Goal: Task Accomplishment & Management: Complete application form

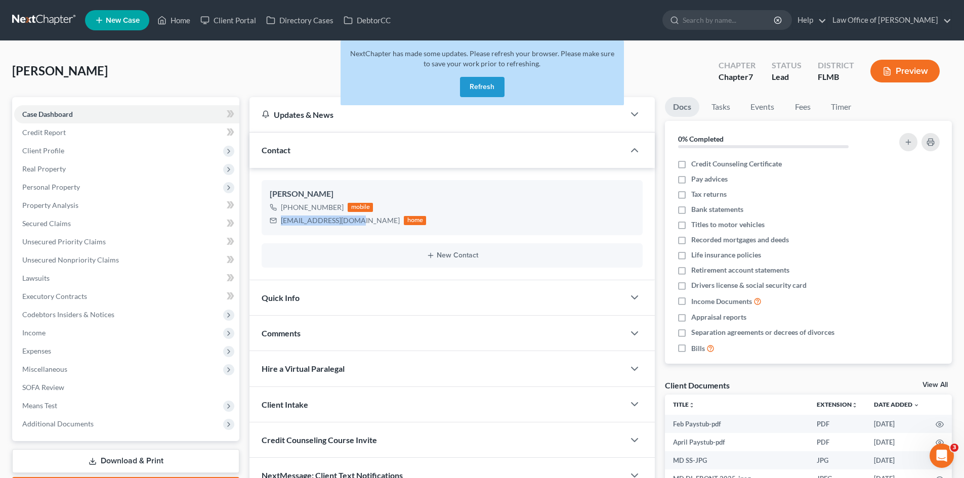
drag, startPoint x: 474, startPoint y: 86, endPoint x: 328, endPoint y: 60, distance: 148.0
click at [475, 86] on button "Refresh" at bounding box center [482, 87] width 45 height 20
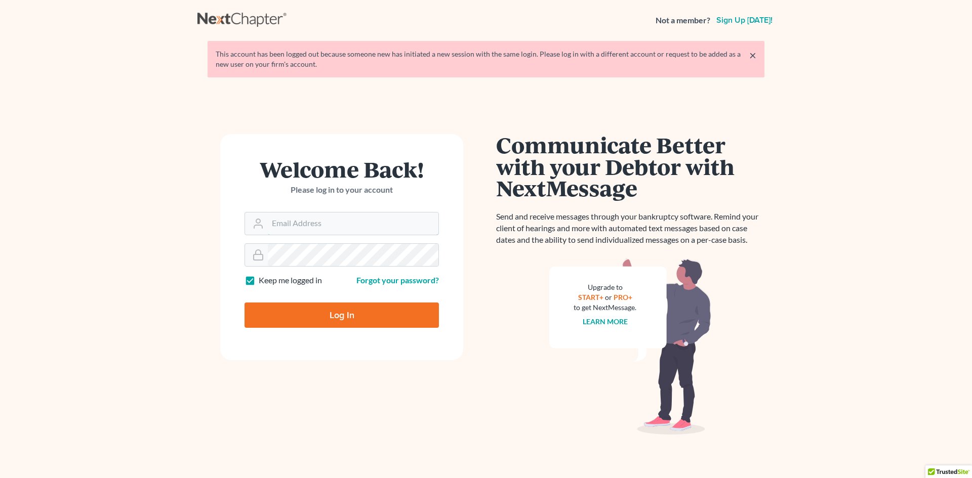
type input "Alicialodcm@gmail.com"
click at [333, 312] on input "Log In" at bounding box center [341, 315] width 194 height 25
type input "Thinking..."
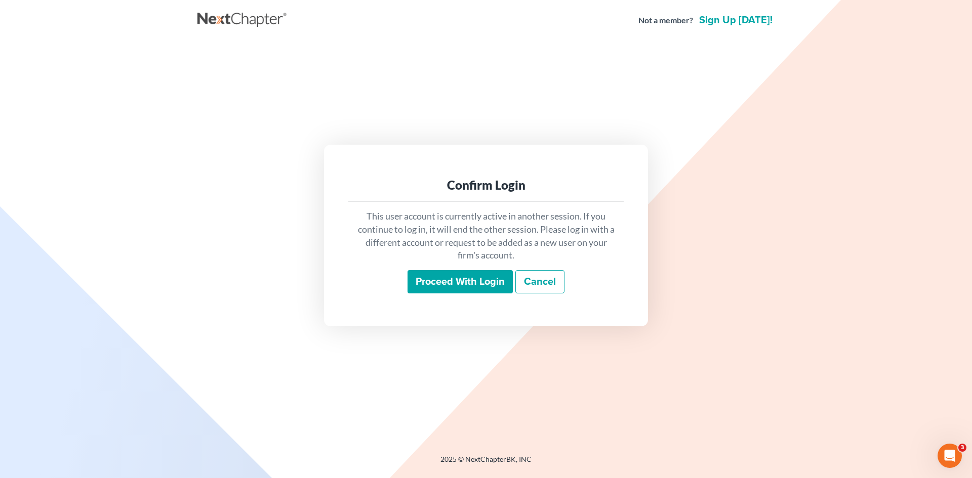
click at [446, 288] on input "Proceed with login" at bounding box center [459, 281] width 105 height 23
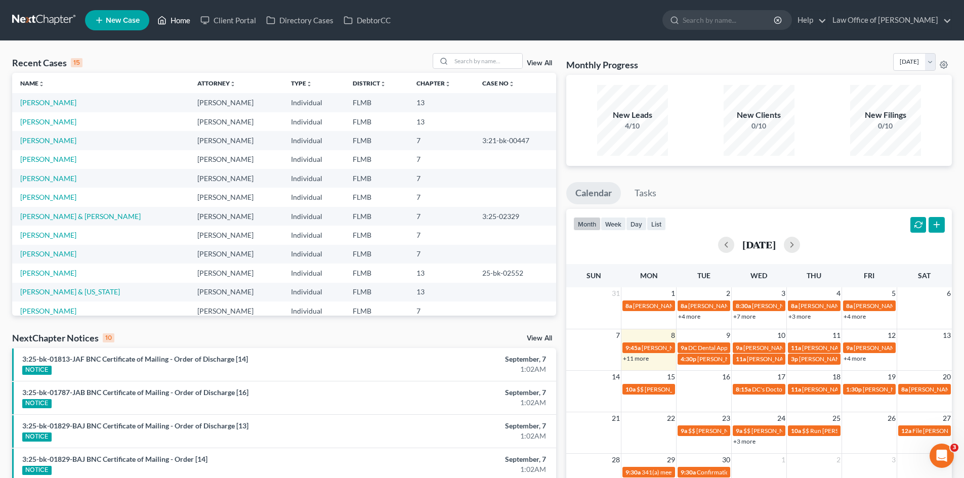
click at [158, 13] on link "Home" at bounding box center [173, 20] width 43 height 18
click at [175, 17] on link "Home" at bounding box center [173, 20] width 43 height 18
click at [469, 65] on input "search" at bounding box center [486, 61] width 71 height 15
click at [610, 223] on button "week" at bounding box center [613, 224] width 25 height 14
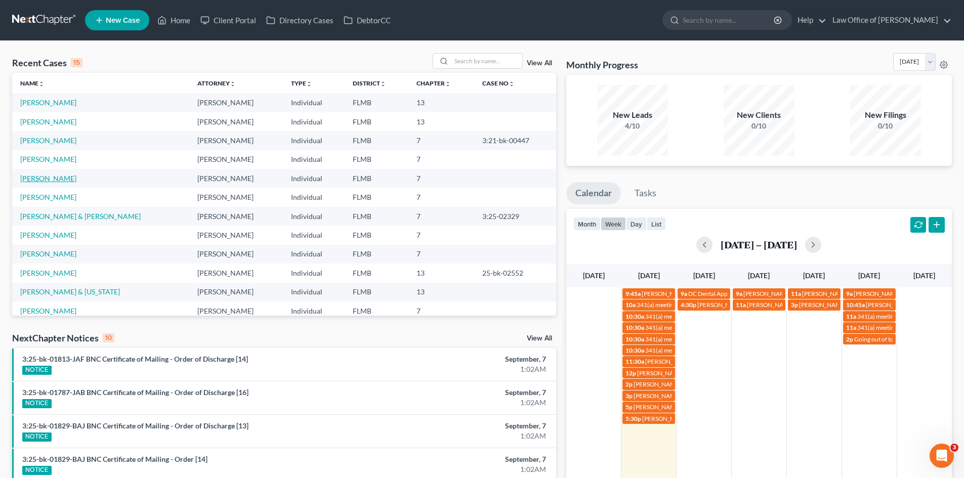
click at [51, 174] on link "[PERSON_NAME]" at bounding box center [48, 178] width 56 height 9
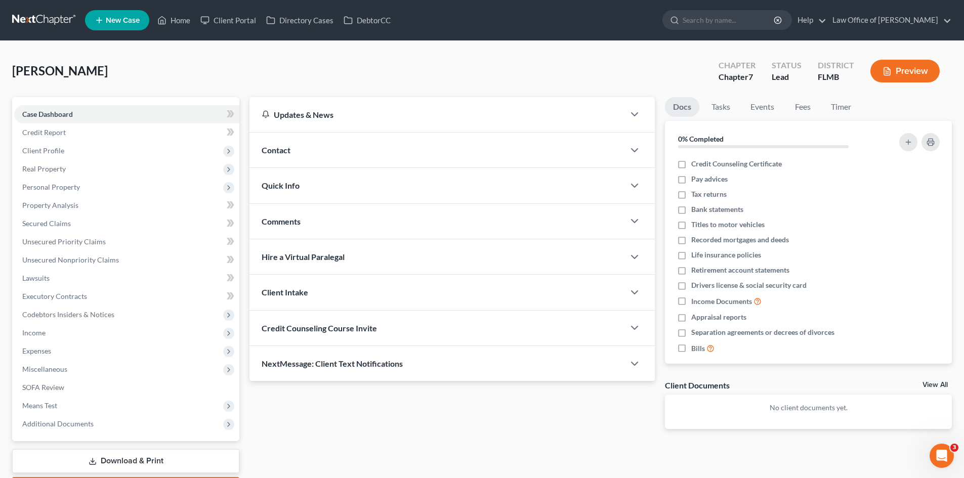
click at [302, 159] on div "Contact" at bounding box center [436, 150] width 375 height 35
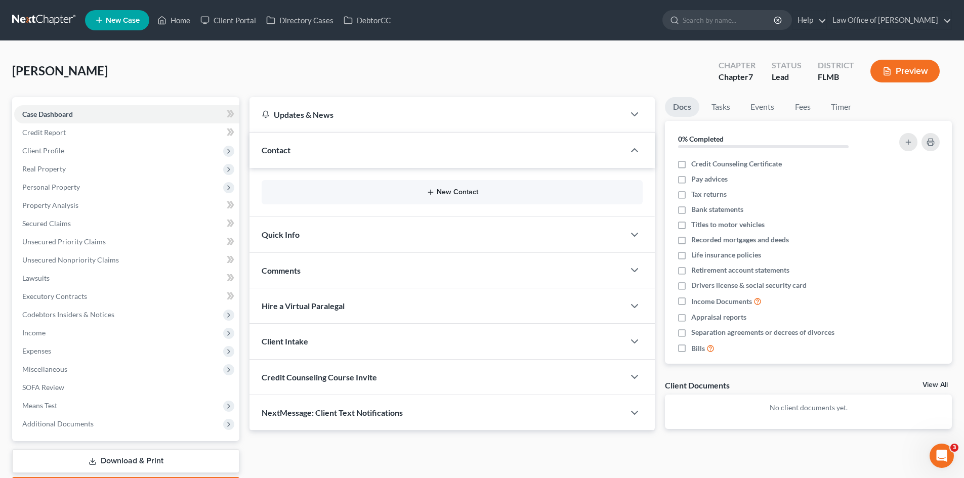
click at [471, 190] on button "New Contact" at bounding box center [452, 192] width 365 height 8
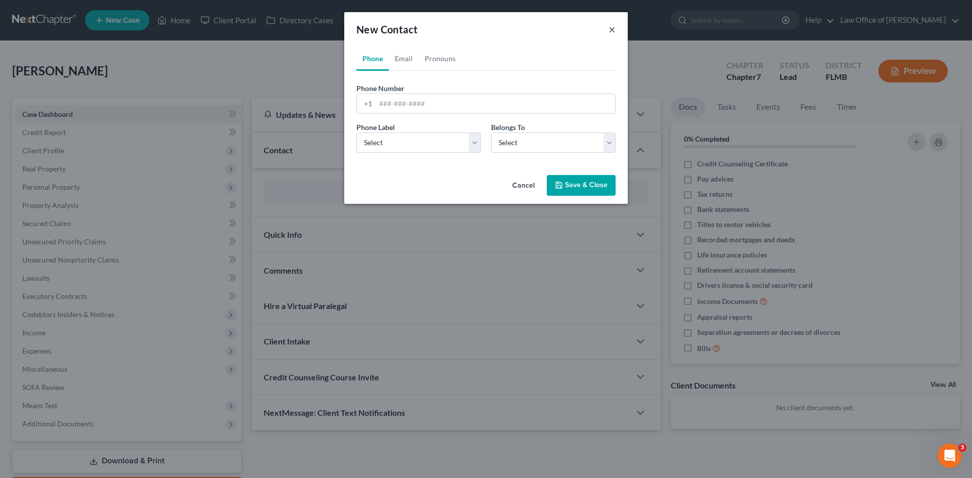
click at [612, 32] on button "×" at bounding box center [611, 29] width 7 height 12
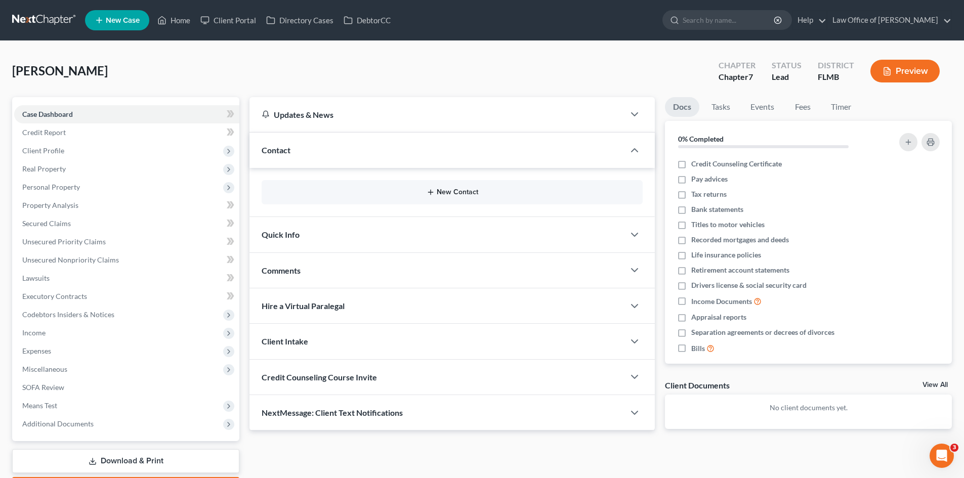
click at [456, 192] on button "New Contact" at bounding box center [452, 192] width 365 height 8
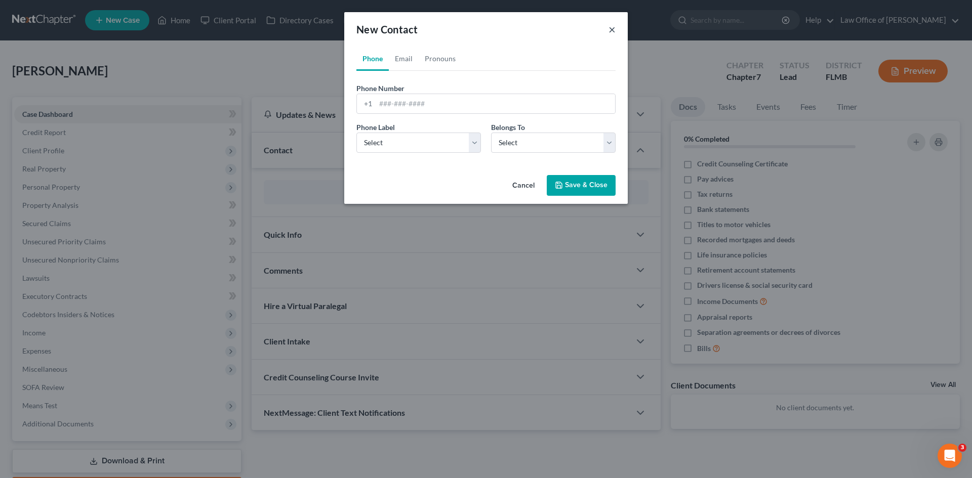
click at [611, 31] on button "×" at bounding box center [611, 29] width 7 height 12
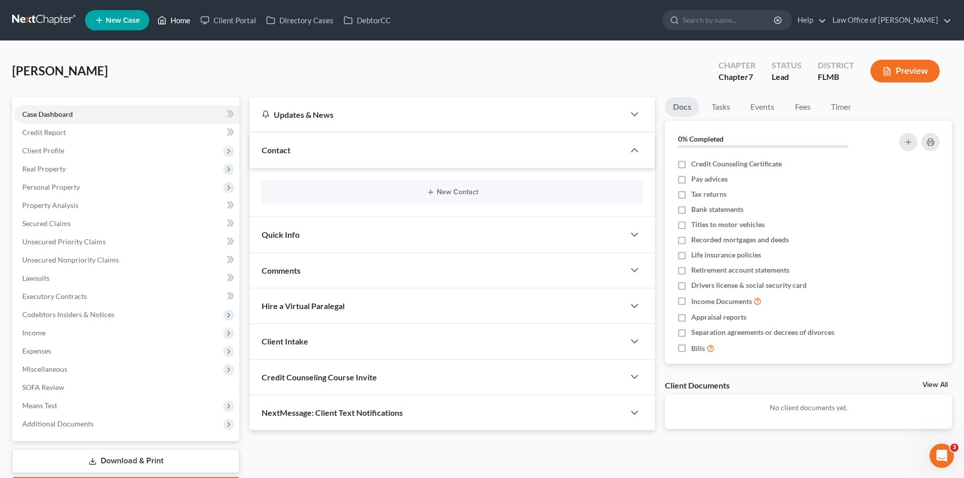
click at [172, 14] on link "Home" at bounding box center [173, 20] width 43 height 18
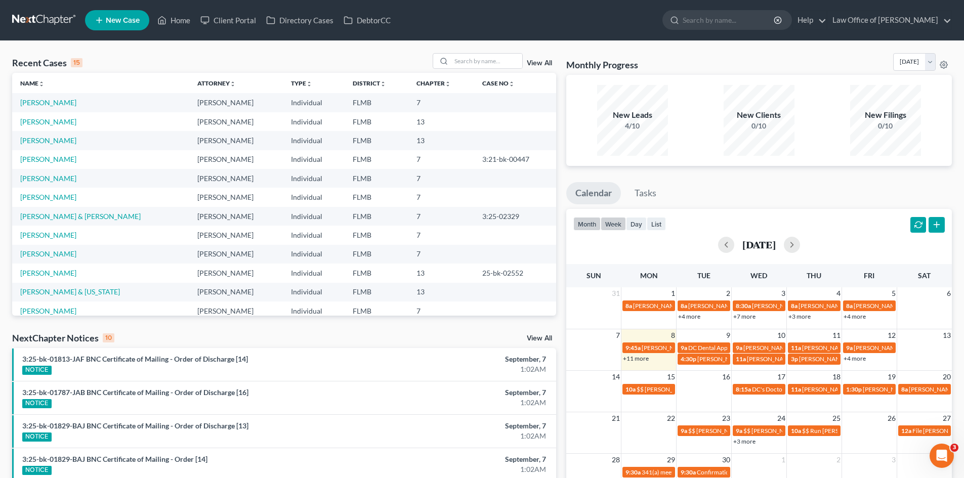
click at [622, 226] on button "week" at bounding box center [613, 224] width 25 height 14
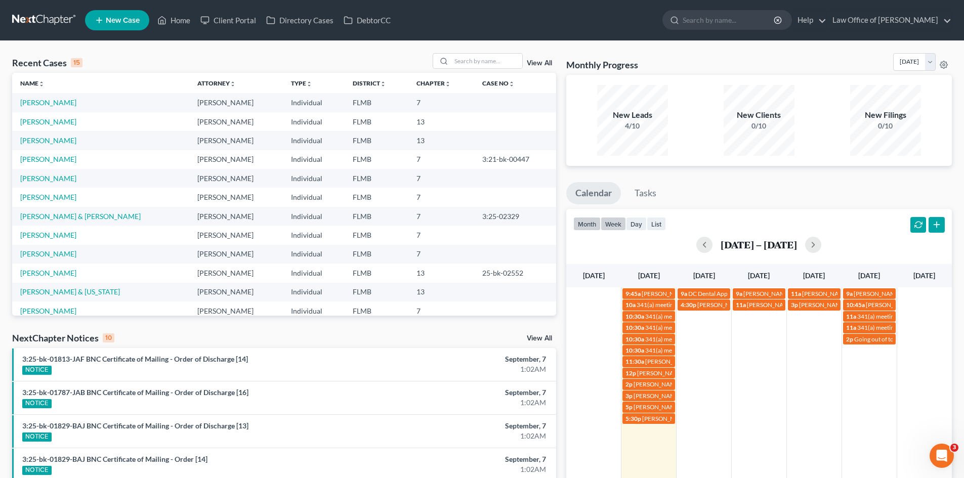
click at [586, 226] on button "month" at bounding box center [586, 224] width 27 height 14
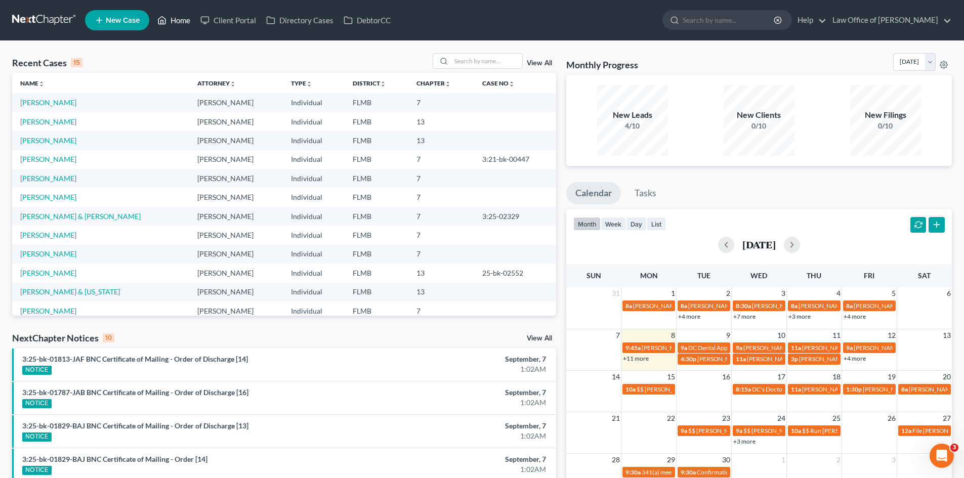
click at [177, 18] on link "Home" at bounding box center [173, 20] width 43 height 18
click at [800, 243] on button "button" at bounding box center [792, 245] width 16 height 16
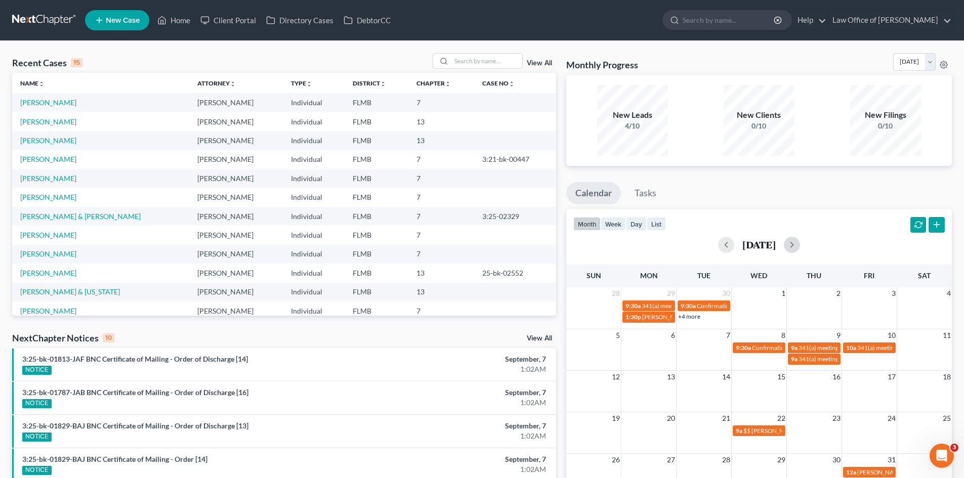
click at [643, 353] on td at bounding box center [648, 353] width 55 height 23
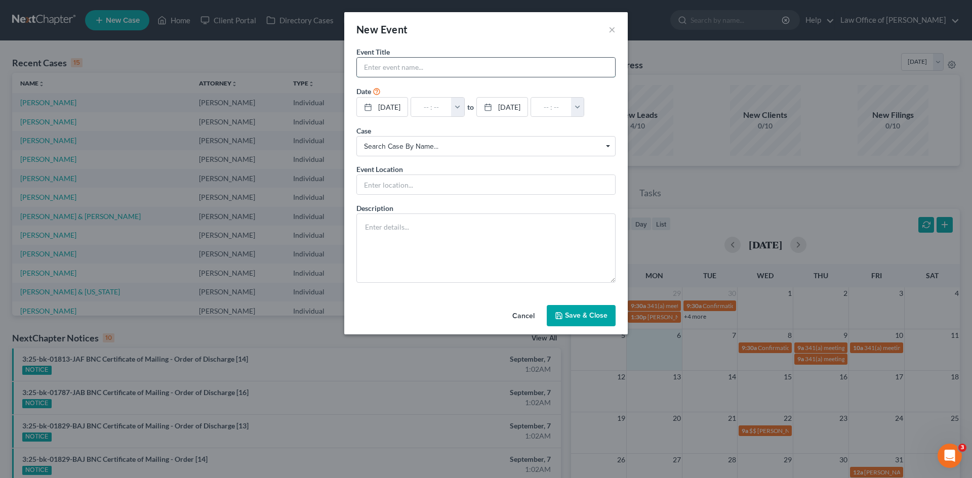
click at [378, 73] on input "text" at bounding box center [486, 67] width 258 height 19
type input "[PERSON_NAME] dental appt"
click at [439, 107] on input "text" at bounding box center [431, 107] width 40 height 19
type input "9"
type input "01:00am"
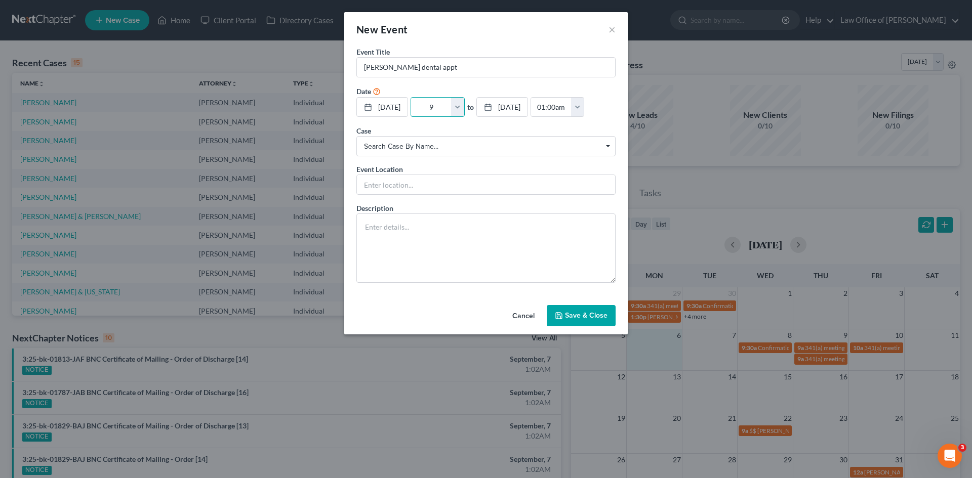
type input "9:"
type input "10:00am"
type input "9:#"
type input "01:00am"
type input "9:"
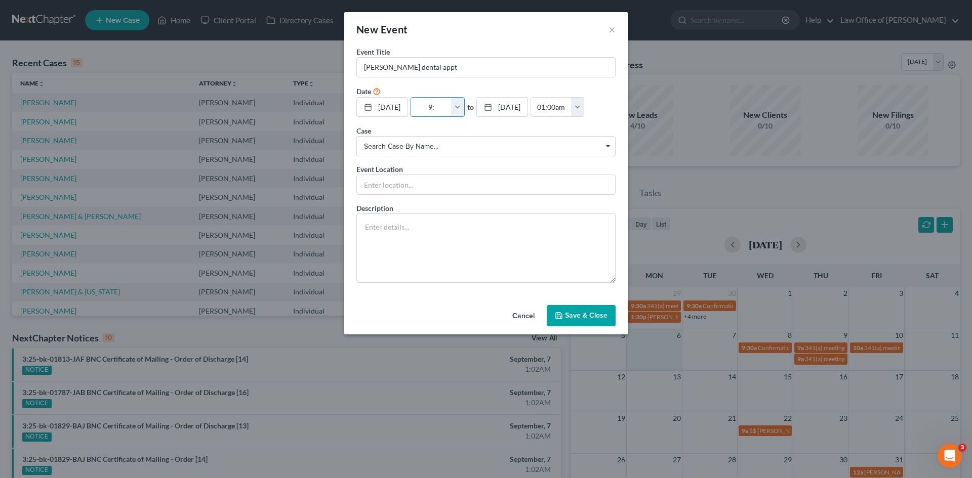
type input "10:00am"
type input "9:3"
type input "01:00am"
type input "9:30"
type input "10:30am"
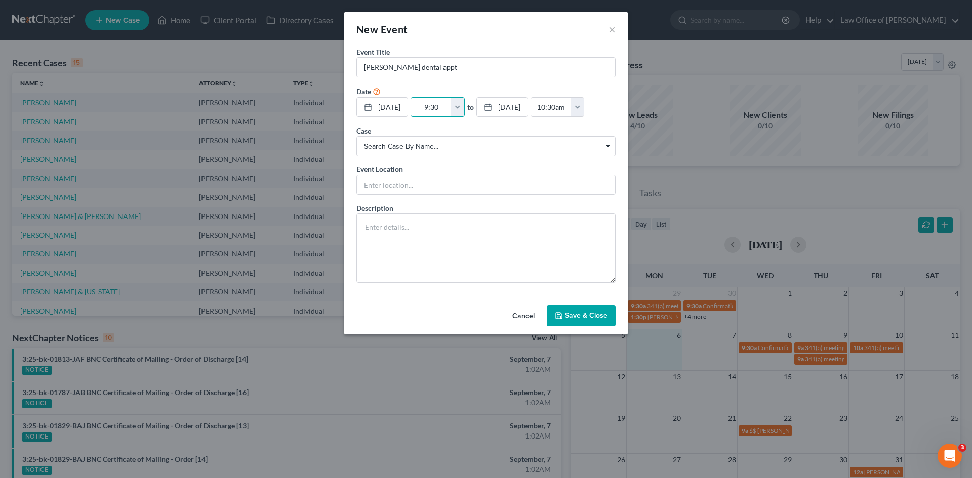
type input "9:30a"
type input "01:00am"
type input "9:30am"
type input "10:30am"
type input "9:30am"
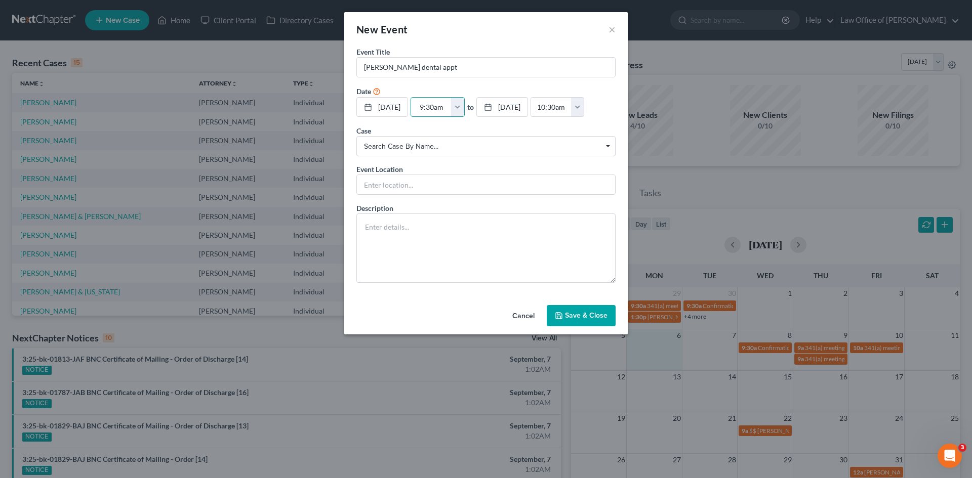
click at [599, 314] on button "Save & Close" at bounding box center [581, 315] width 69 height 21
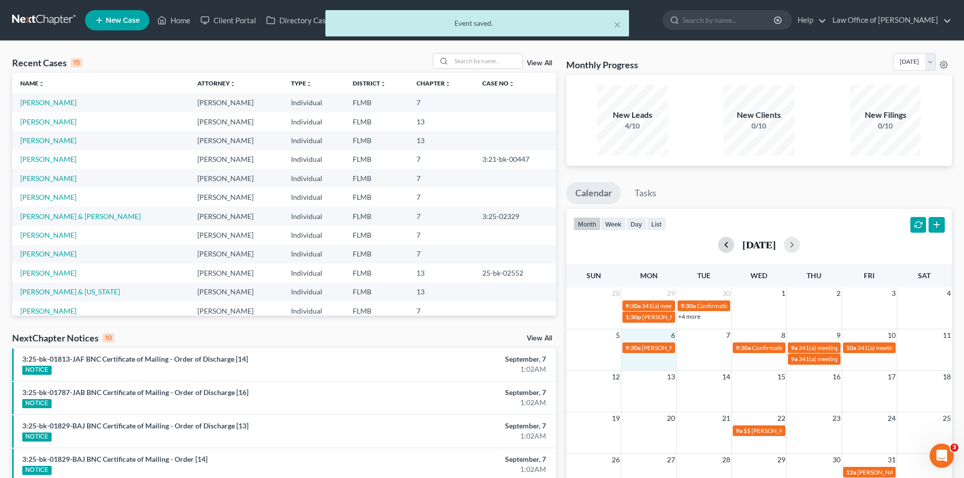
click at [718, 245] on button "button" at bounding box center [726, 245] width 16 height 16
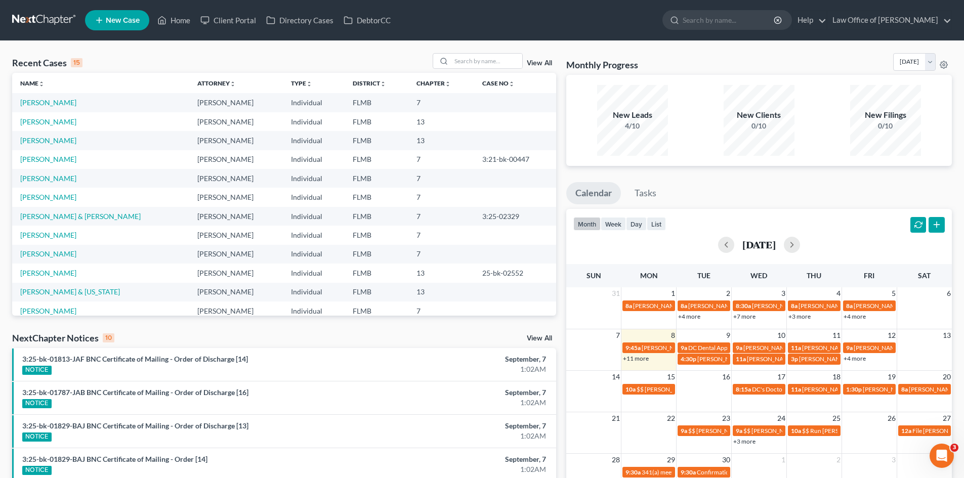
click at [172, 30] on ul "New Case Home Client Portal Directory Cases DebtorCC - No Result - See all resu…" at bounding box center [518, 20] width 867 height 26
click at [172, 26] on link "Home" at bounding box center [173, 20] width 43 height 18
click at [616, 226] on button "week" at bounding box center [613, 224] width 25 height 14
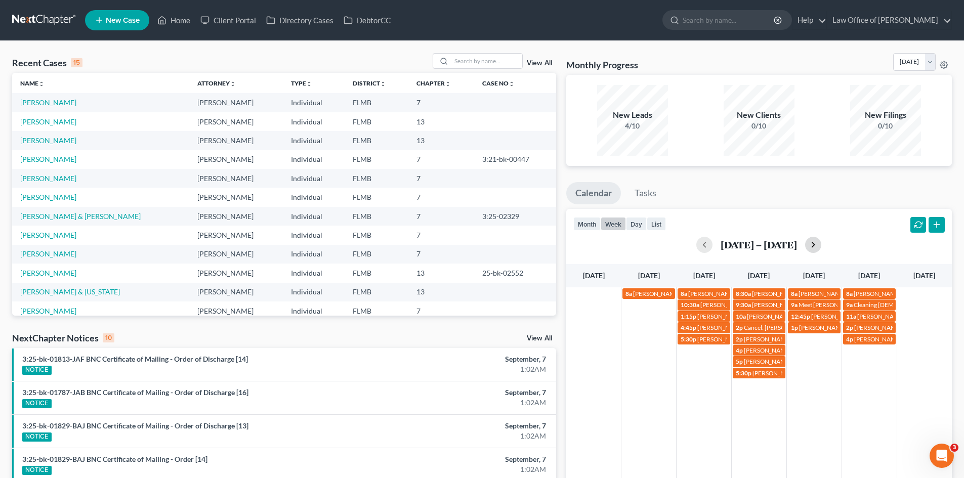
click at [818, 246] on button "button" at bounding box center [813, 245] width 16 height 16
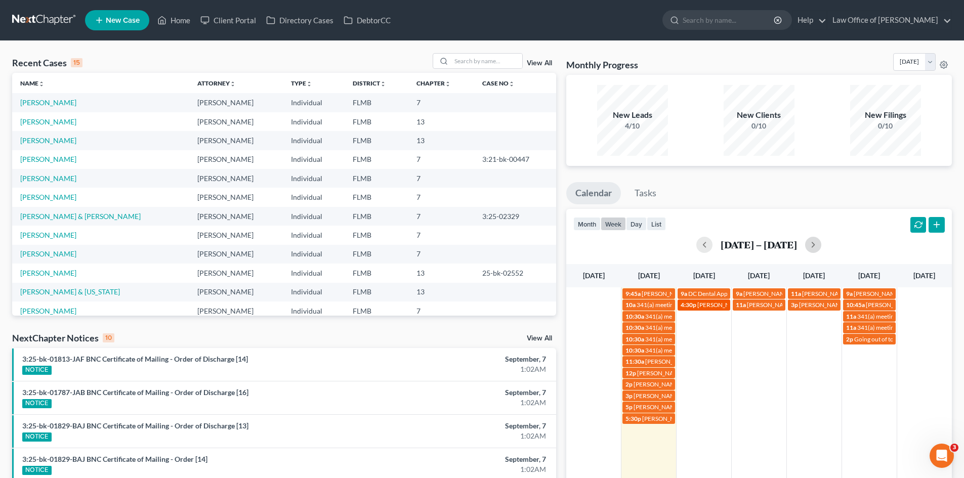
click at [712, 300] on link "4:30p [PERSON_NAME]" at bounding box center [704, 305] width 53 height 11
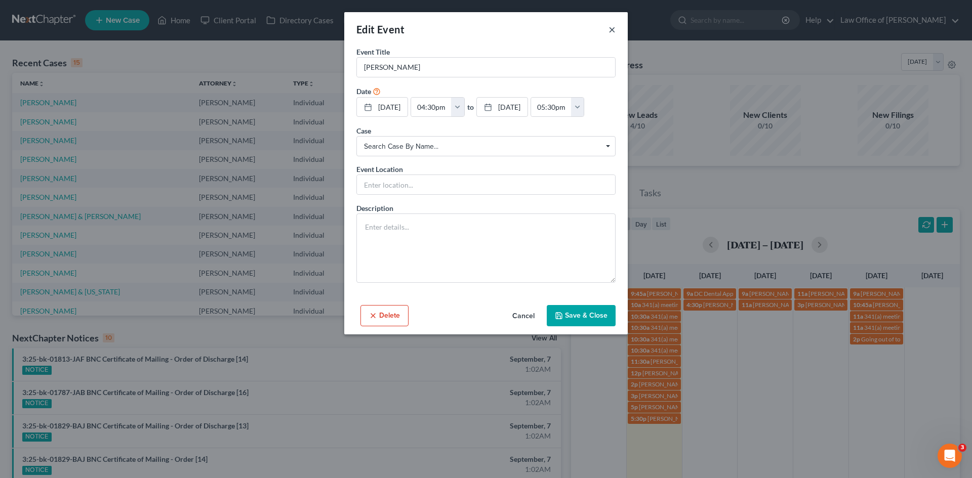
click at [614, 29] on button "×" at bounding box center [611, 29] width 7 height 12
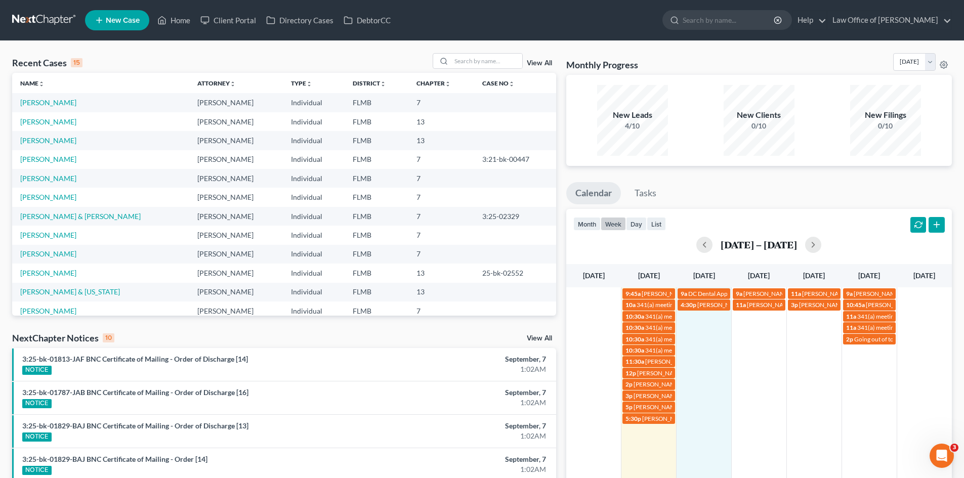
click at [698, 334] on td "4:30p [PERSON_NAME]" at bounding box center [704, 361] width 55 height 125
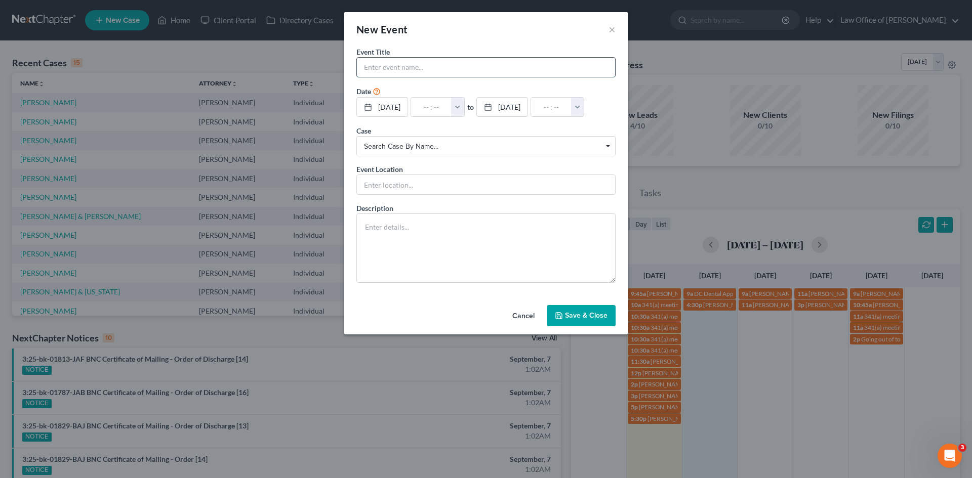
click at [454, 62] on input "text" at bounding box center [486, 67] width 258 height 19
type input "[PERSON_NAME]"
click at [429, 190] on input "text" at bounding box center [486, 184] width 258 height 19
type input "Phone Consult"
click at [432, 108] on input "text" at bounding box center [431, 107] width 40 height 19
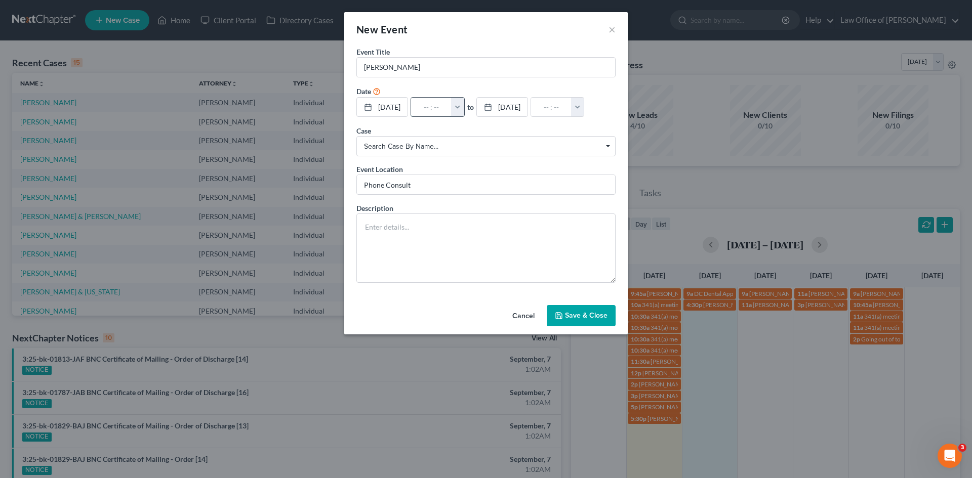
type input "5"
type input "01:00am"
type input "5:"
type input "06:00am"
type input "5:3"
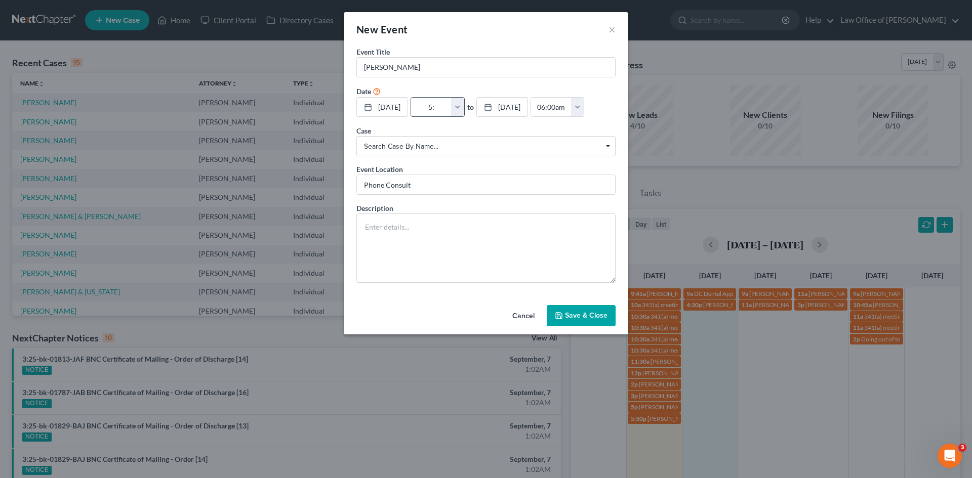
type input "01:00am"
type input "5:30"
type input "06:30am"
type input "5:30p"
type input "01:00am"
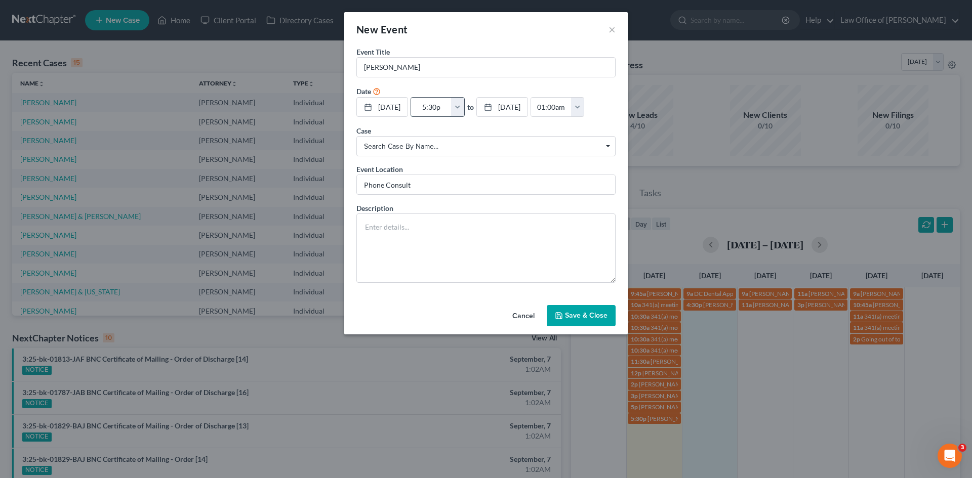
type input "5:30pm"
type input "06:30pm"
type input "5:30pm"
click at [442, 80] on form "Event Title * [PERSON_NAME] Date [DATE] close Date [DATE] Time 12:00 AM chevron…" at bounding box center [485, 165] width 259 height 236
type input "[PERSON_NAME] [PHONE_NUMBER]"
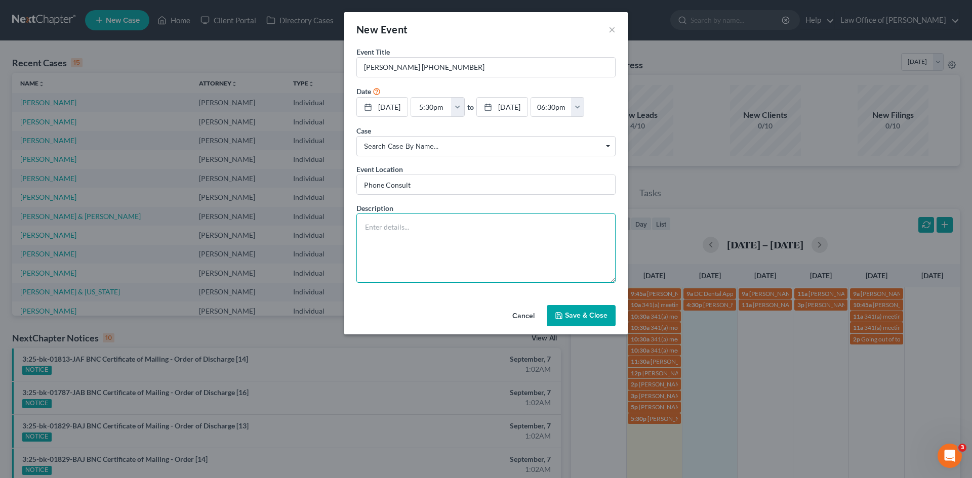
click at [445, 266] on textarea at bounding box center [485, 248] width 259 height 69
type textarea "Foreclosure (reverse mortgage)"
click at [569, 320] on button "Save & Close" at bounding box center [581, 315] width 69 height 21
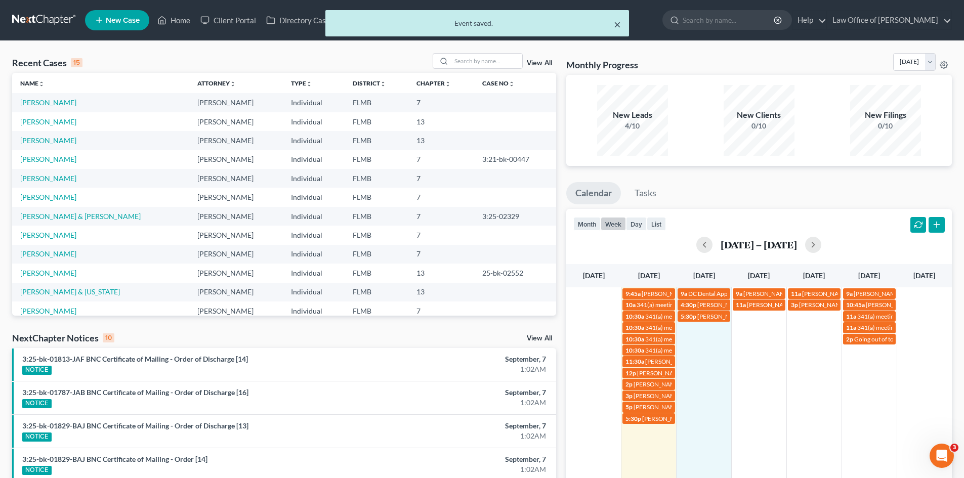
click at [618, 23] on button "×" at bounding box center [617, 24] width 7 height 12
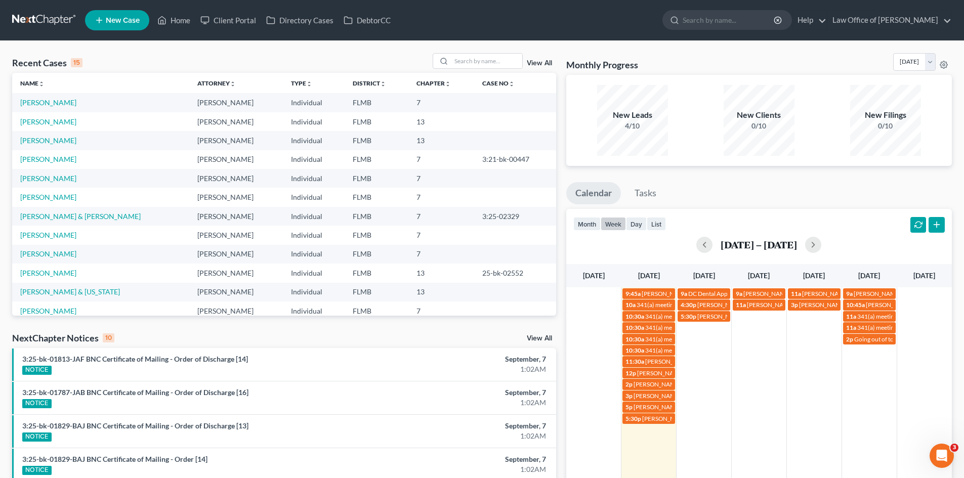
click at [788, 344] on td "3p [PERSON_NAME] FC hearing Duval County" at bounding box center [813, 361] width 55 height 125
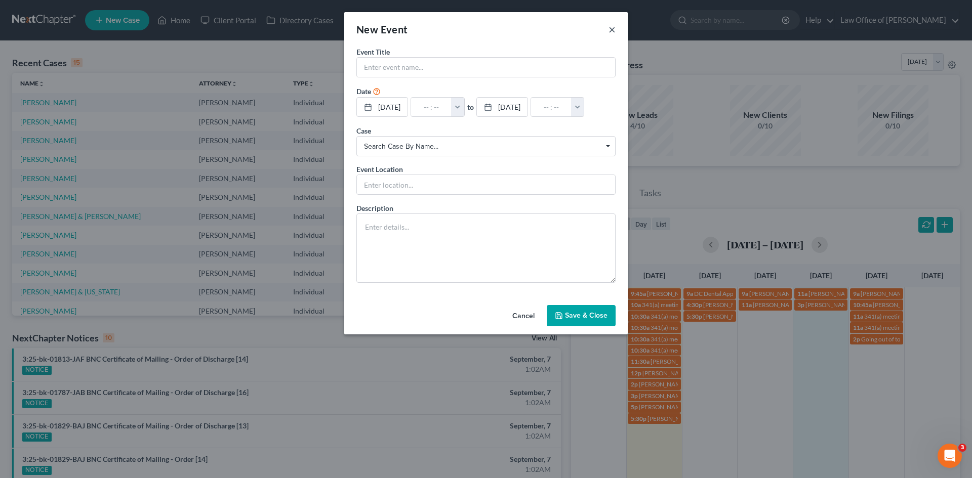
click at [609, 32] on button "×" at bounding box center [611, 29] width 7 height 12
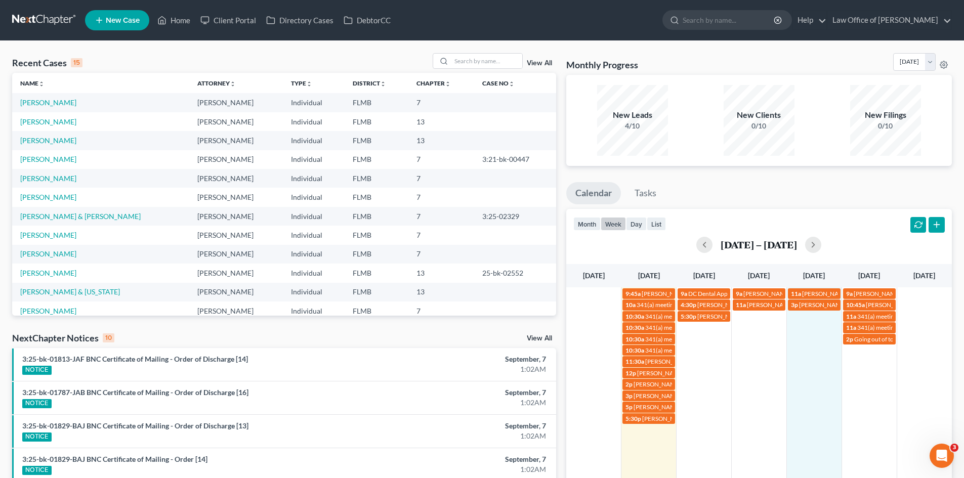
click at [828, 330] on td "3p [PERSON_NAME] FC hearing Duval County" at bounding box center [813, 361] width 55 height 125
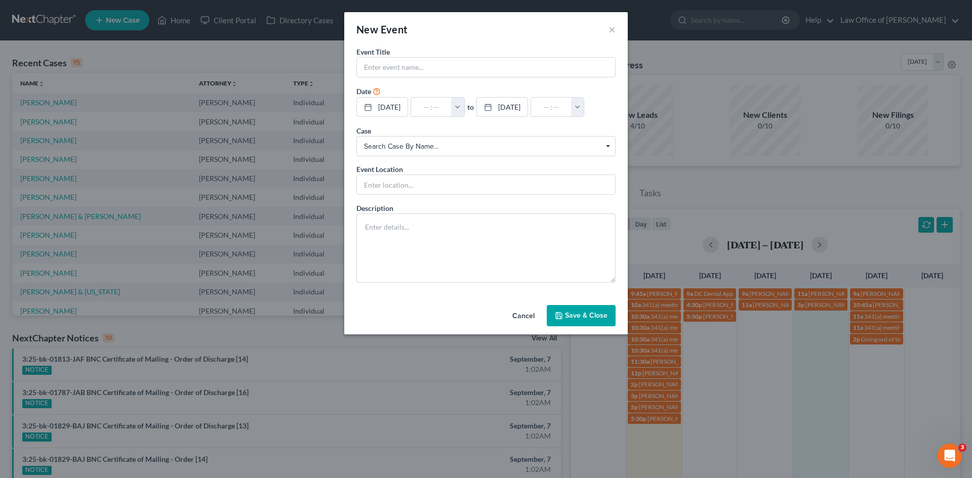
click at [426, 77] on form "Event Title * Date [DATE] close Date [DATE] Time 12:00 AM chevron_left [DATE] c…" at bounding box center [485, 165] width 259 height 236
click at [427, 77] on div at bounding box center [485, 67] width 259 height 20
type input "[PERSON_NAME] [PHONE_NUMBER]"
click at [435, 102] on input "text" at bounding box center [431, 107] width 40 height 19
type input "2"
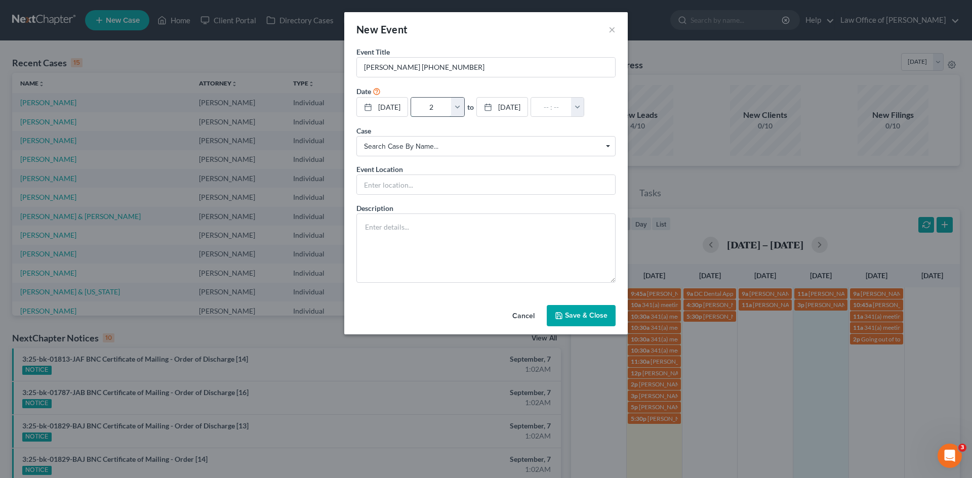
type input "01:00am"
type input "2:"
type input "03:00am"
type input "2:0"
type input "01:00am"
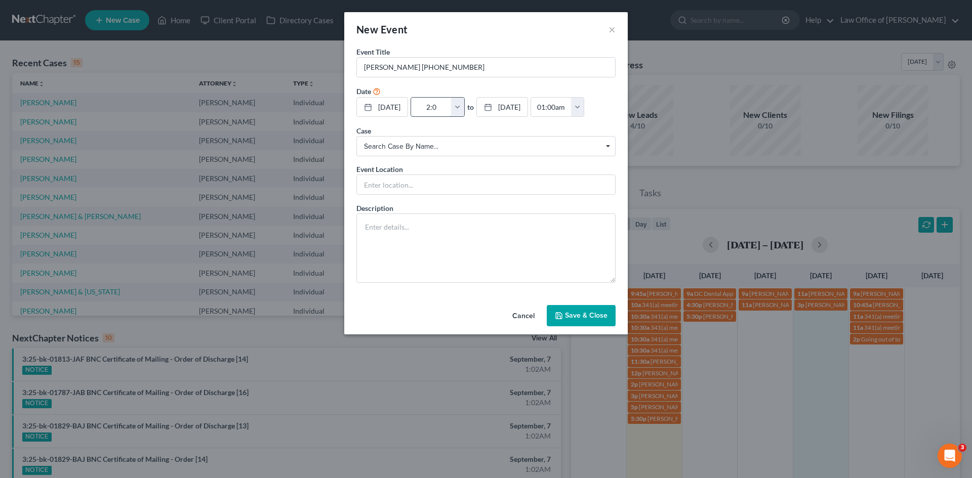
type input "2:00"
type input "03:00am"
type input "2:00p"
type input "01:00am"
type input "2:00pm"
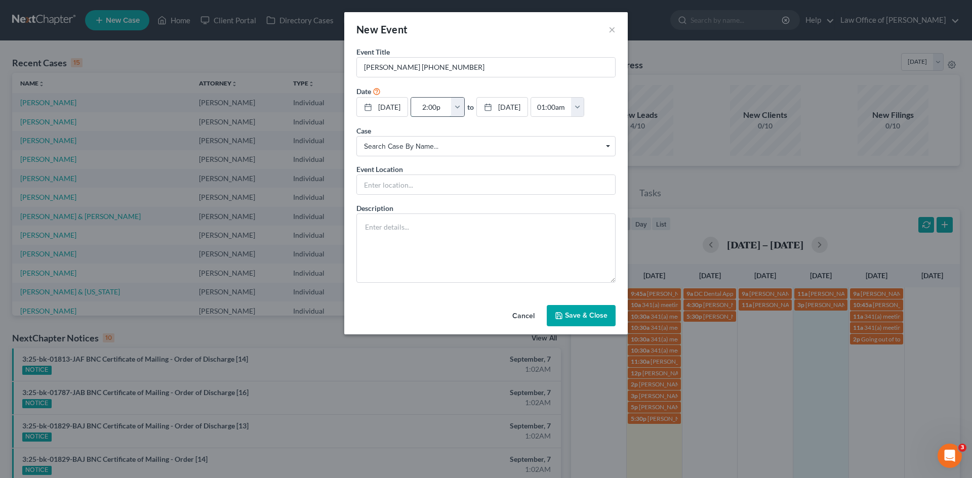
type input "03:00pm"
type input "2:00pm"
click at [383, 185] on input "text" at bounding box center [486, 184] width 258 height 19
type input "Phone Consult"
type textarea "Bankruptcy"
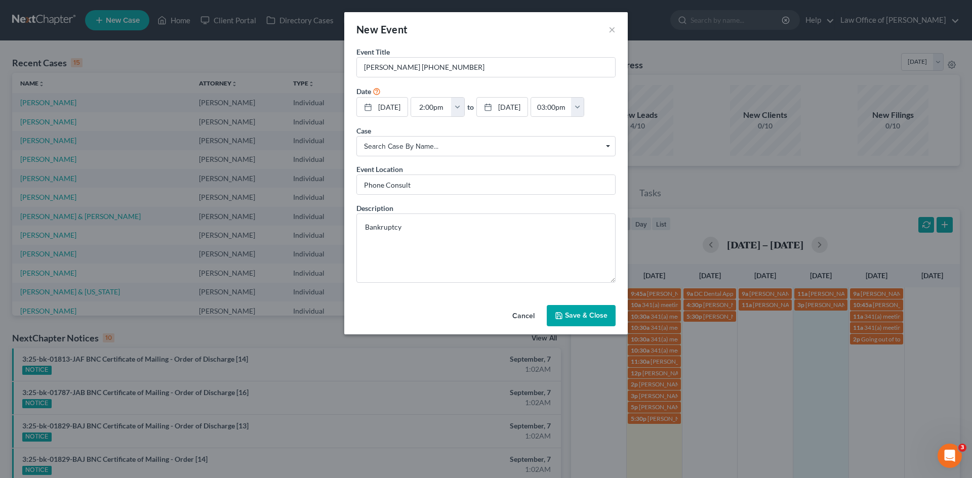
click at [597, 320] on button "Save & Close" at bounding box center [581, 315] width 69 height 21
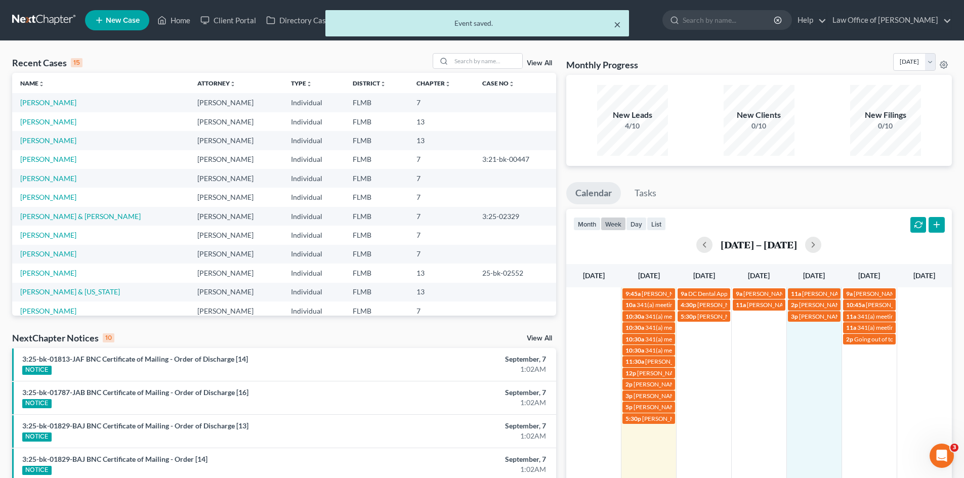
click at [614, 26] on button "×" at bounding box center [617, 24] width 7 height 12
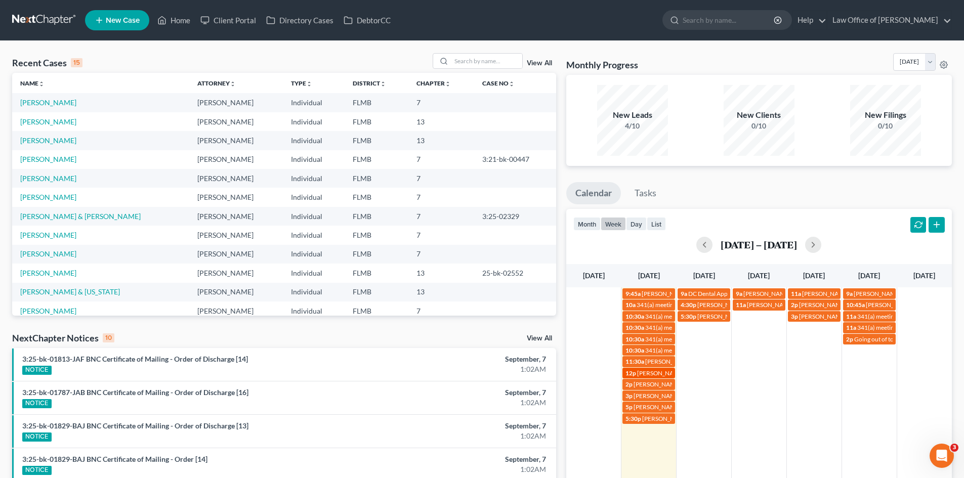
click at [633, 377] on div "12p [PERSON_NAME]- [EMAIL_ADDRESS][DOMAIN_NAME]" at bounding box center [648, 373] width 47 height 8
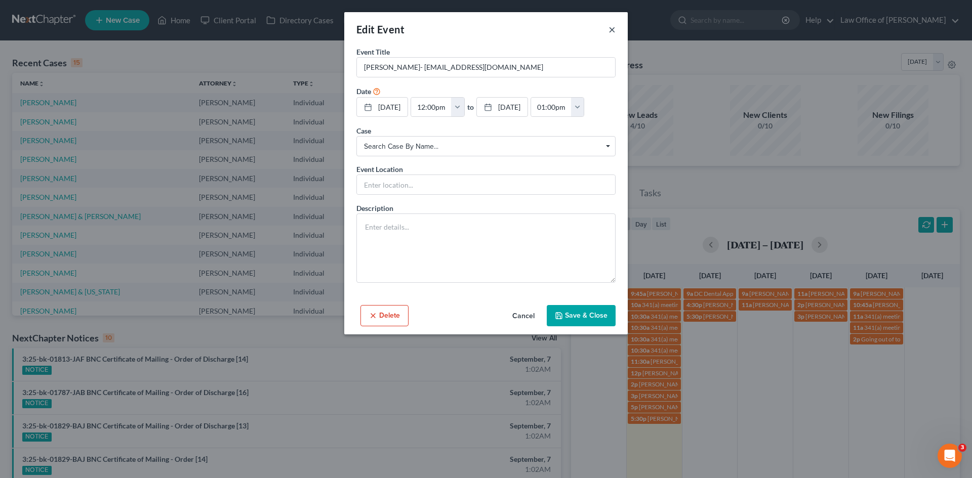
click at [610, 32] on button "×" at bounding box center [611, 29] width 7 height 12
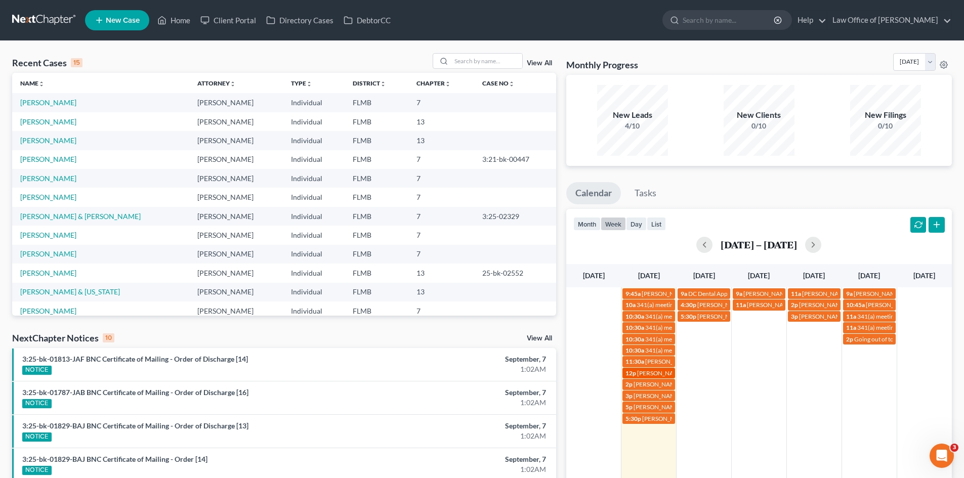
click at [666, 373] on span "[PERSON_NAME]- [EMAIL_ADDRESS][DOMAIN_NAME]" at bounding box center [713, 373] width 152 height 8
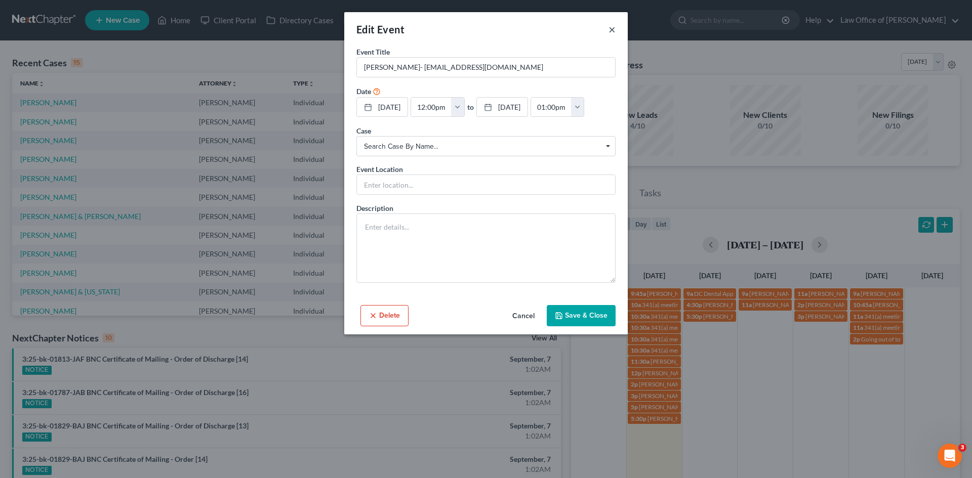
click at [613, 30] on button "×" at bounding box center [611, 29] width 7 height 12
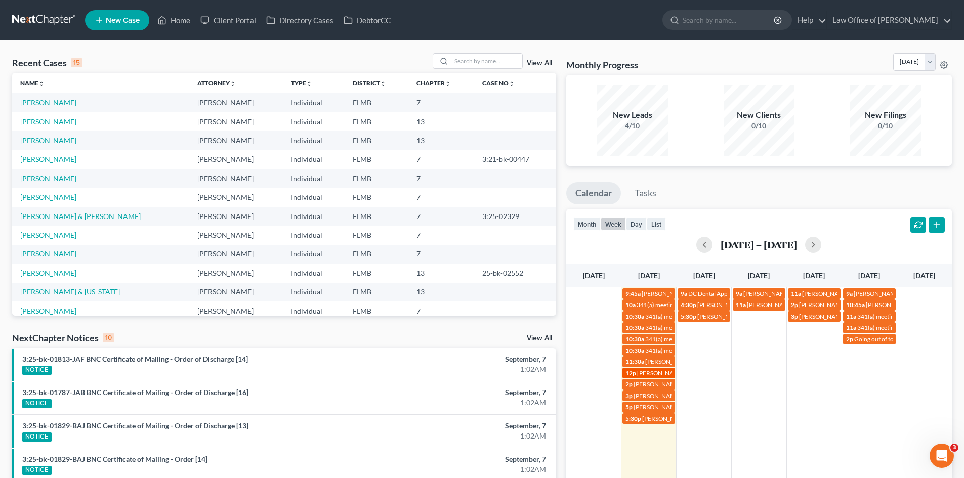
click at [660, 374] on span "[PERSON_NAME]- [EMAIL_ADDRESS][DOMAIN_NAME]" at bounding box center [713, 373] width 152 height 8
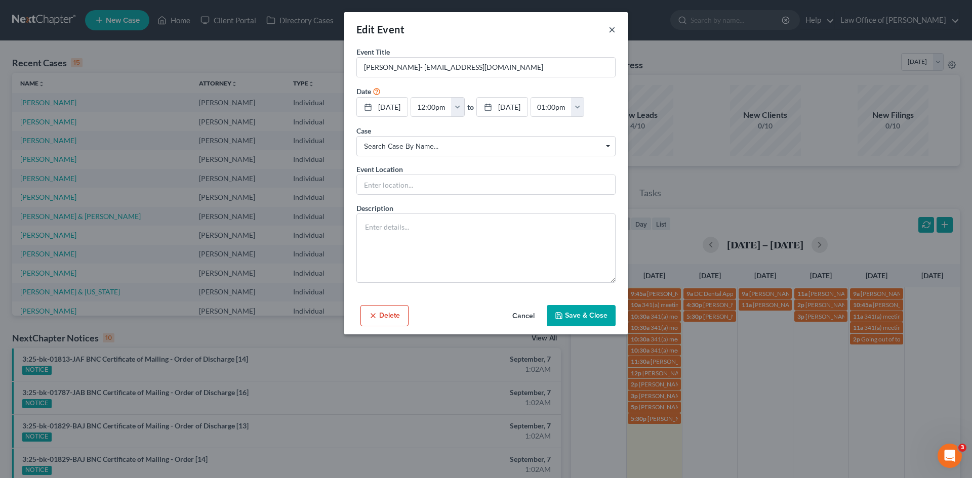
click at [611, 29] on button "×" at bounding box center [611, 29] width 7 height 12
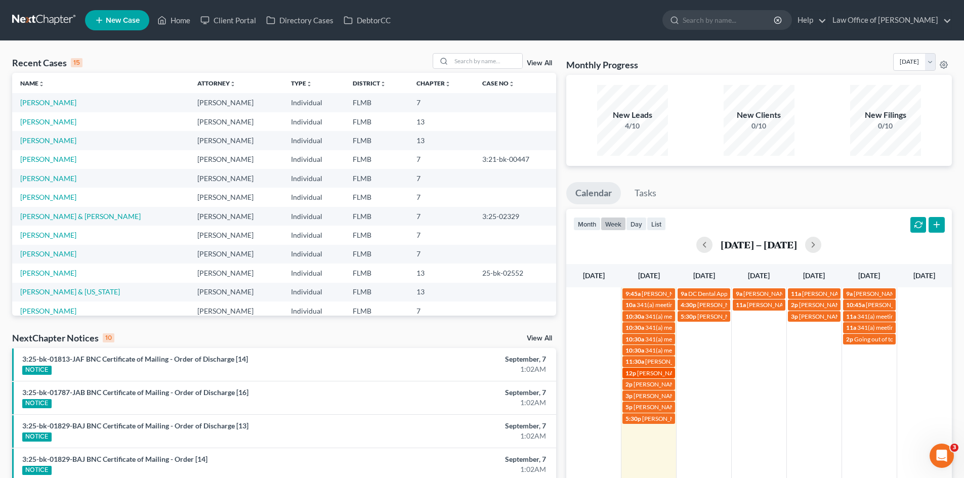
click at [656, 374] on span "[PERSON_NAME]- [EMAIL_ADDRESS][DOMAIN_NAME]" at bounding box center [713, 373] width 152 height 8
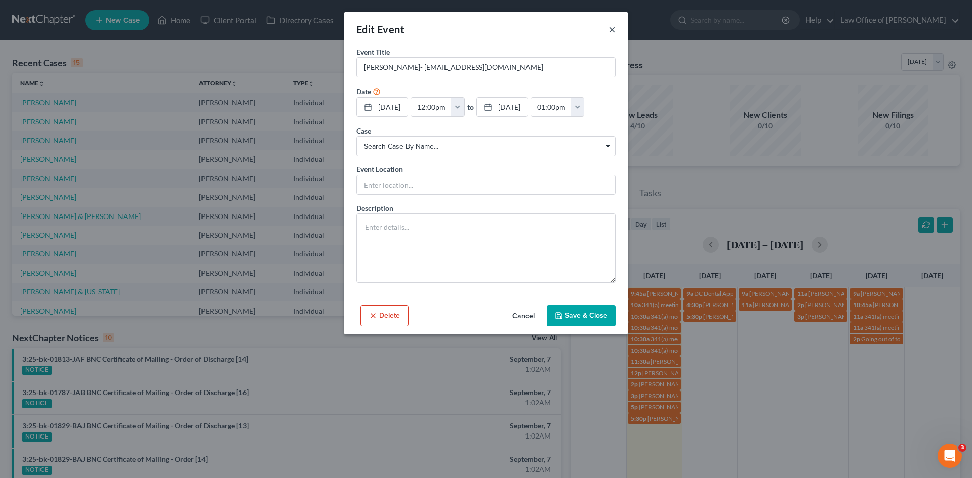
click at [612, 30] on button "×" at bounding box center [611, 29] width 7 height 12
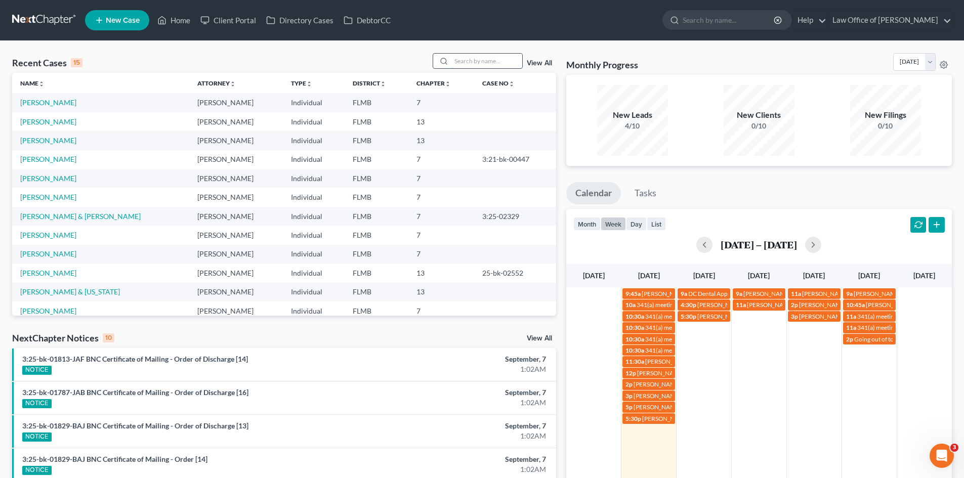
click at [481, 64] on input "search" at bounding box center [486, 61] width 71 height 15
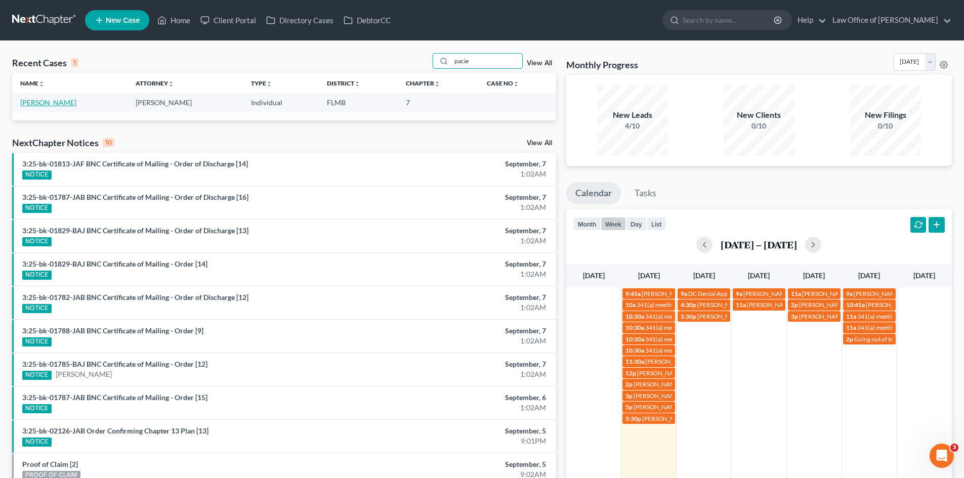
type input "pacie"
click at [27, 103] on link "[PERSON_NAME]" at bounding box center [48, 102] width 56 height 9
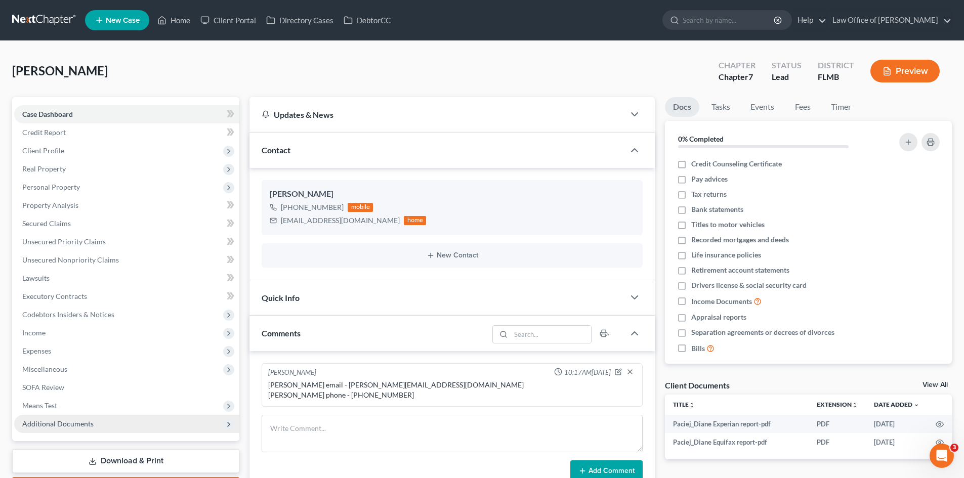
click at [66, 426] on span "Additional Documents" at bounding box center [57, 424] width 71 height 9
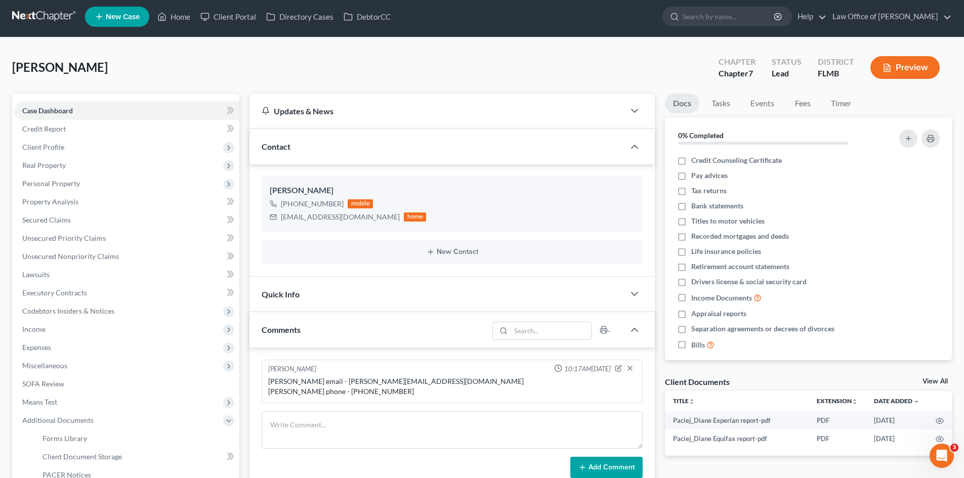
scroll to position [197, 0]
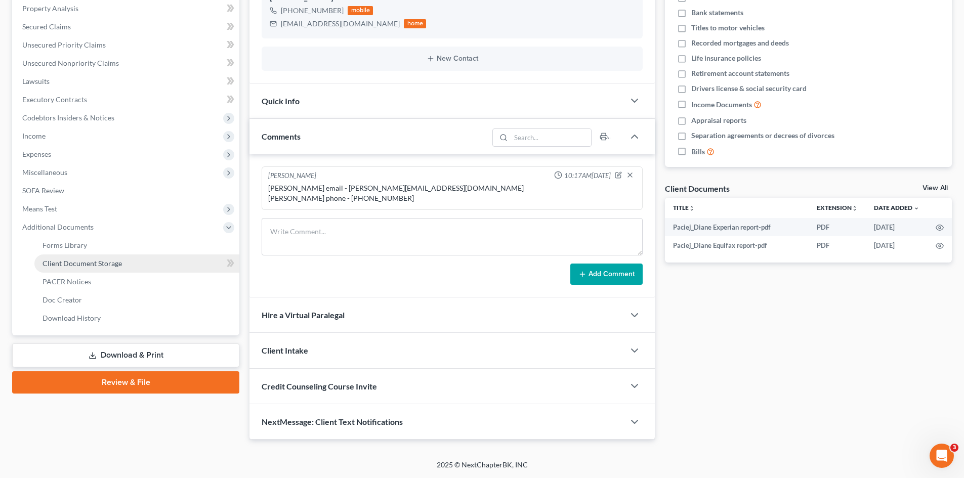
click at [102, 266] on span "Client Document Storage" at bounding box center [82, 263] width 79 height 9
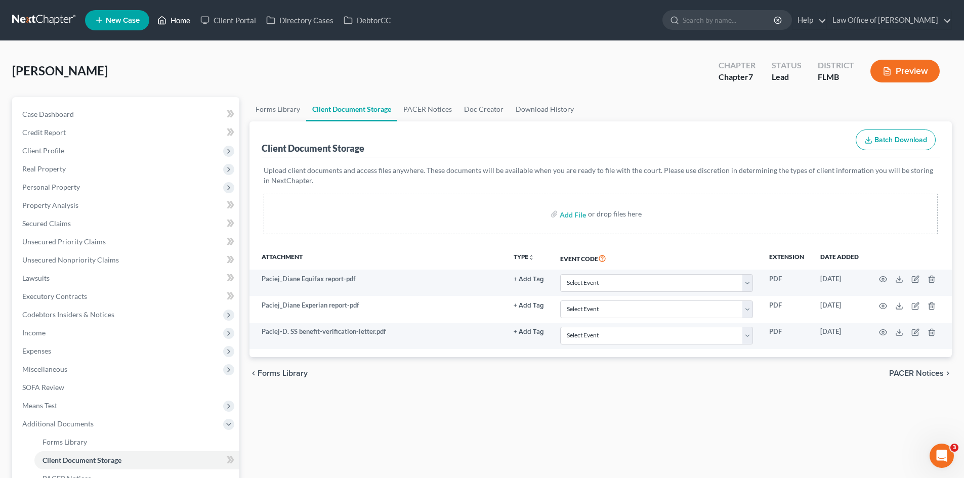
click at [173, 23] on link "Home" at bounding box center [173, 20] width 43 height 18
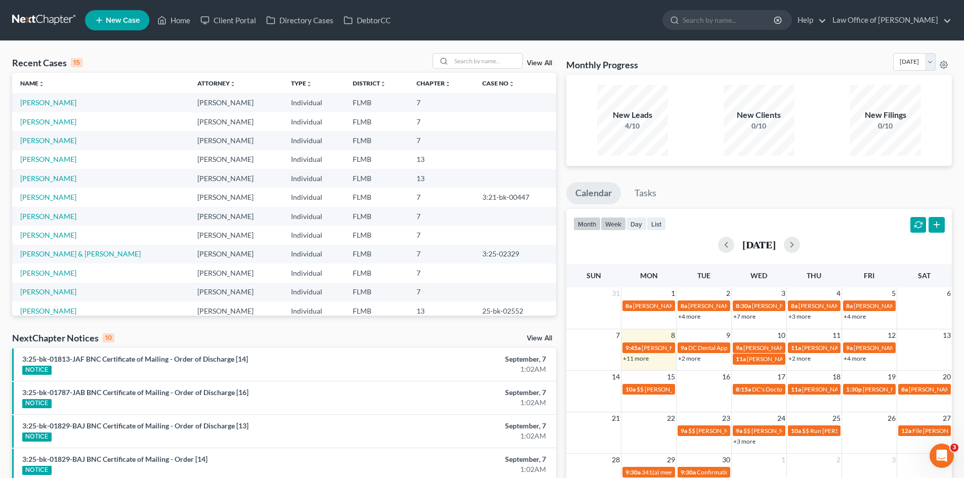
click at [620, 224] on button "week" at bounding box center [613, 224] width 25 height 14
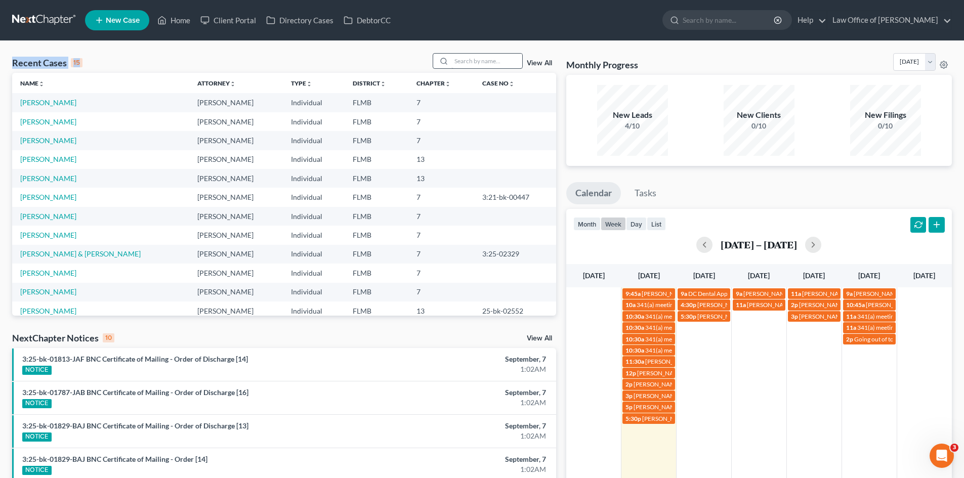
drag, startPoint x: 444, startPoint y: 40, endPoint x: 455, endPoint y: 65, distance: 27.0
click at [454, 65] on main "Recent Cases 15 View All Name unfold_more expand_more expand_less Attorney unfo…" at bounding box center [482, 375] width 964 height 670
click at [465, 56] on input "search" at bounding box center [486, 61] width 71 height 15
type input "barle"
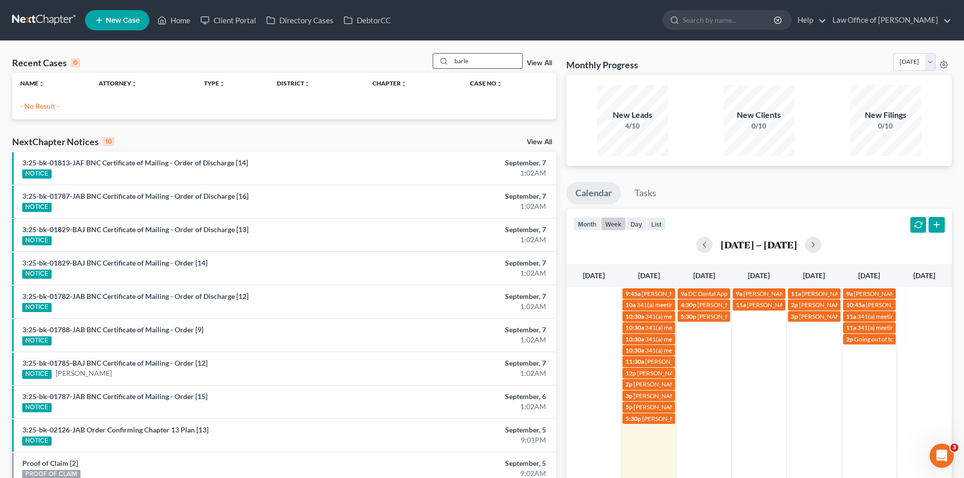
drag, startPoint x: 482, startPoint y: 66, endPoint x: 440, endPoint y: 61, distance: 41.9
click at [440, 61] on div "barle" at bounding box center [478, 61] width 90 height 16
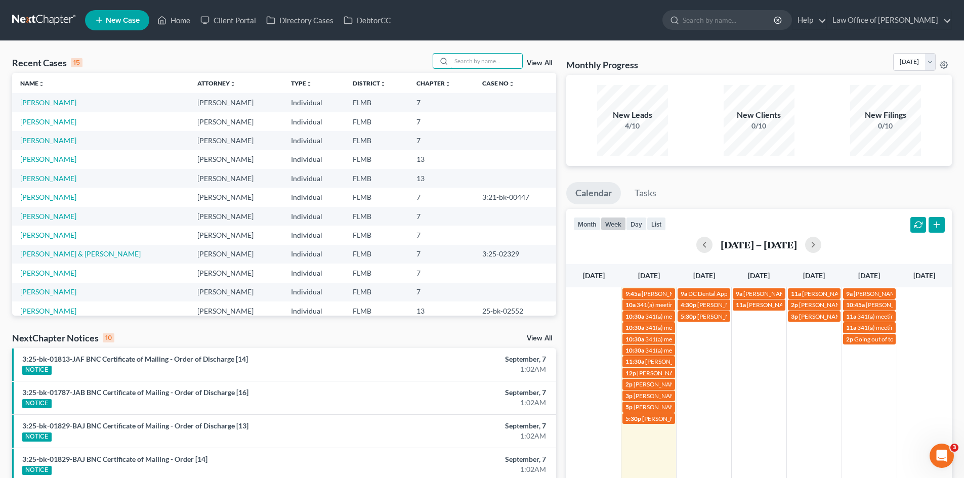
paste input "[PERSON_NAME]"
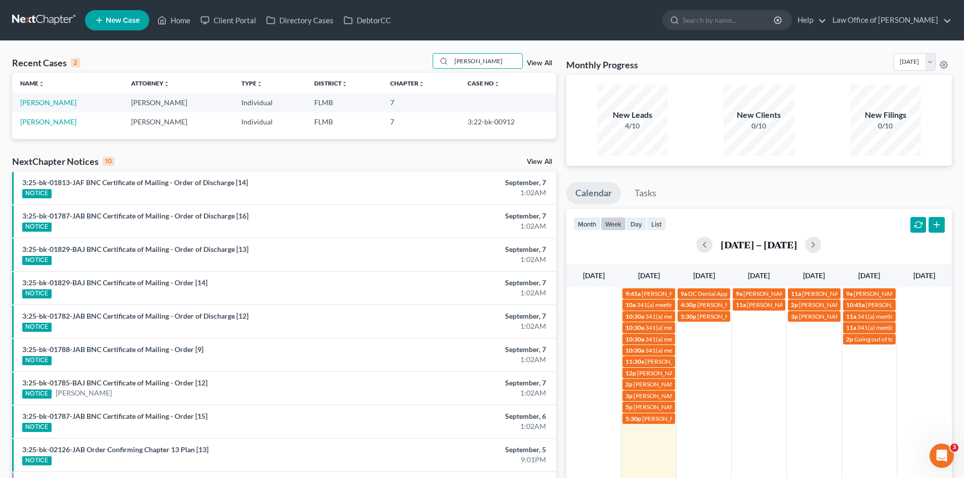
type input "[PERSON_NAME]"
click at [46, 101] on link "[PERSON_NAME]" at bounding box center [48, 102] width 56 height 9
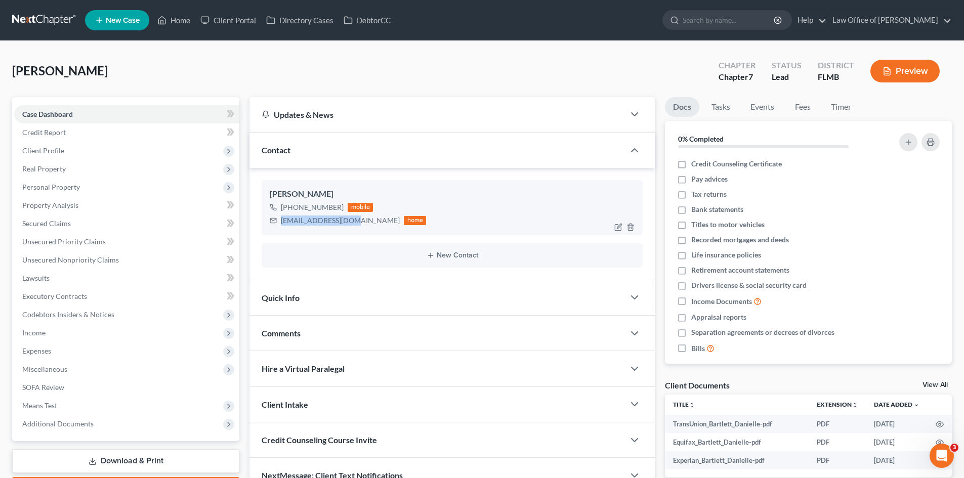
drag, startPoint x: 352, startPoint y: 224, endPoint x: 279, endPoint y: 221, distance: 73.4
click at [279, 221] on div "[EMAIL_ADDRESS][DOMAIN_NAME] home" at bounding box center [348, 220] width 156 height 13
copy div "[EMAIL_ADDRESS][DOMAIN_NAME]"
drag, startPoint x: 331, startPoint y: 194, endPoint x: 271, endPoint y: 194, distance: 60.7
click at [271, 194] on div "[PERSON_NAME]" at bounding box center [452, 194] width 365 height 12
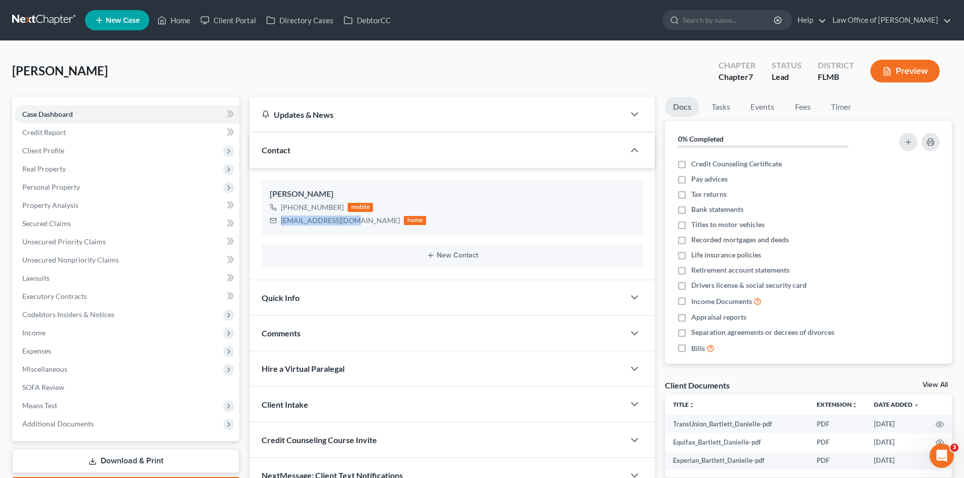
copy div "[PERSON_NAME]"
click at [332, 226] on div "[EMAIL_ADDRESS][DOMAIN_NAME] home" at bounding box center [348, 220] width 156 height 13
drag, startPoint x: 353, startPoint y: 222, endPoint x: 303, endPoint y: 222, distance: 50.6
click at [284, 222] on div "[EMAIL_ADDRESS][DOMAIN_NAME] home" at bounding box center [348, 220] width 156 height 13
copy div "[EMAIL_ADDRESS][DOMAIN_NAME]"
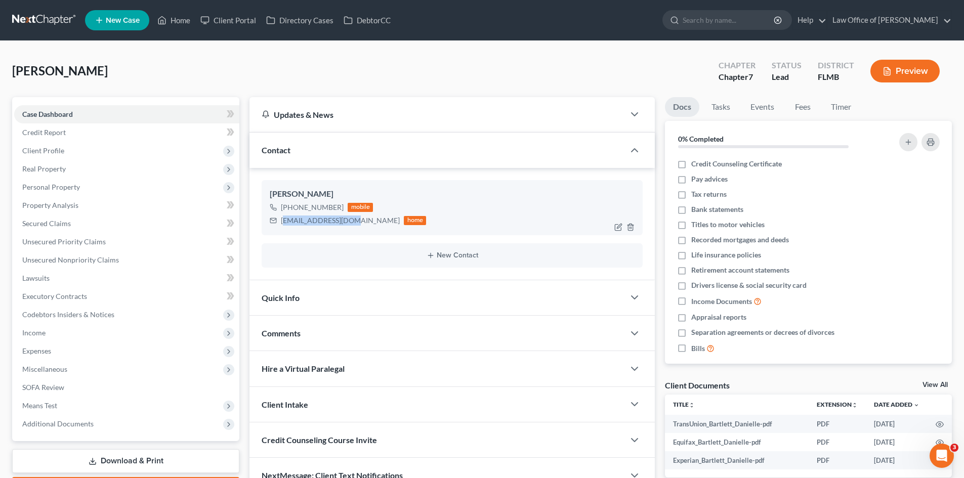
click at [326, 222] on div "[EMAIL_ADDRESS][DOMAIN_NAME]" at bounding box center [340, 221] width 119 height 10
drag, startPoint x: 353, startPoint y: 222, endPoint x: 282, endPoint y: 222, distance: 70.8
click at [282, 222] on div "[EMAIL_ADDRESS][DOMAIN_NAME] home" at bounding box center [348, 220] width 156 height 13
copy div "[EMAIL_ADDRESS][DOMAIN_NAME]"
click at [176, 21] on link "Home" at bounding box center [173, 20] width 43 height 18
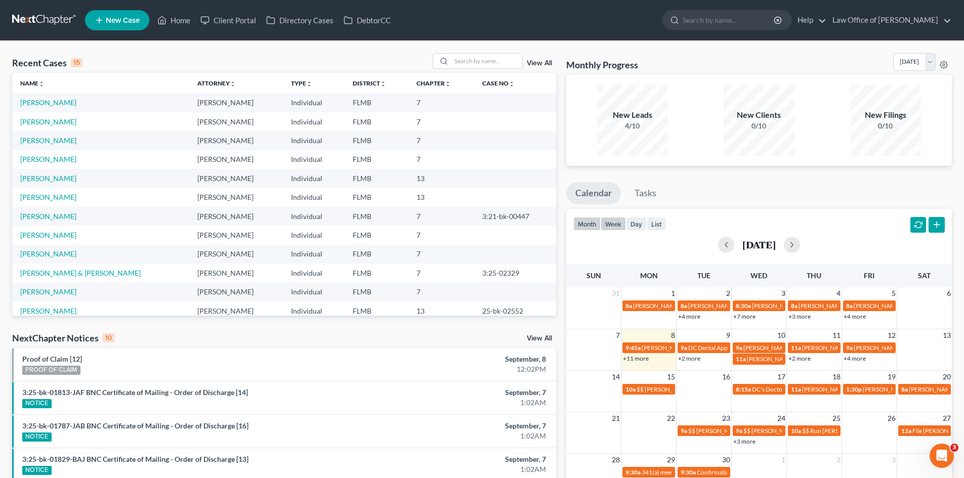
click at [613, 220] on button "week" at bounding box center [613, 224] width 25 height 14
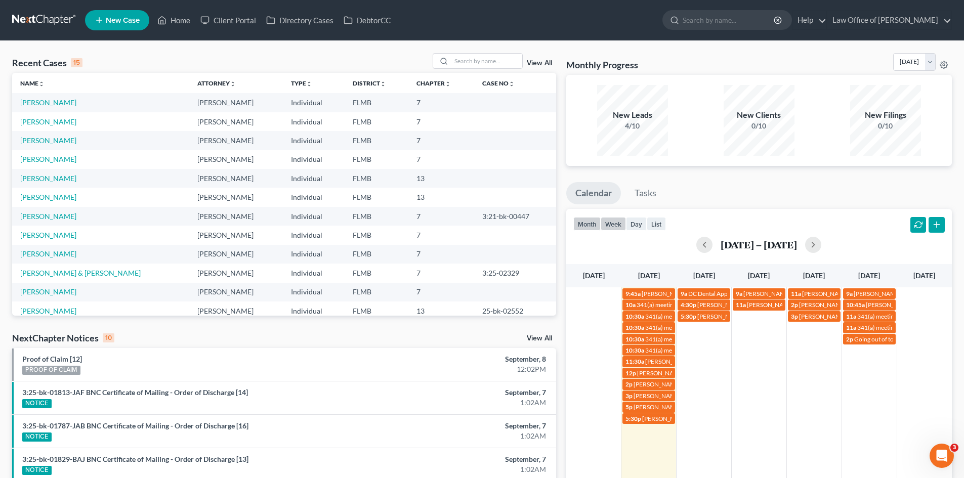
click at [579, 223] on button "month" at bounding box center [586, 224] width 27 height 14
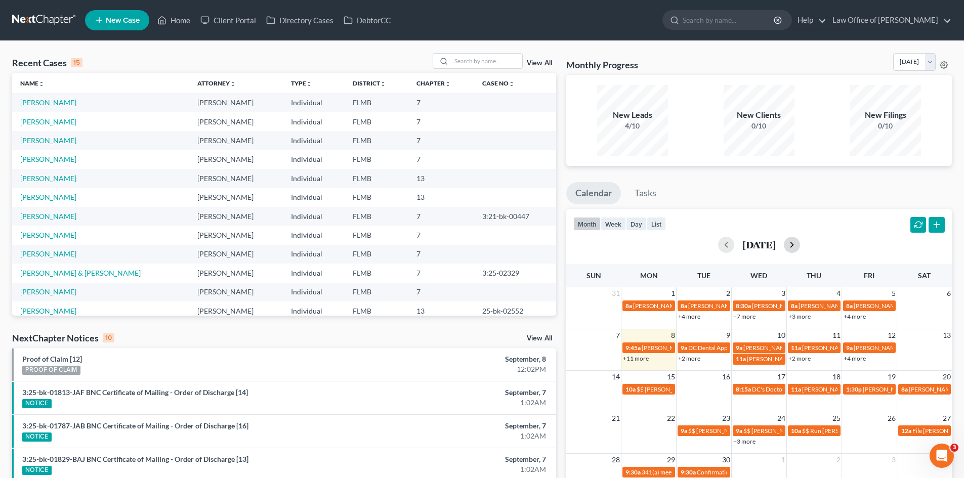
click at [800, 247] on button "button" at bounding box center [792, 245] width 16 height 16
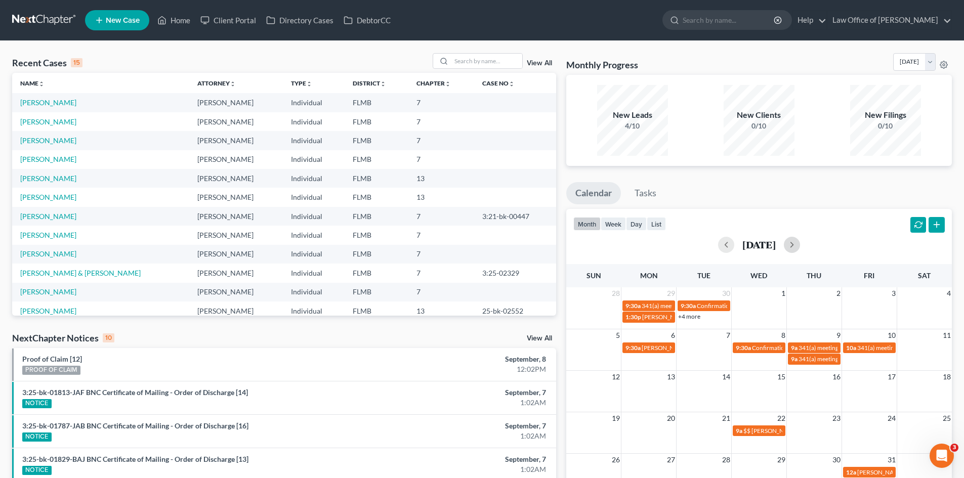
click at [873, 355] on td "10a 341(a) meeting for [PERSON_NAME]" at bounding box center [869, 353] width 55 height 23
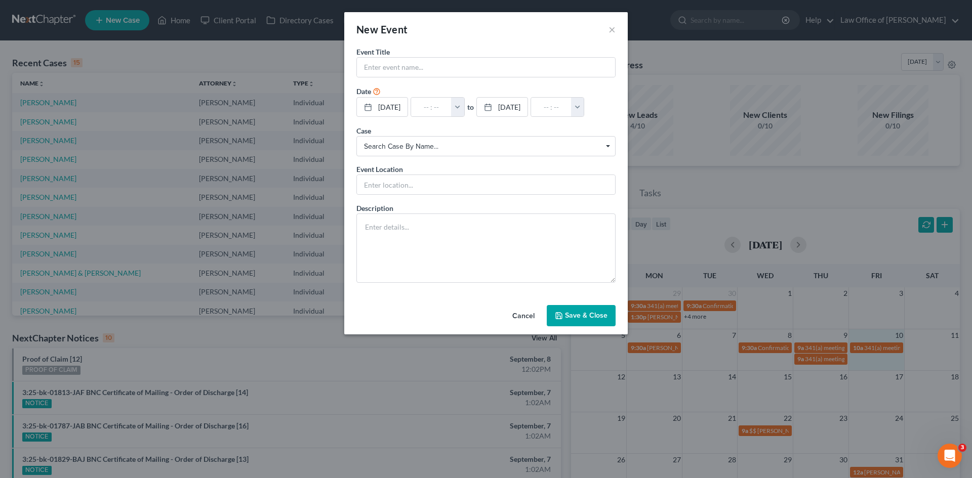
click at [605, 31] on div "New Event ×" at bounding box center [485, 29] width 283 height 34
click at [610, 31] on button "×" at bounding box center [611, 29] width 7 height 12
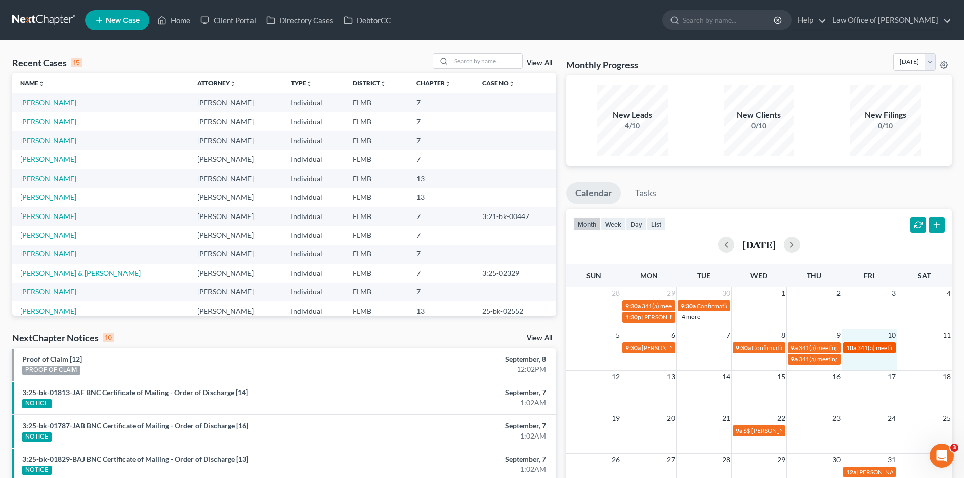
click at [864, 347] on span "341(a) meeting for [PERSON_NAME]" at bounding box center [906, 348] width 98 height 8
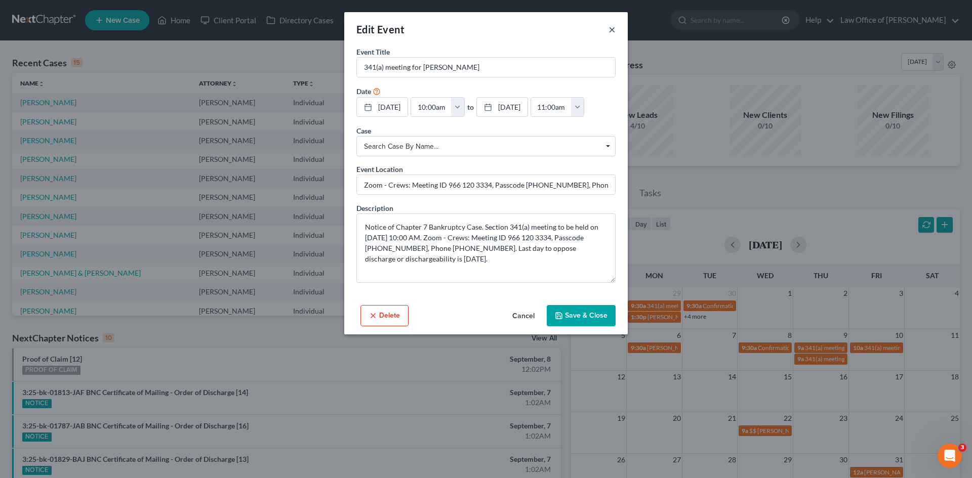
click at [612, 28] on button "×" at bounding box center [611, 29] width 7 height 12
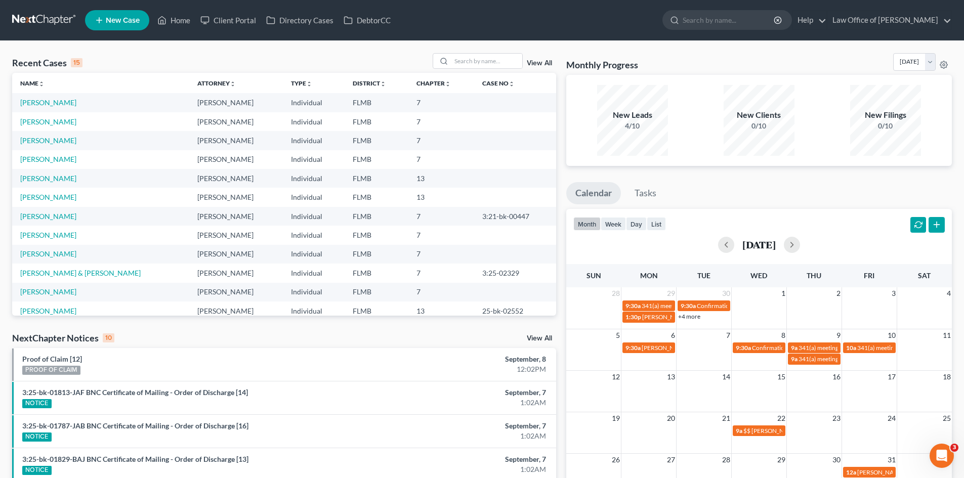
click at [865, 360] on td "10a 341(a) meeting for [PERSON_NAME]" at bounding box center [869, 353] width 55 height 23
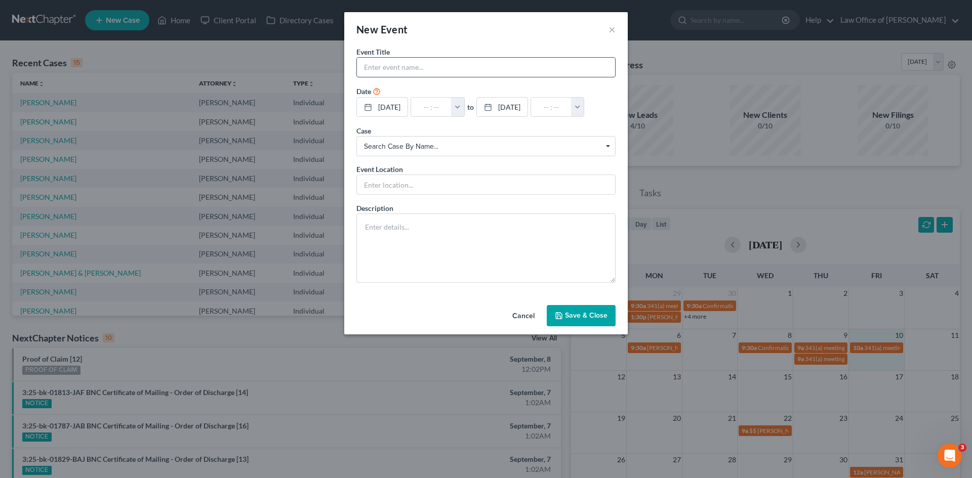
click at [451, 72] on input "text" at bounding box center [486, 67] width 258 height 19
type input "[PERSON_NAME] will come into office for 341"
click at [438, 106] on input "text" at bounding box center [431, 107] width 40 height 19
type input "9"
type input "01:00am"
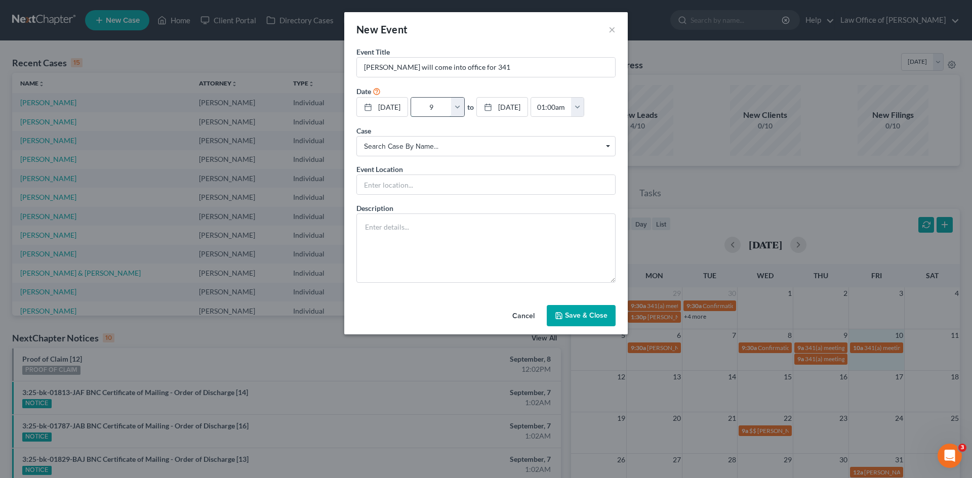
type input "9:"
type input "10:00am"
type input "9:4"
type input "01:00am"
type input "9:45"
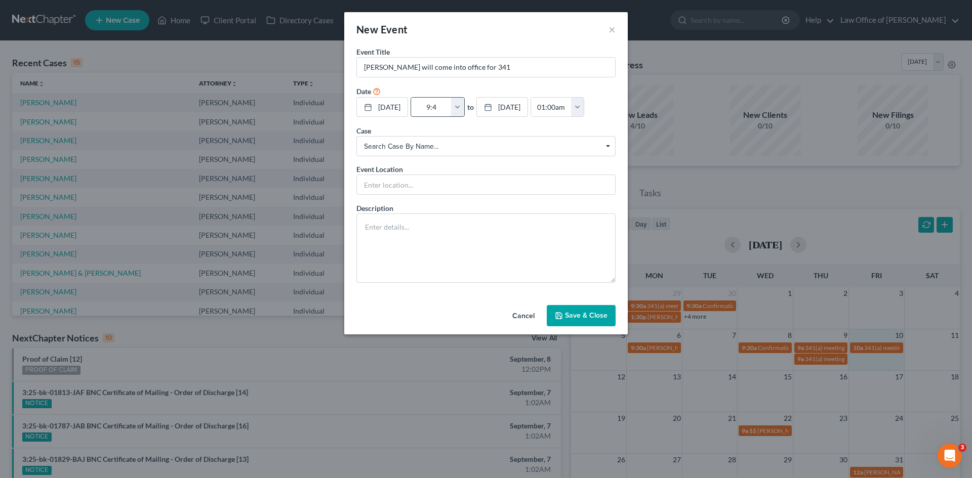
type input "10:45am"
type input "9:45a"
type input "01:00am"
type input "9:45am"
type input "10:45am"
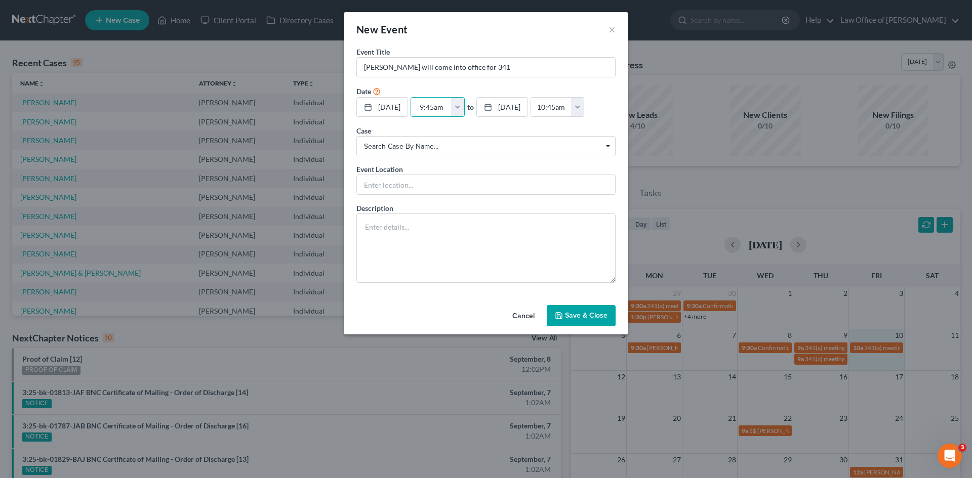
type input "9:45am"
click at [588, 326] on button "Save & Close" at bounding box center [581, 315] width 69 height 21
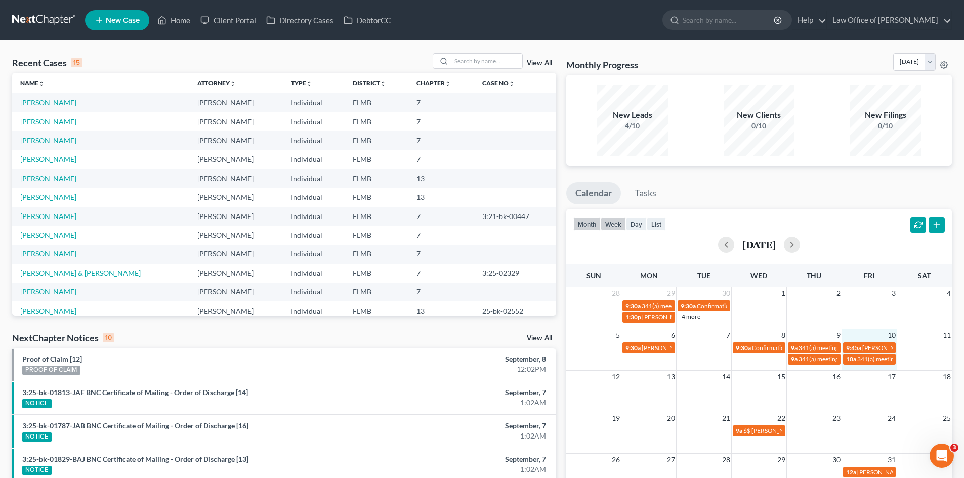
drag, startPoint x: 604, startPoint y: 228, endPoint x: 609, endPoint y: 229, distance: 5.3
click at [604, 229] on button "week" at bounding box center [613, 224] width 25 height 14
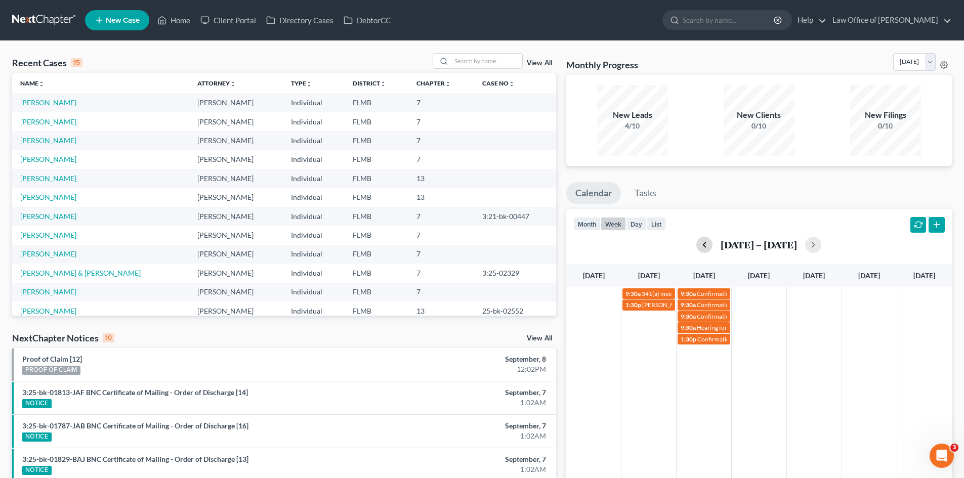
click at [696, 247] on button "button" at bounding box center [704, 245] width 16 height 16
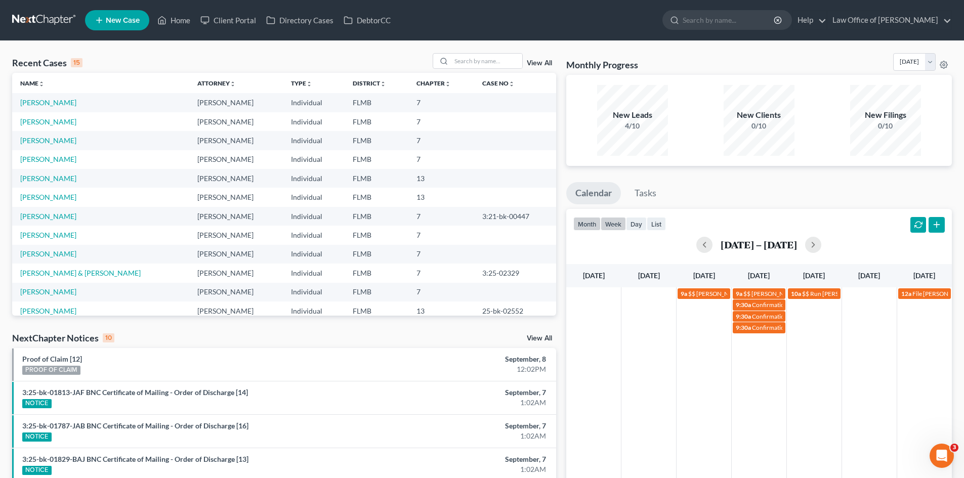
click at [591, 223] on button "month" at bounding box center [586, 224] width 27 height 14
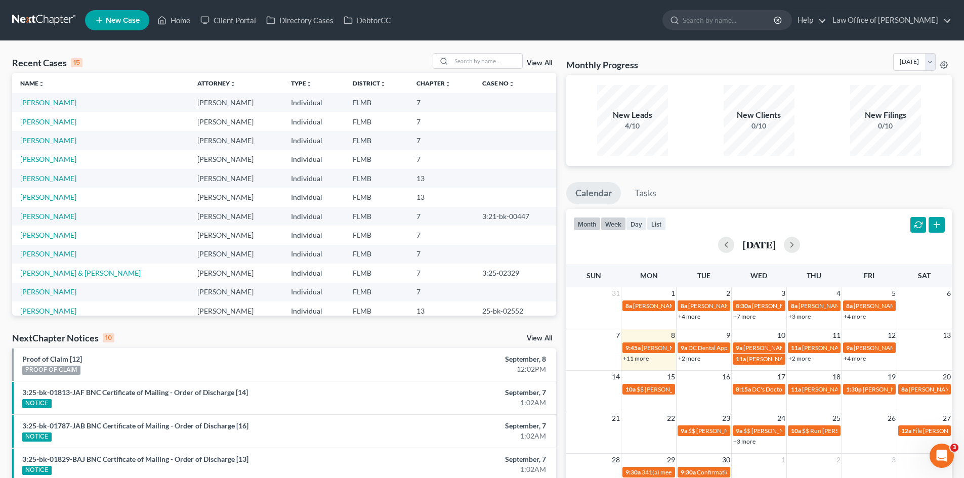
click at [615, 226] on button "week" at bounding box center [613, 224] width 25 height 14
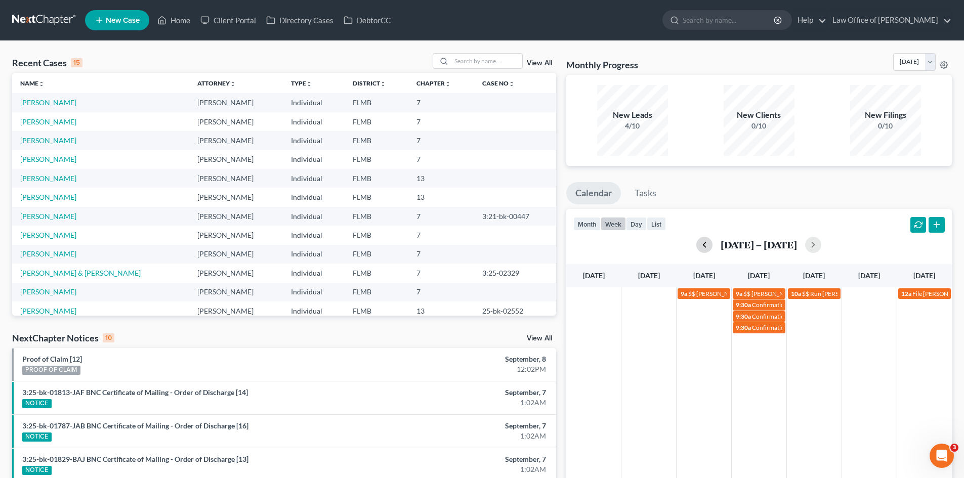
click at [703, 244] on button "button" at bounding box center [704, 245] width 16 height 16
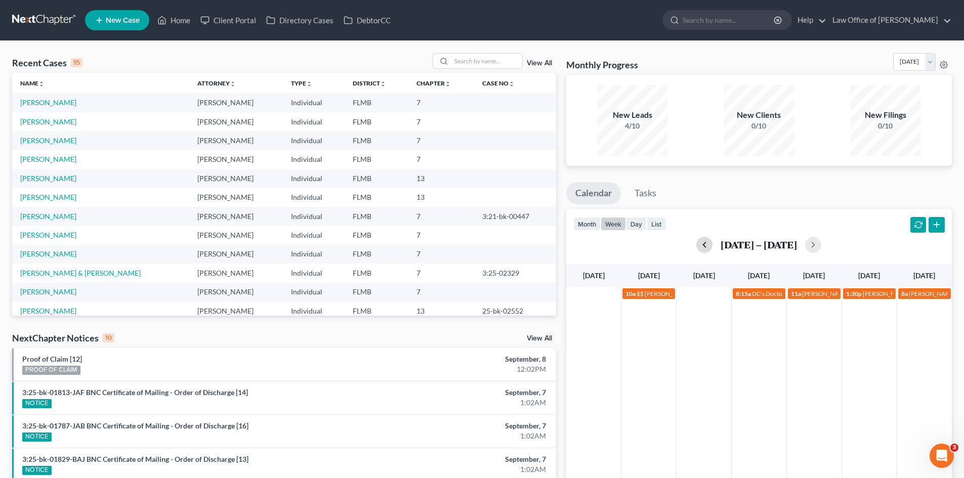
click at [703, 244] on button "button" at bounding box center [704, 245] width 16 height 16
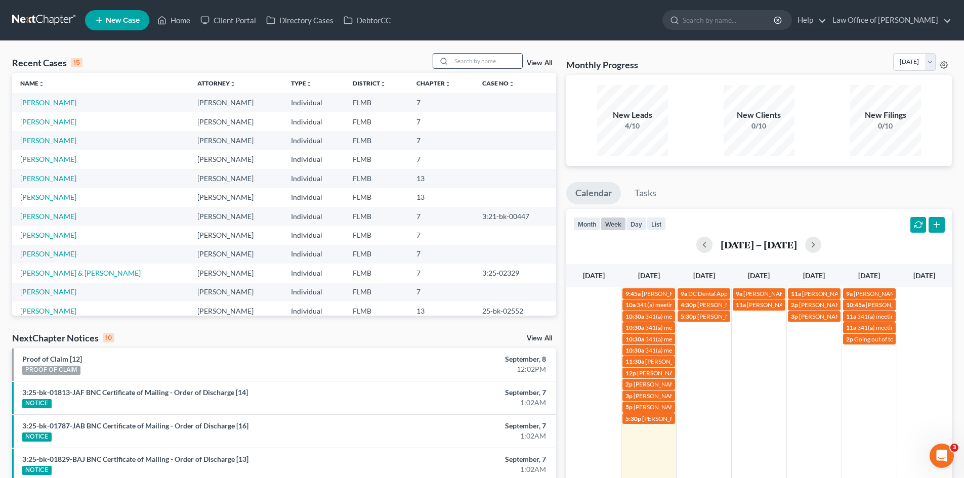
click at [488, 63] on input "search" at bounding box center [486, 61] width 71 height 15
type input "[PERSON_NAME]"
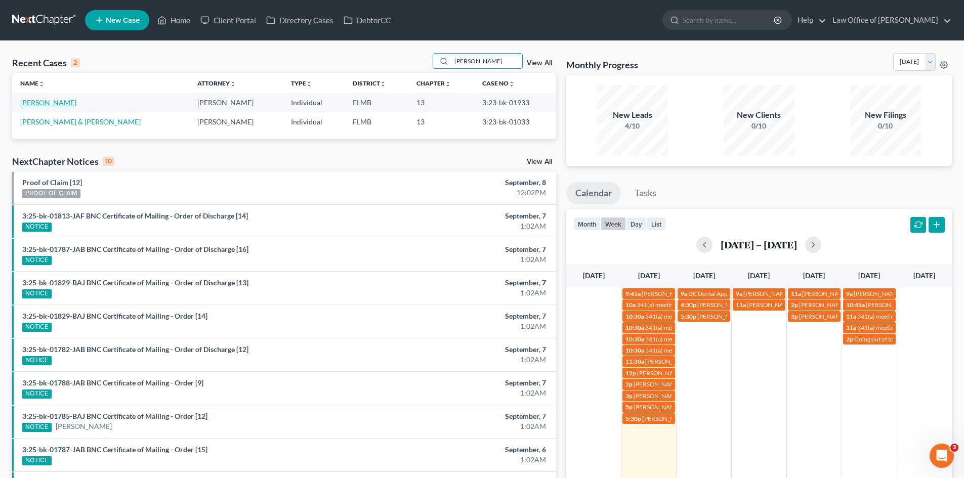
click at [63, 103] on link "[PERSON_NAME]" at bounding box center [48, 102] width 56 height 9
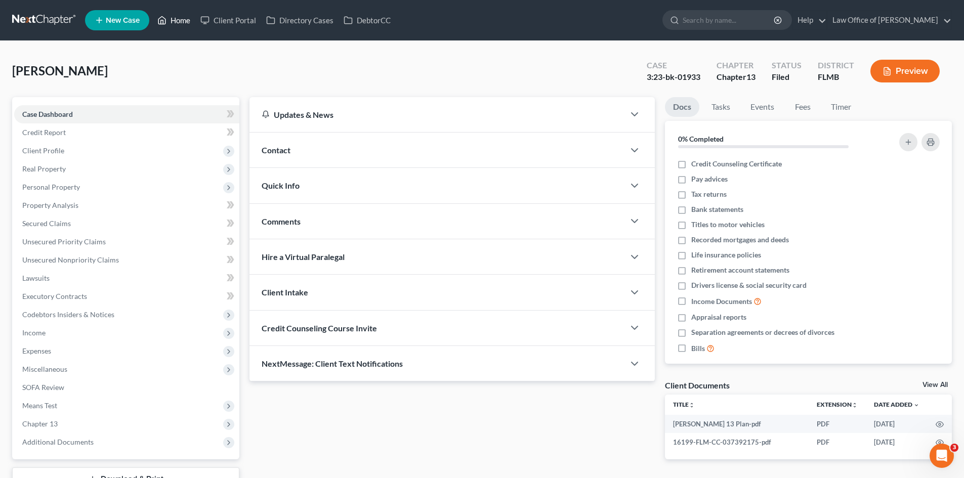
click at [160, 17] on icon at bounding box center [161, 20] width 9 height 12
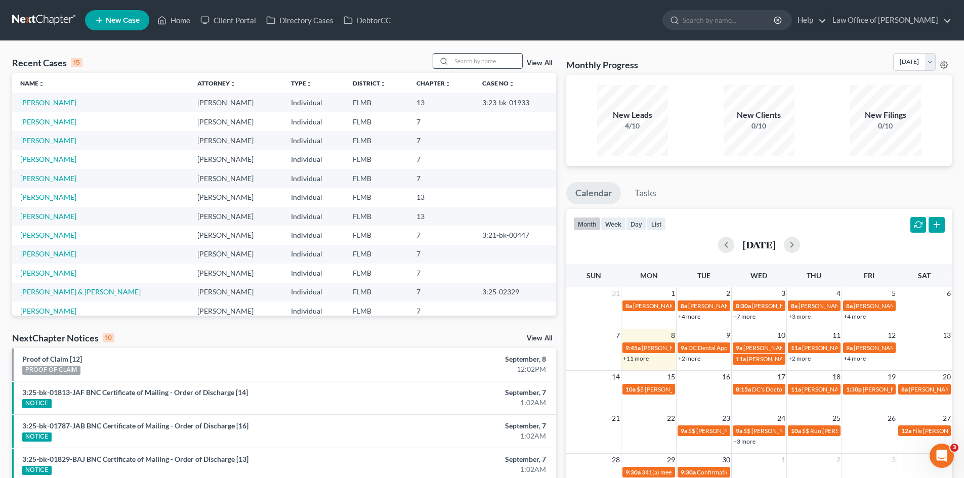
click at [497, 61] on input "search" at bounding box center [486, 61] width 71 height 15
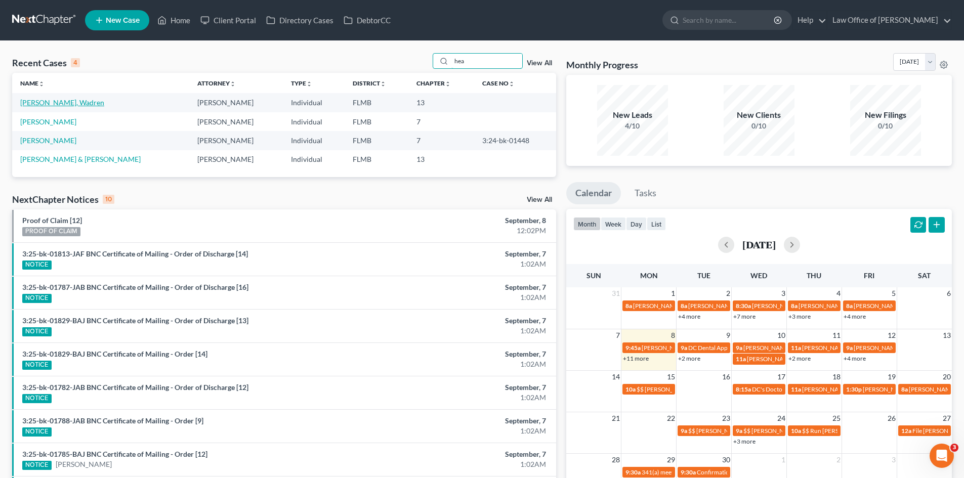
type input "hea"
click at [44, 103] on link "[PERSON_NAME], Wadren" at bounding box center [62, 102] width 84 height 9
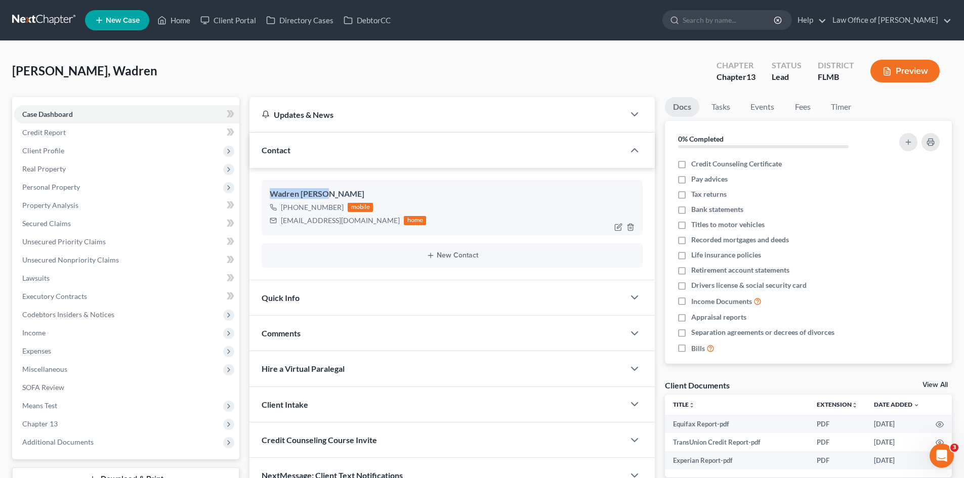
drag, startPoint x: 343, startPoint y: 190, endPoint x: 271, endPoint y: 193, distance: 71.9
click at [264, 194] on div "Wadren [PERSON_NAME] [PHONE_NUMBER] mobile [EMAIL_ADDRESS][DOMAIN_NAME] home" at bounding box center [452, 207] width 381 height 55
copy div "Wadren [PERSON_NAME]"
drag, startPoint x: 342, startPoint y: 208, endPoint x: 290, endPoint y: 211, distance: 52.2
click at [290, 211] on div "[PHONE_NUMBER] mobile" at bounding box center [348, 207] width 156 height 13
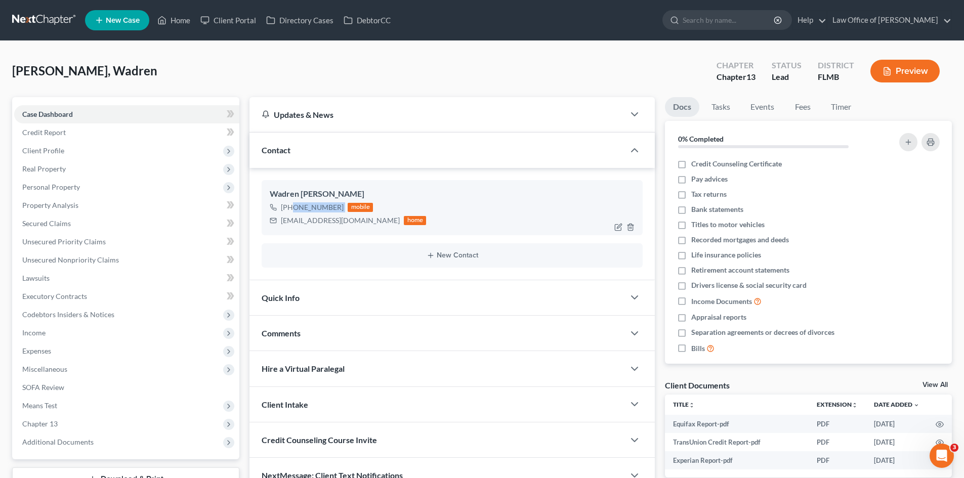
copy div "[PHONE_NUMBER]"
click at [181, 22] on link "Home" at bounding box center [173, 20] width 43 height 18
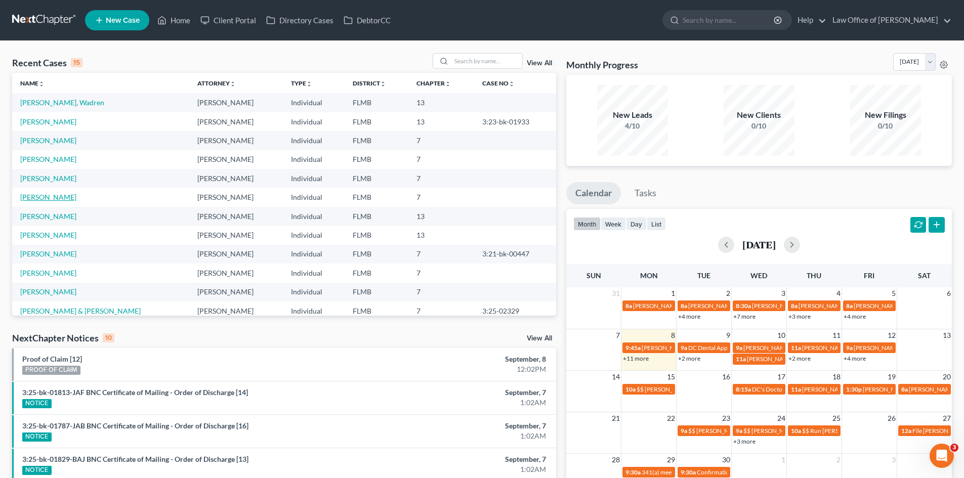
click at [43, 201] on link "[PERSON_NAME]" at bounding box center [48, 197] width 56 height 9
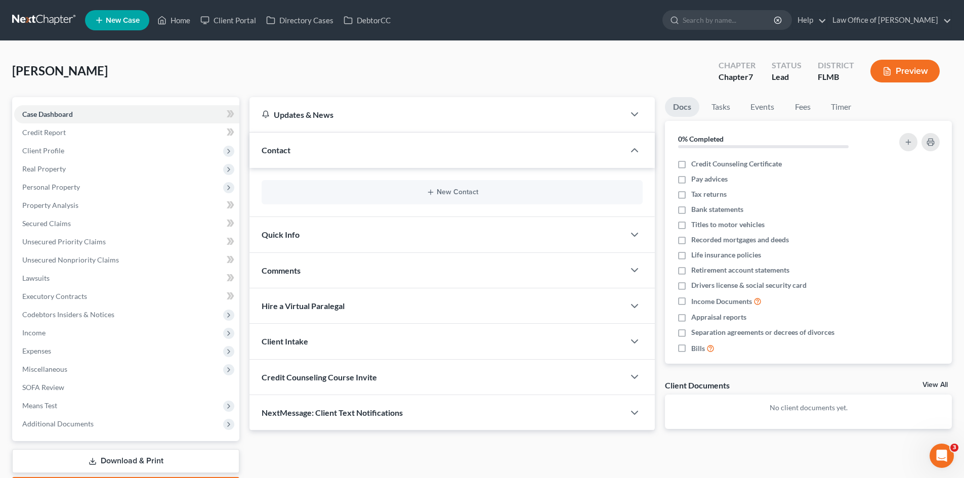
click at [443, 201] on div "New Contact" at bounding box center [452, 192] width 381 height 24
click at [451, 194] on button "New Contact" at bounding box center [452, 192] width 365 height 8
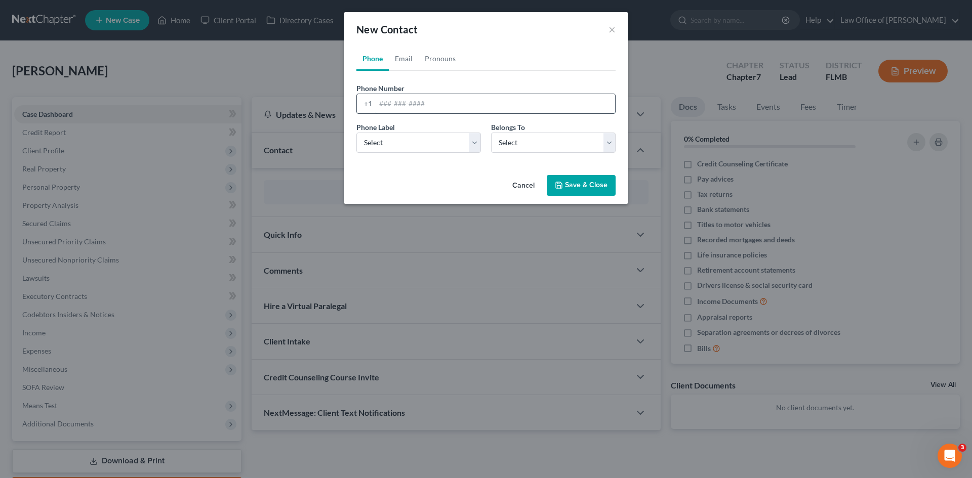
click at [386, 100] on input "tel" at bounding box center [494, 103] width 239 height 19
type input "[PHONE_NUMBER]"
click at [389, 141] on select "Select Mobile Home Work Other" at bounding box center [418, 143] width 124 height 20
select select "0"
click at [356, 133] on select "Select Mobile Home Work Other" at bounding box center [418, 143] width 124 height 20
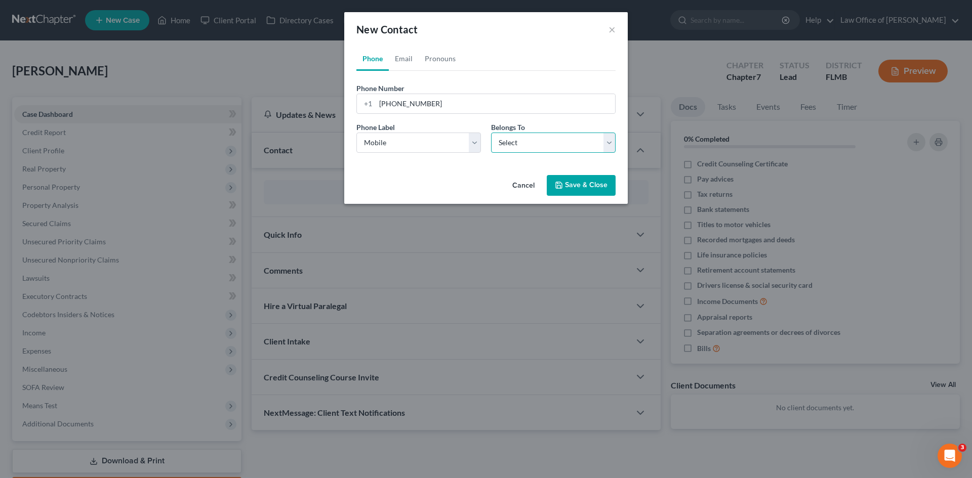
click at [585, 141] on select "Select Client Other" at bounding box center [553, 143] width 124 height 20
select select "0"
click at [491, 133] on select "Select Client Other" at bounding box center [553, 143] width 124 height 20
click at [581, 182] on button "Save & Close" at bounding box center [581, 185] width 69 height 21
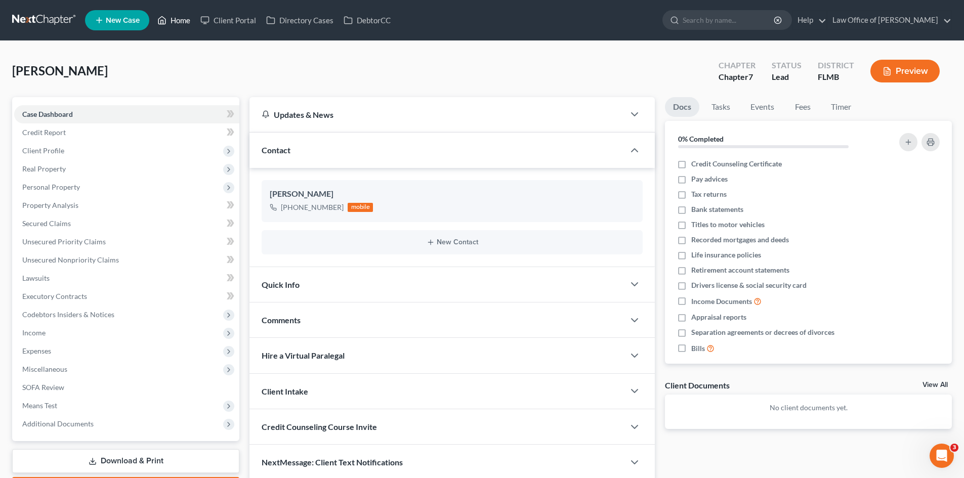
click at [186, 22] on link "Home" at bounding box center [173, 20] width 43 height 18
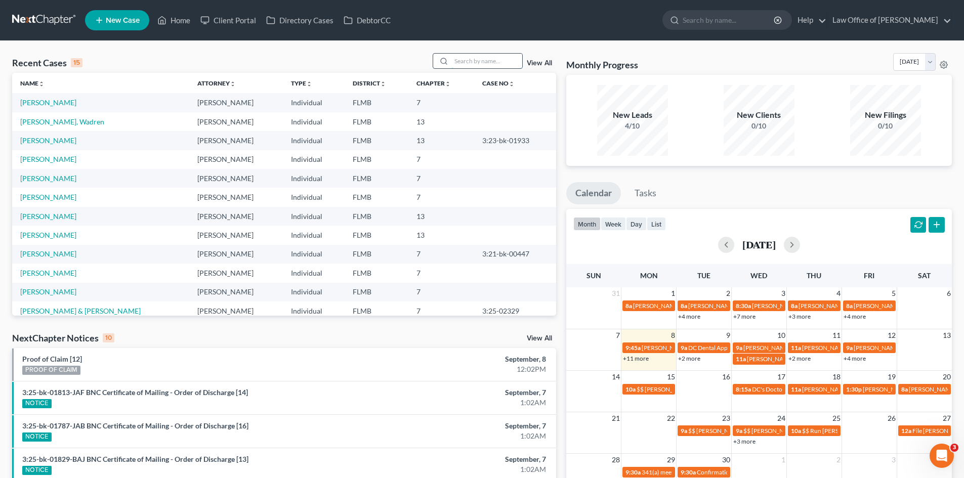
click at [487, 59] on input "search" at bounding box center [486, 61] width 71 height 15
type input "fort"
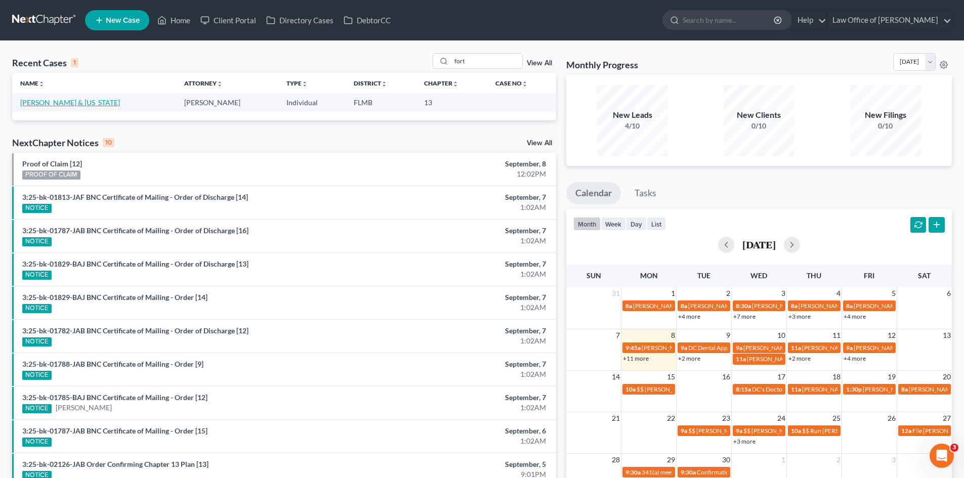
click at [60, 102] on link "[PERSON_NAME] & [US_STATE]" at bounding box center [70, 102] width 100 height 9
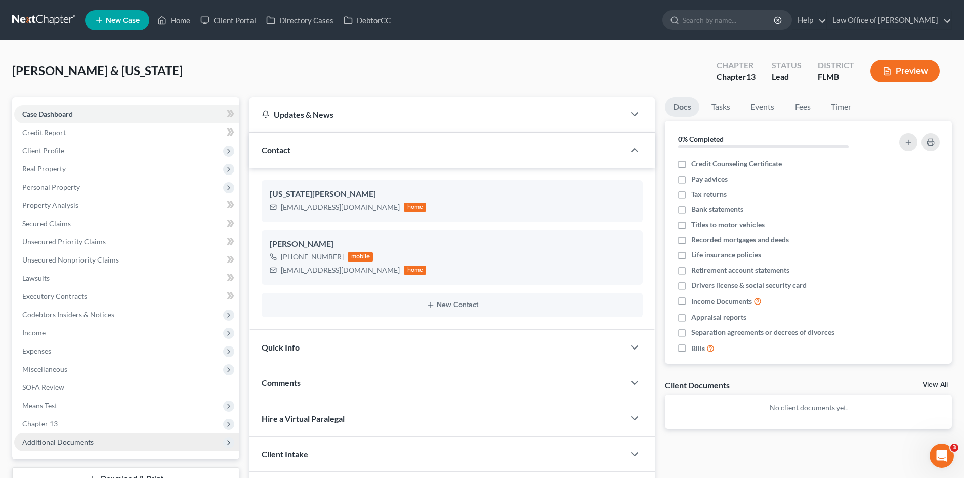
click at [114, 441] on span "Additional Documents" at bounding box center [126, 442] width 225 height 18
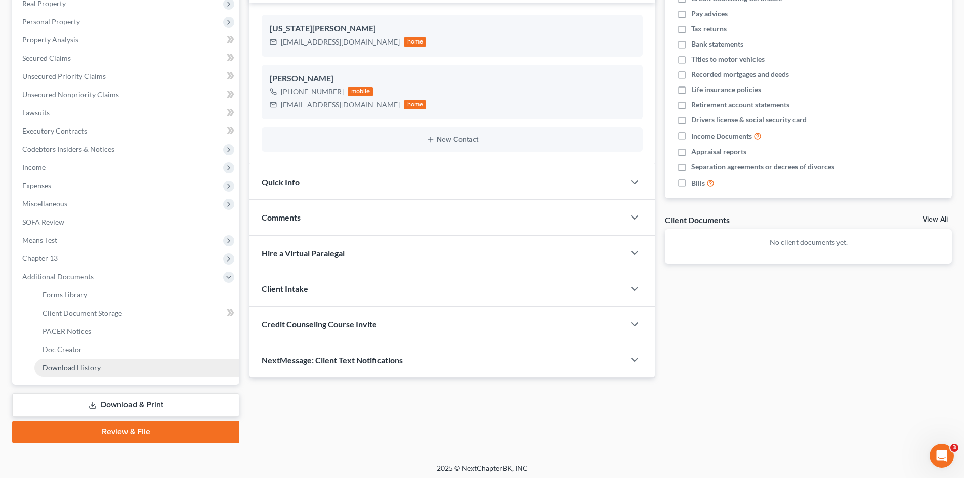
scroll to position [169, 0]
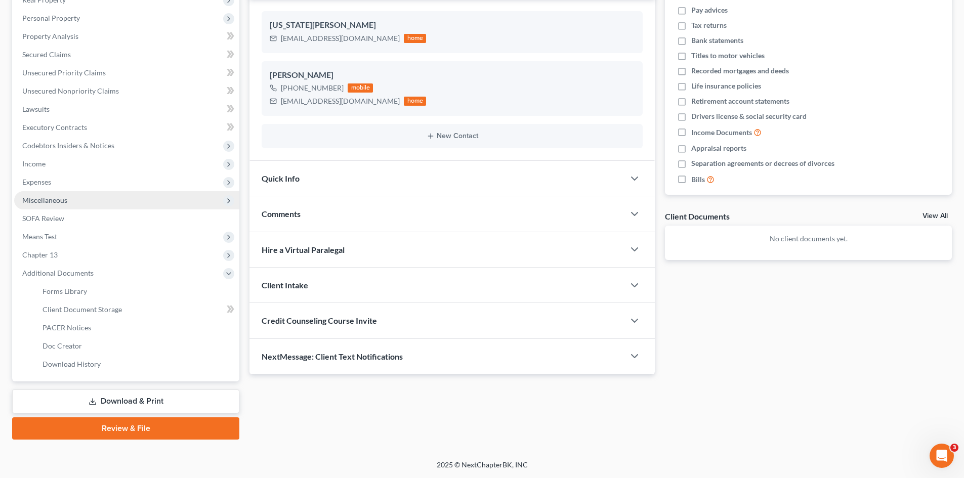
click at [61, 203] on span "Miscellaneous" at bounding box center [44, 200] width 45 height 9
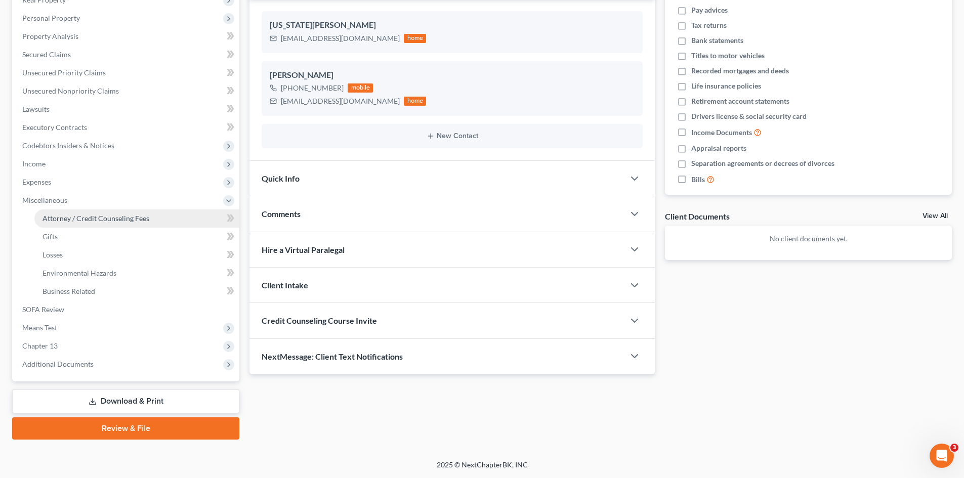
click at [70, 219] on span "Attorney / Credit Counseling Fees" at bounding box center [96, 218] width 107 height 9
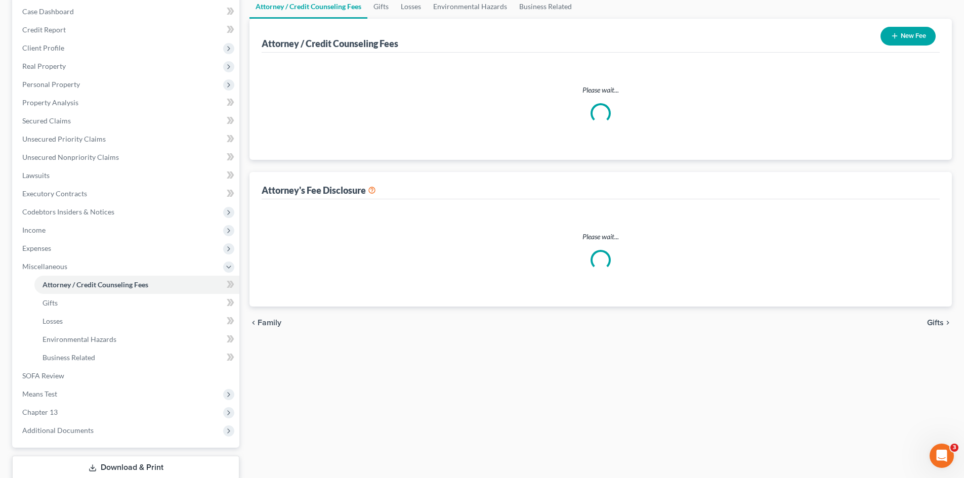
scroll to position [11, 0]
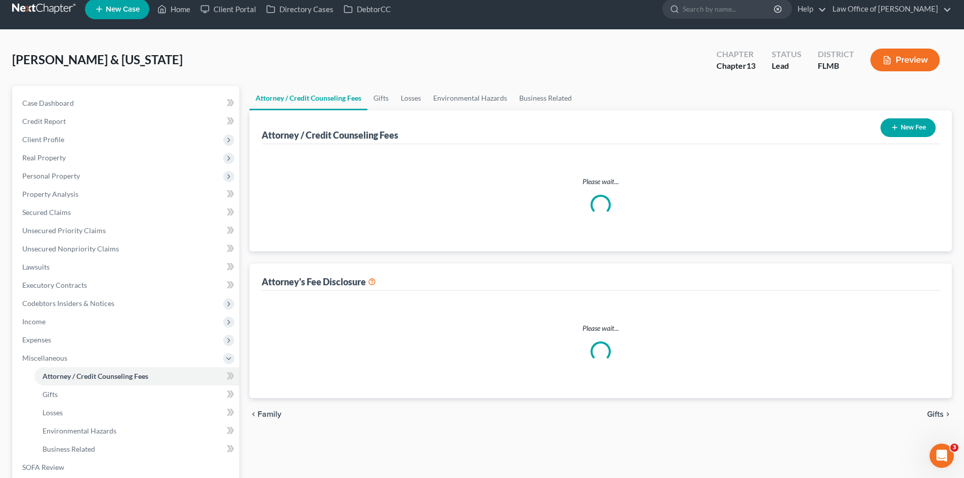
select select "0"
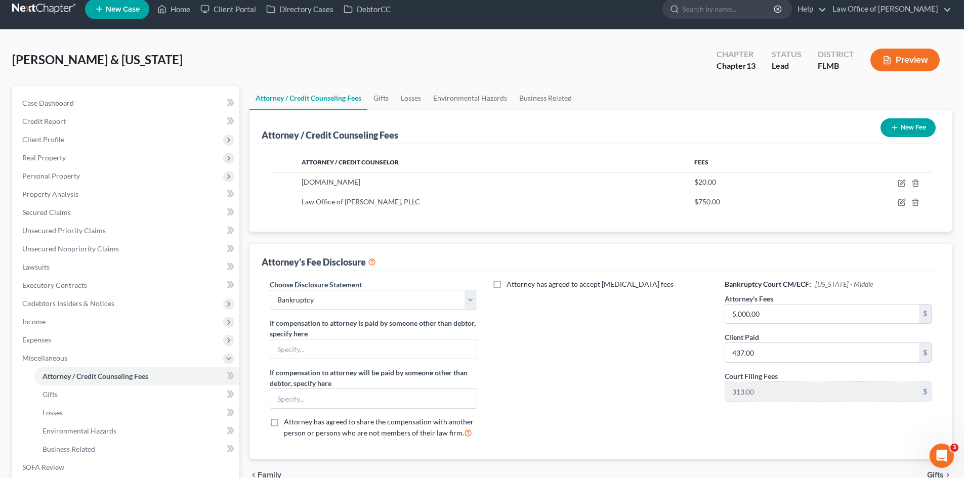
scroll to position [0, 0]
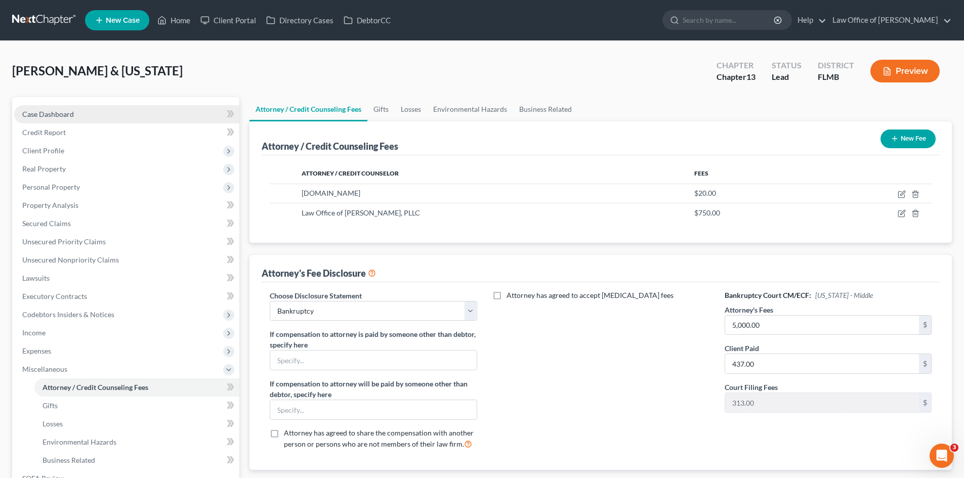
click at [61, 114] on span "Case Dashboard" at bounding box center [48, 114] width 52 height 9
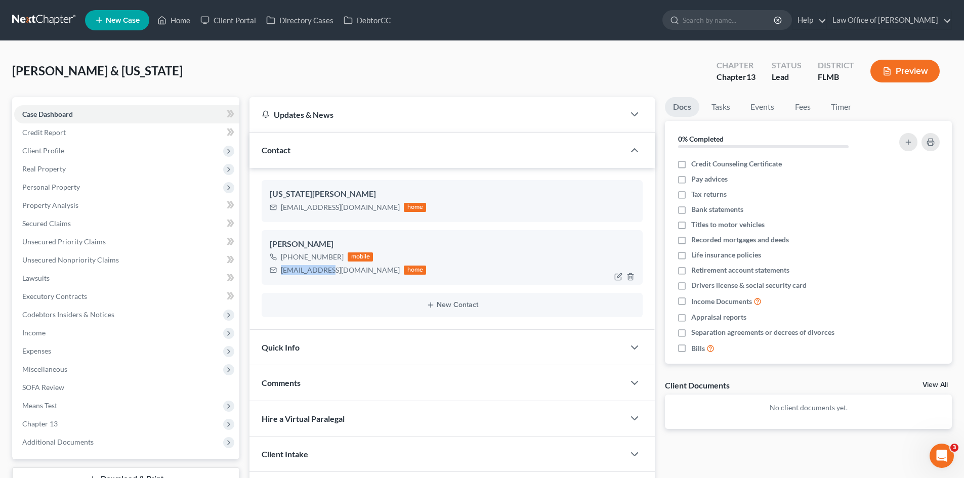
drag, startPoint x: 333, startPoint y: 271, endPoint x: 279, endPoint y: 272, distance: 54.2
click at [279, 272] on div "[EMAIL_ADDRESS][DOMAIN_NAME] home" at bounding box center [348, 270] width 156 height 13
copy div "[EMAIL_ADDRESS][DOMAIN_NAME]"
click at [157, 18] on link "Home" at bounding box center [173, 20] width 43 height 18
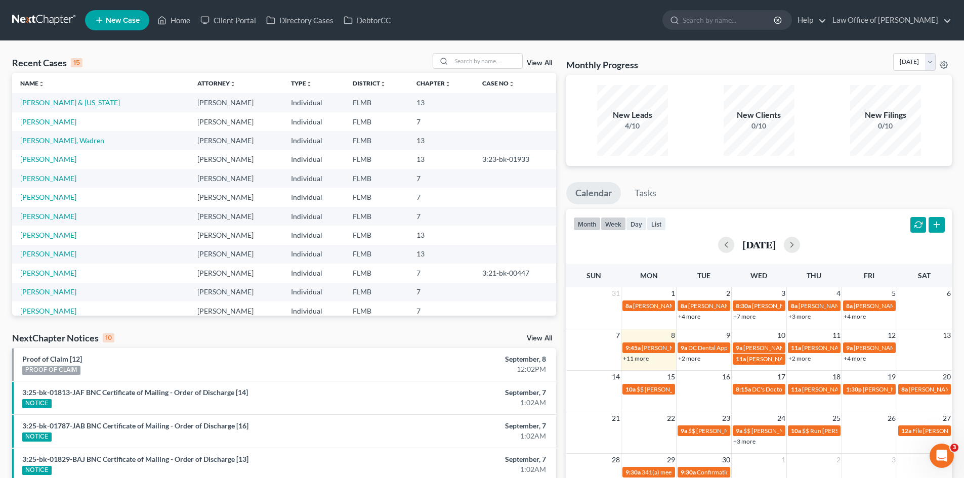
click at [621, 227] on button "week" at bounding box center [613, 224] width 25 height 14
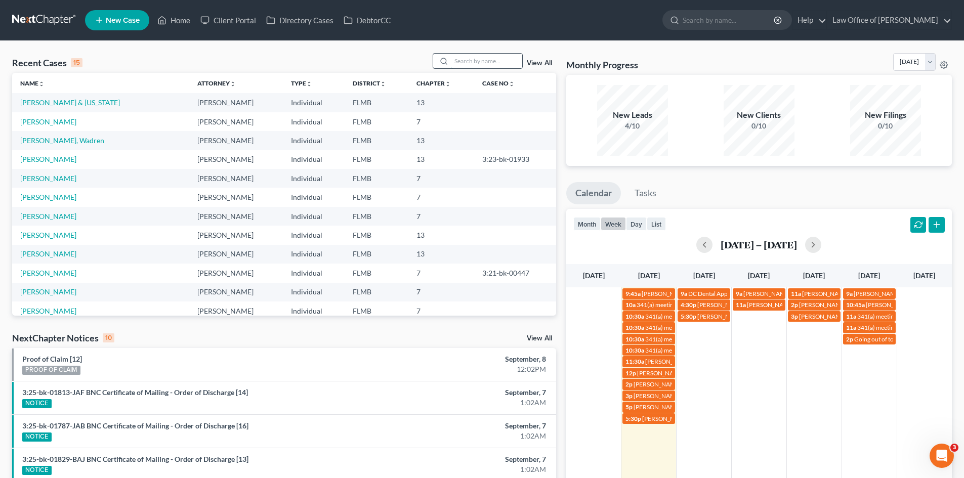
click at [493, 65] on input "search" at bounding box center [486, 61] width 71 height 15
type input "beech"
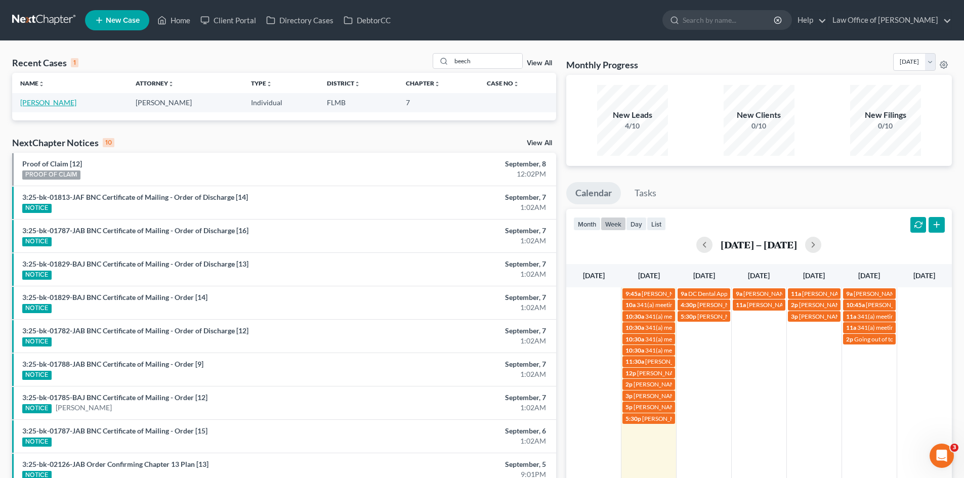
click at [44, 103] on link "[PERSON_NAME]" at bounding box center [48, 102] width 56 height 9
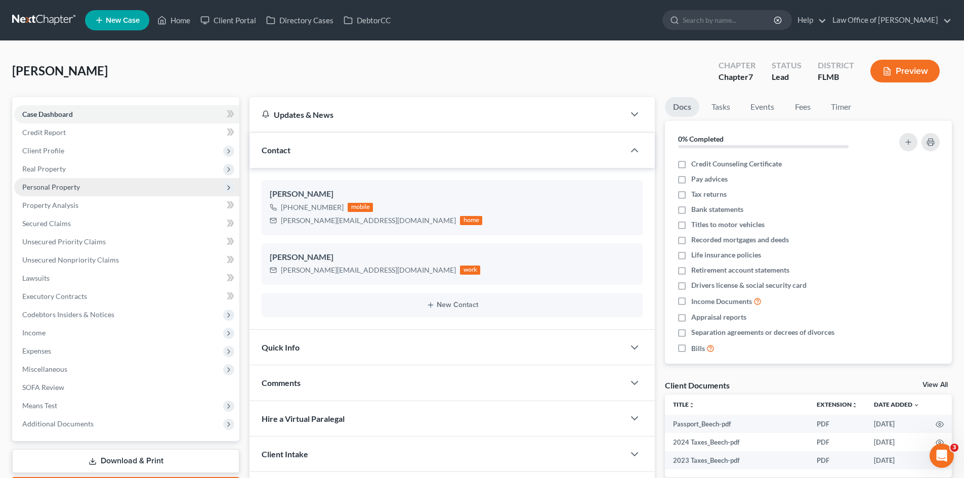
click at [76, 187] on span "Personal Property" at bounding box center [51, 187] width 58 height 9
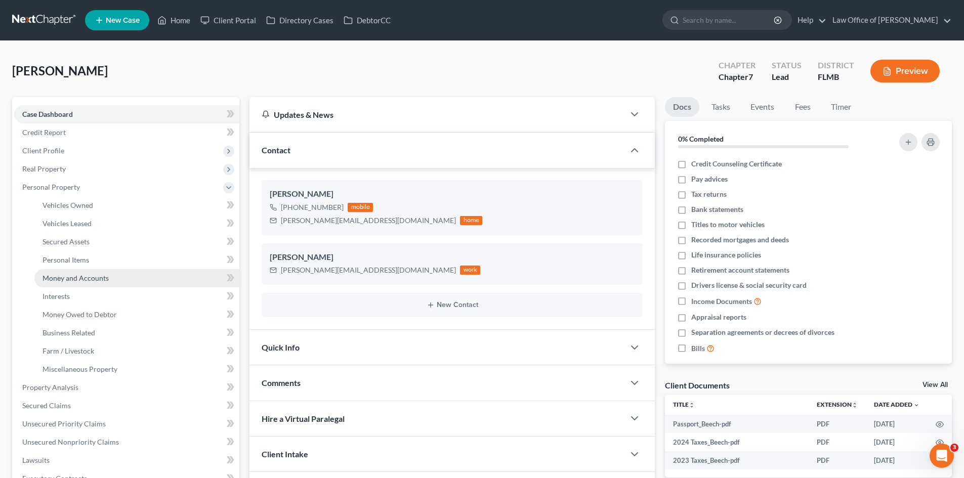
click at [93, 279] on span "Money and Accounts" at bounding box center [76, 278] width 66 height 9
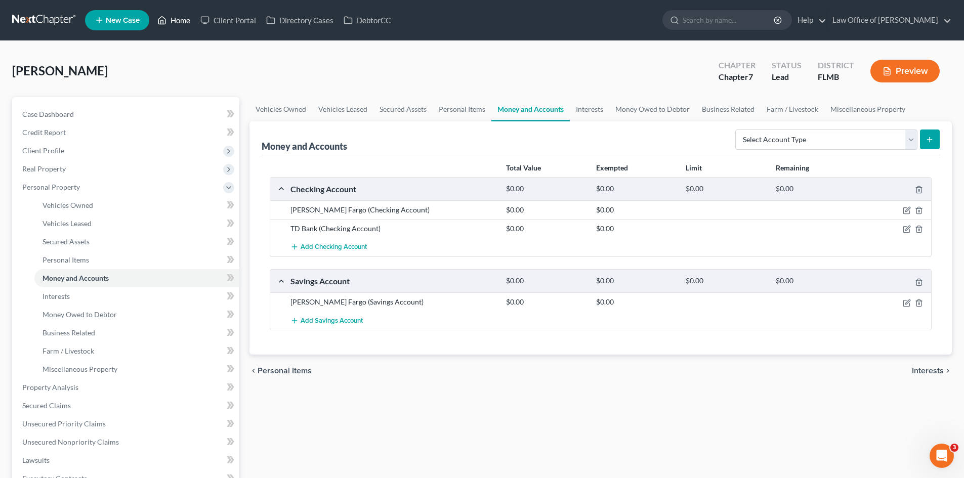
click at [173, 18] on link "Home" at bounding box center [173, 20] width 43 height 18
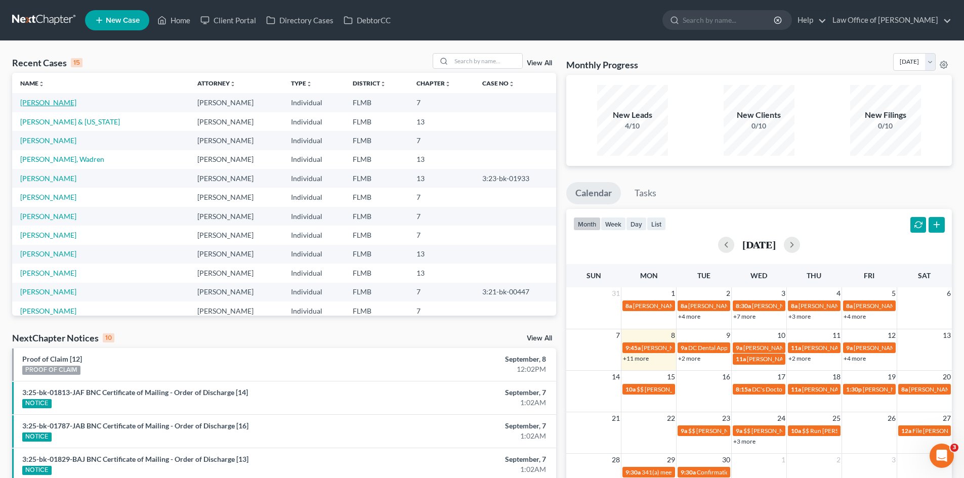
click at [52, 103] on link "[PERSON_NAME]" at bounding box center [48, 102] width 56 height 9
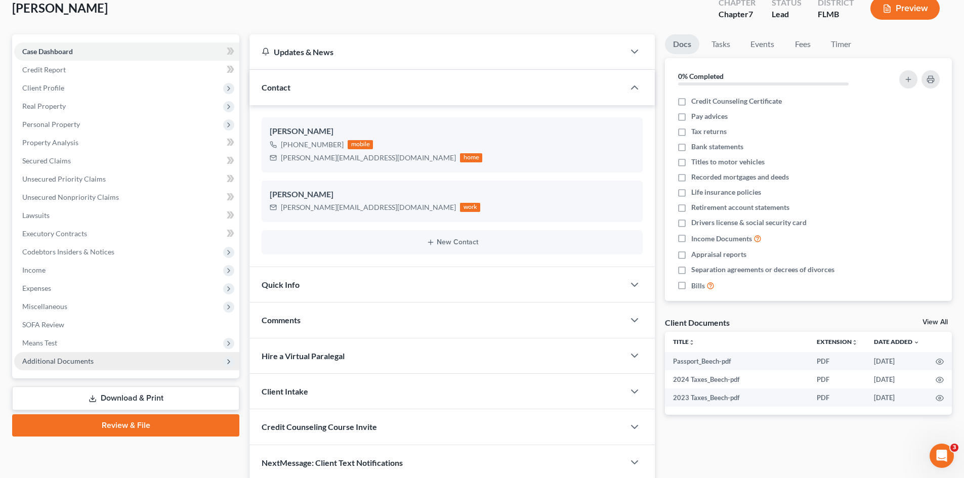
scroll to position [104, 0]
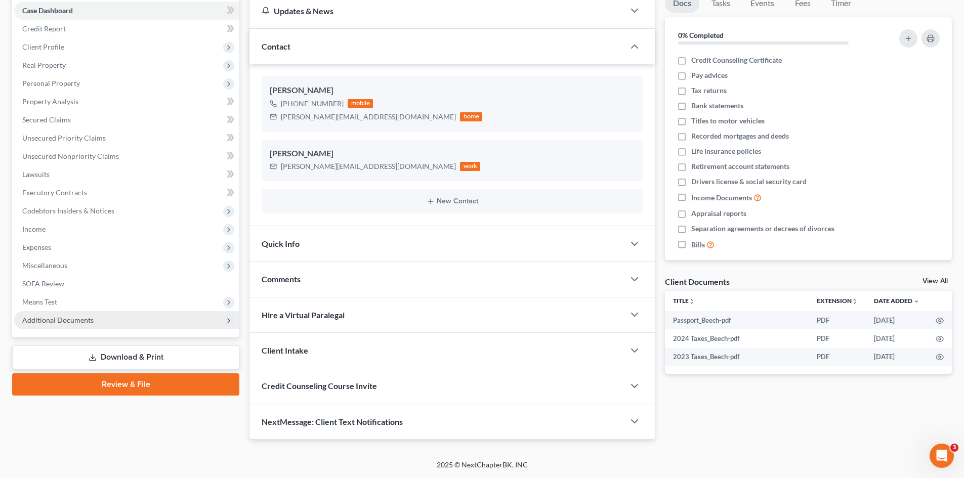
click at [63, 323] on span "Additional Documents" at bounding box center [57, 320] width 71 height 9
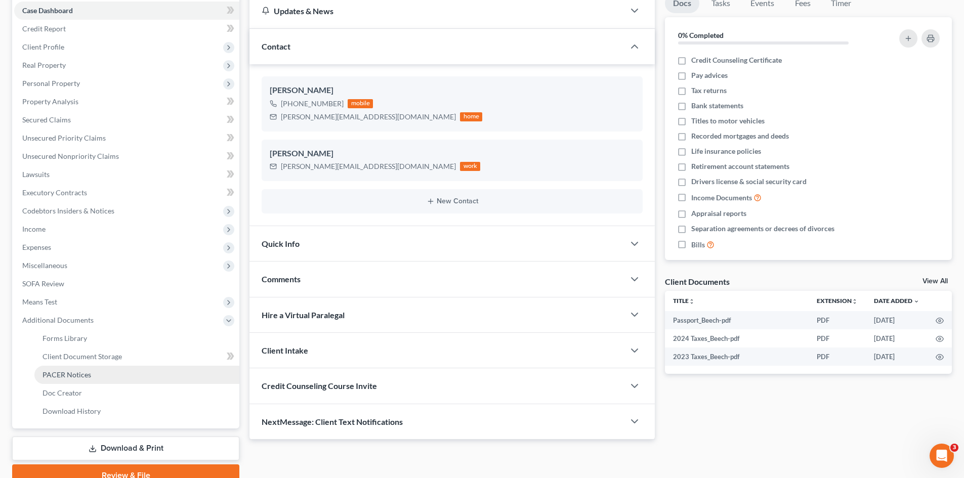
click at [56, 375] on span "PACER Notices" at bounding box center [67, 374] width 49 height 9
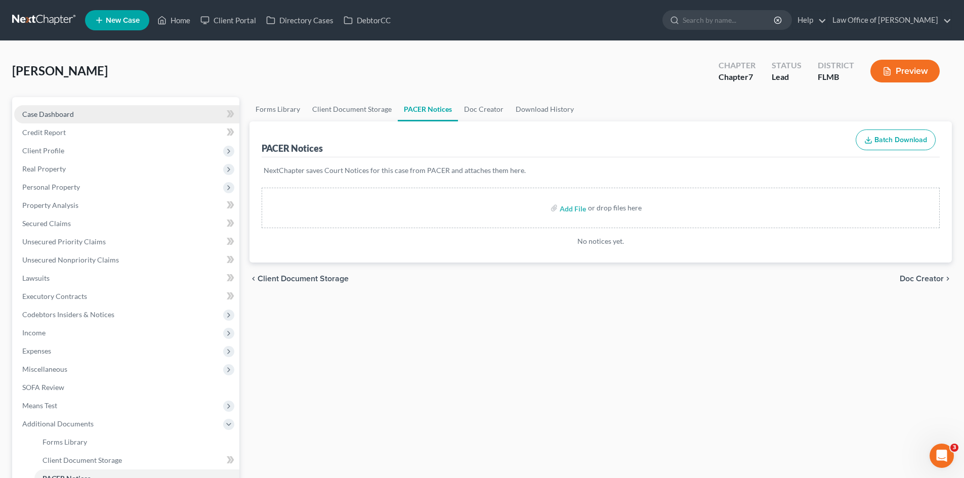
click at [72, 118] on span "Case Dashboard" at bounding box center [48, 114] width 52 height 9
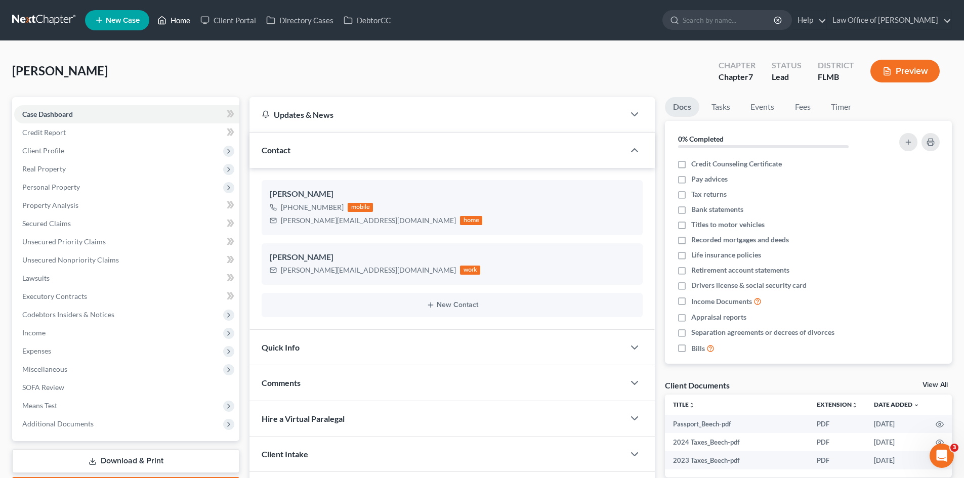
click at [183, 20] on link "Home" at bounding box center [173, 20] width 43 height 18
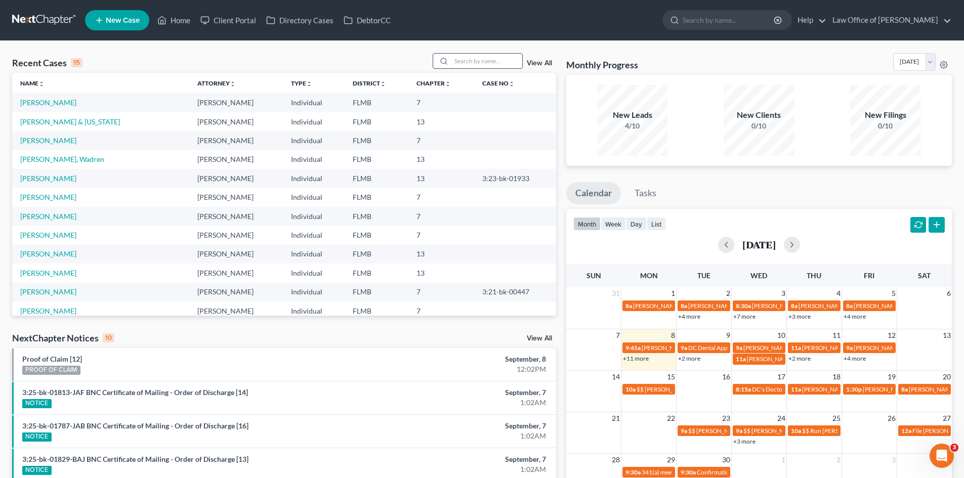
click at [481, 59] on input "search" at bounding box center [486, 61] width 71 height 15
type input "[PERSON_NAME]"
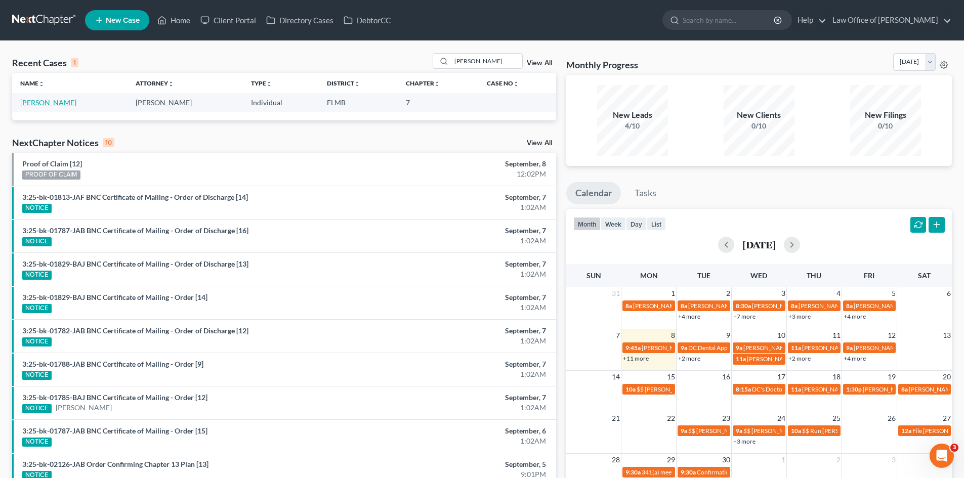
click at [27, 106] on link "[PERSON_NAME]" at bounding box center [48, 102] width 56 height 9
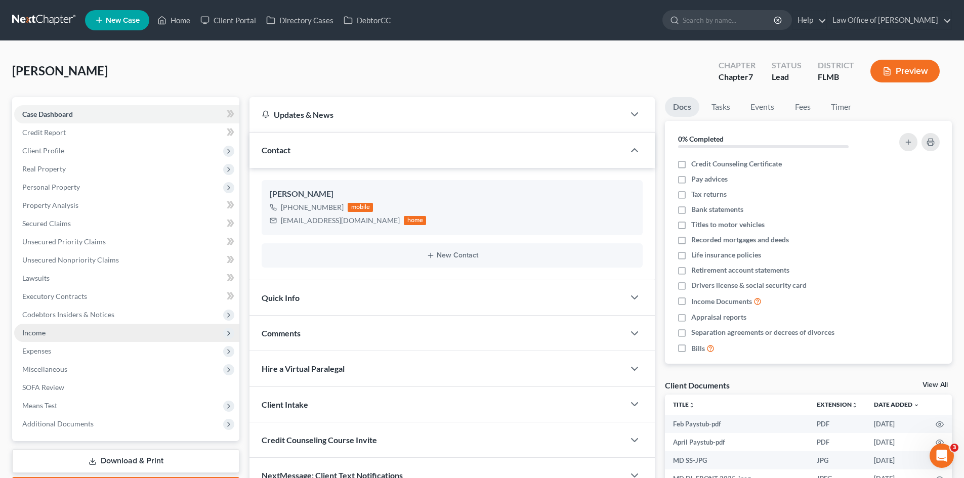
click at [113, 333] on span "Income" at bounding box center [126, 333] width 225 height 18
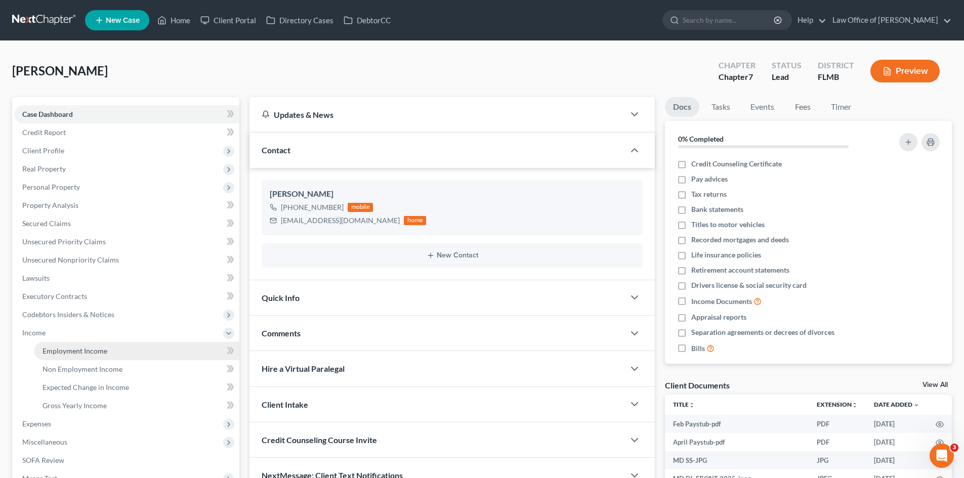
click at [104, 357] on link "Employment Income" at bounding box center [136, 351] width 205 height 18
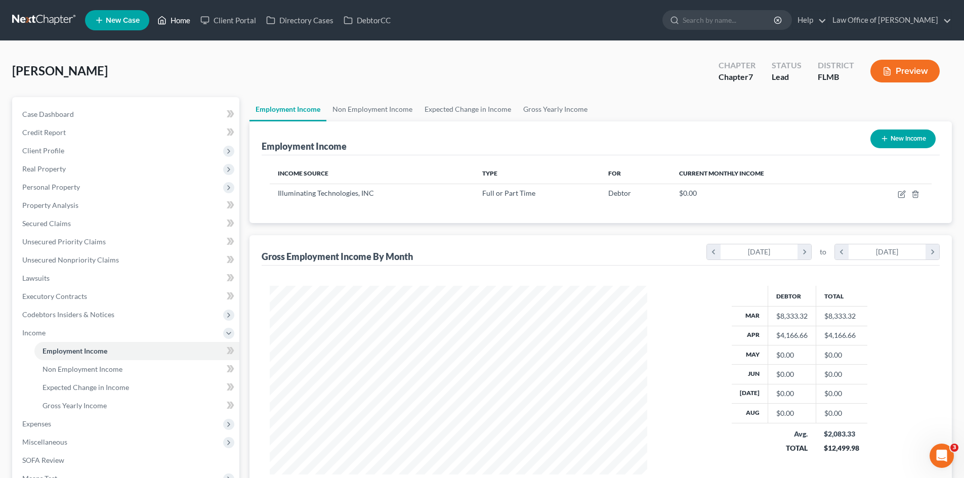
click at [190, 16] on link "Home" at bounding box center [173, 20] width 43 height 18
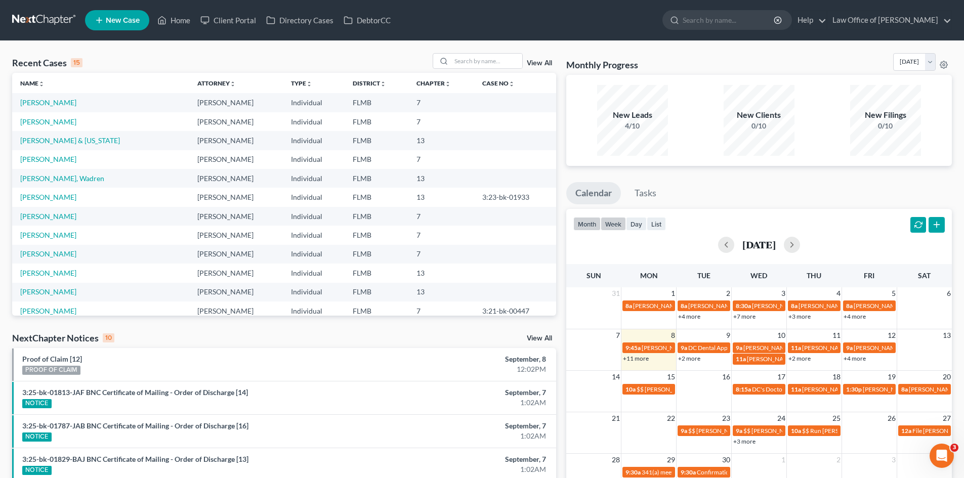
click at [619, 221] on button "week" at bounding box center [613, 224] width 25 height 14
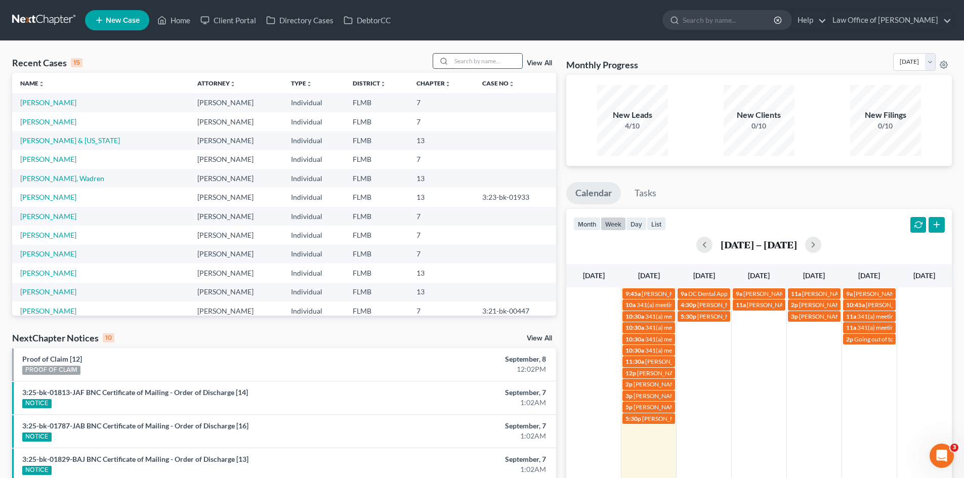
click at [458, 59] on input "search" at bounding box center [486, 61] width 71 height 15
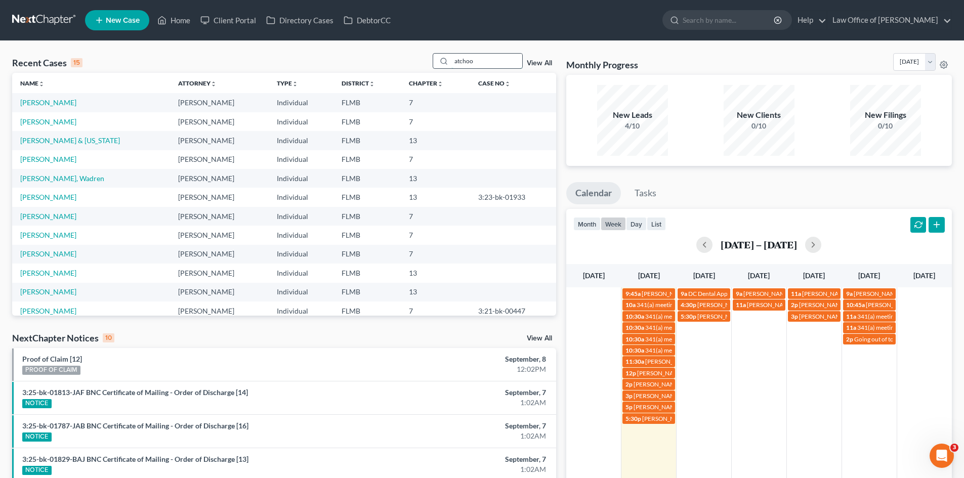
type input "atchoo"
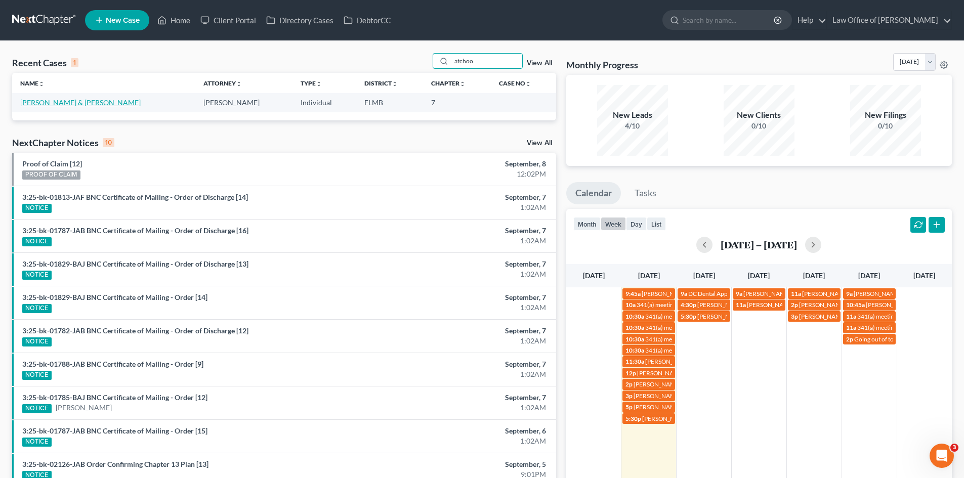
click at [64, 105] on link "[PERSON_NAME] & [PERSON_NAME]" at bounding box center [80, 102] width 120 height 9
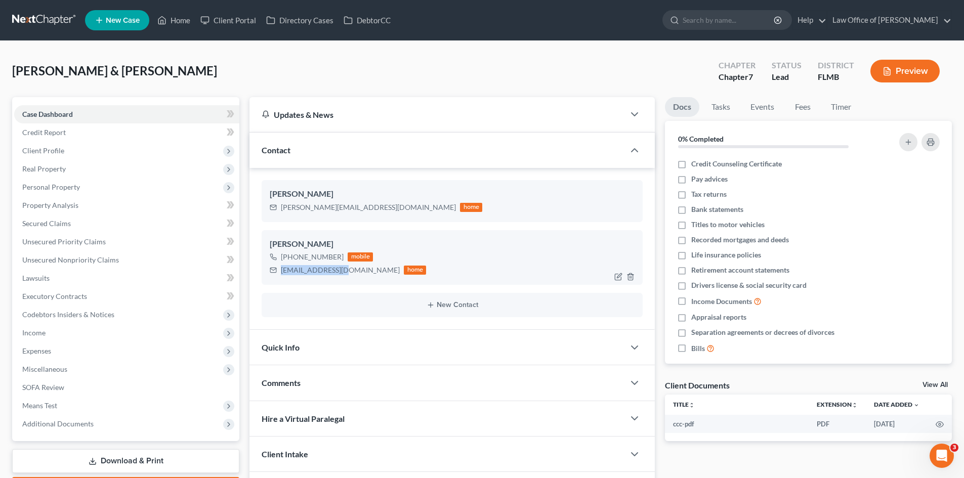
drag, startPoint x: 344, startPoint y: 275, endPoint x: 274, endPoint y: 278, distance: 70.4
click at [274, 278] on div "[PERSON_NAME] [PHONE_NUMBER] mobile [EMAIL_ADDRESS][DOMAIN_NAME] home" at bounding box center [452, 257] width 381 height 55
copy div "[EMAIL_ADDRESS][DOMAIN_NAME]"
drag, startPoint x: 368, startPoint y: 209, endPoint x: 274, endPoint y: 215, distance: 94.8
click at [274, 215] on div "[PERSON_NAME] [PERSON_NAME][EMAIL_ADDRESS][DOMAIN_NAME] home" at bounding box center [452, 200] width 381 height 41
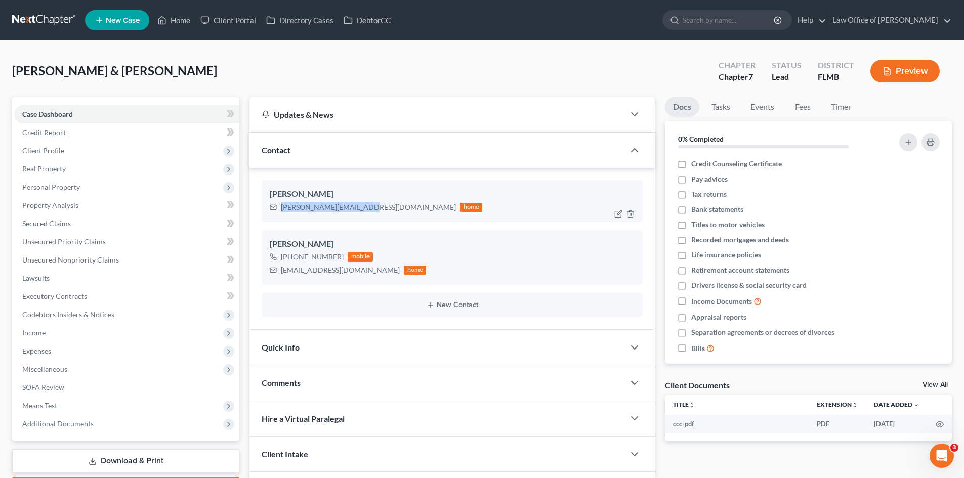
copy div "[PERSON_NAME][EMAIL_ADDRESS][DOMAIN_NAME]"
click at [54, 336] on span "Income" at bounding box center [126, 333] width 225 height 18
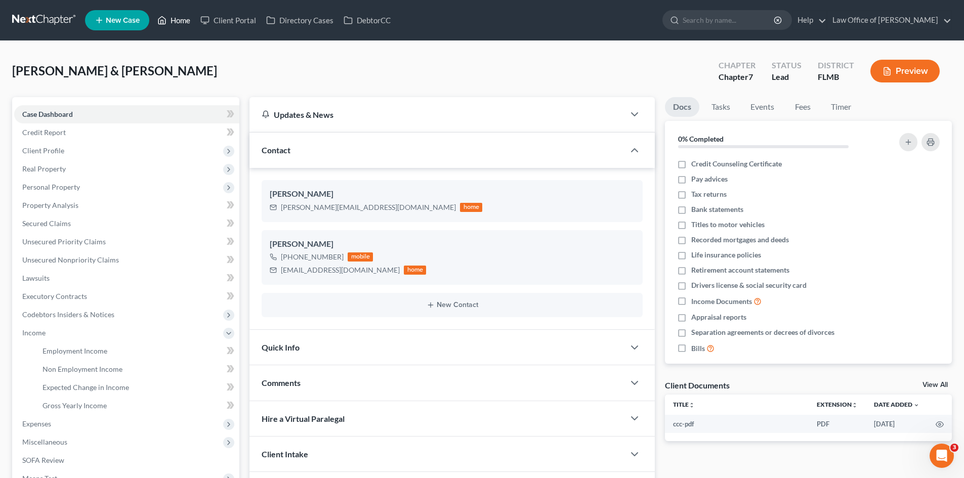
click at [177, 25] on link "Home" at bounding box center [173, 20] width 43 height 18
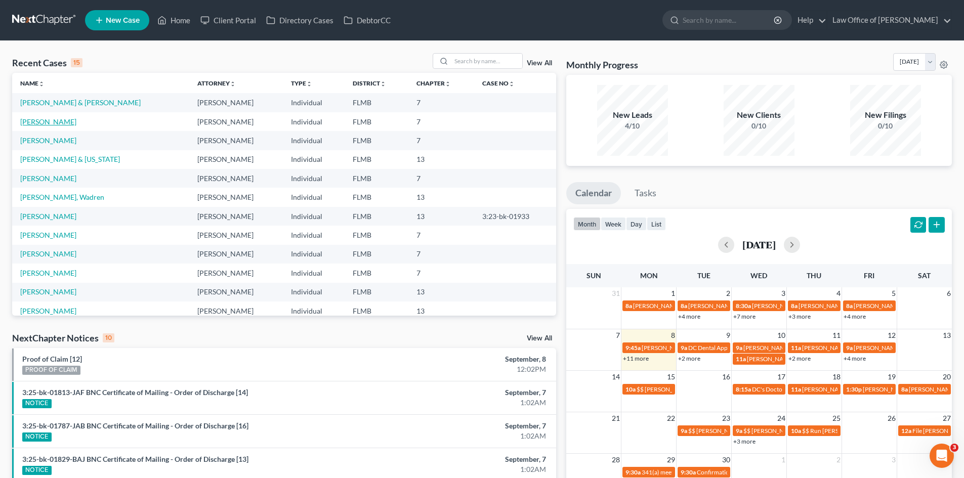
click at [41, 123] on link "[PERSON_NAME]" at bounding box center [48, 121] width 56 height 9
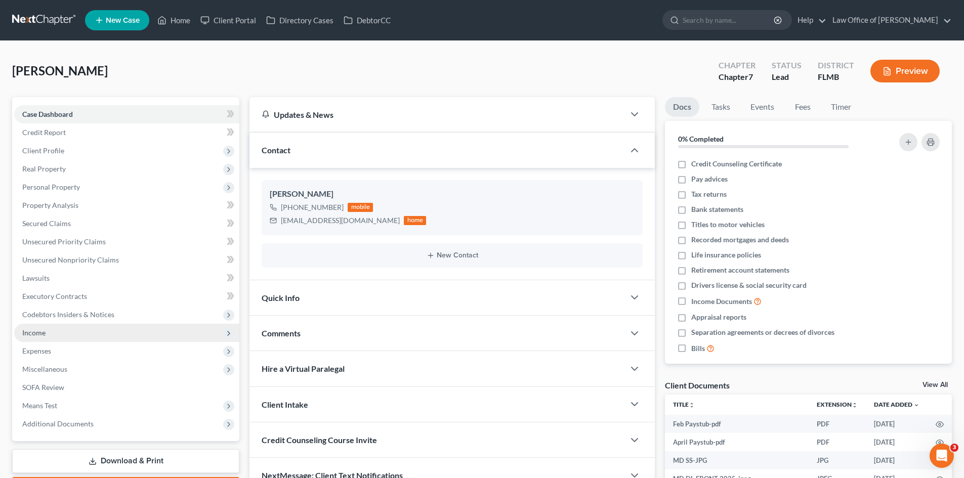
click at [22, 330] on span "Income" at bounding box center [126, 333] width 225 height 18
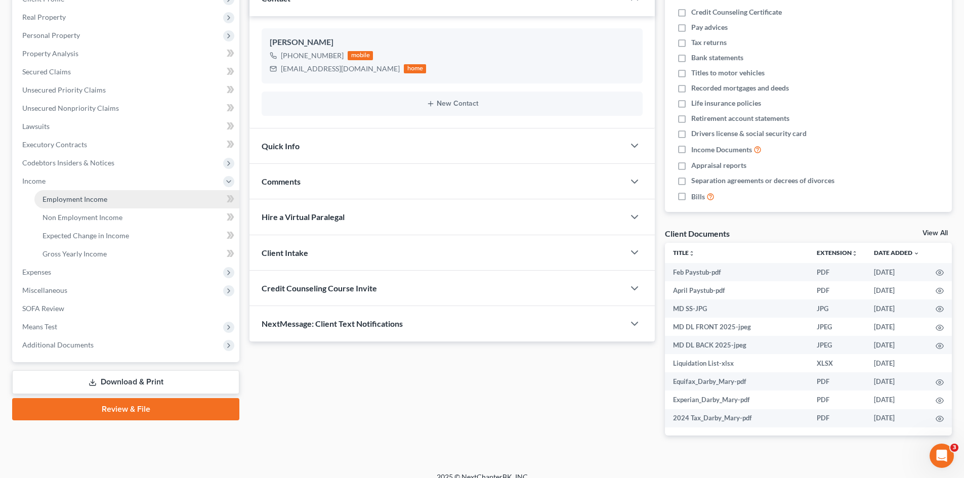
click at [152, 203] on link "Employment Income" at bounding box center [136, 199] width 205 height 18
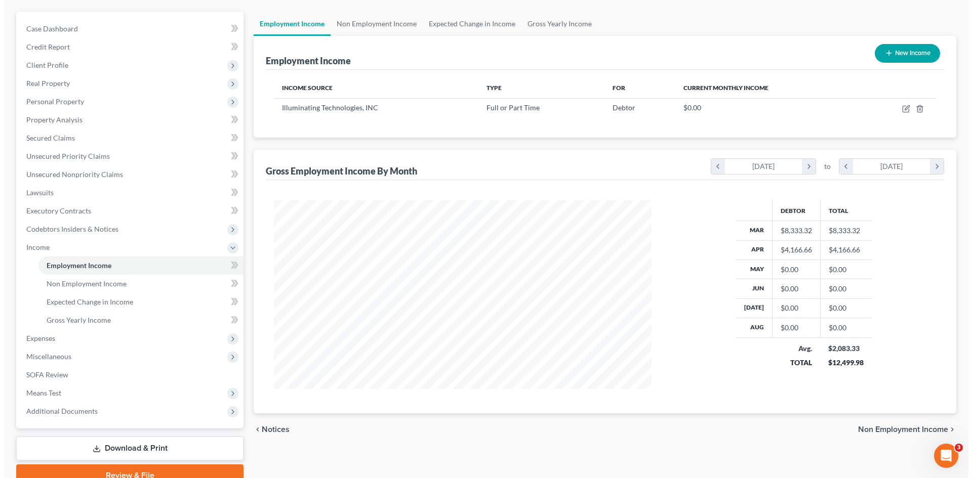
scroll to position [133, 0]
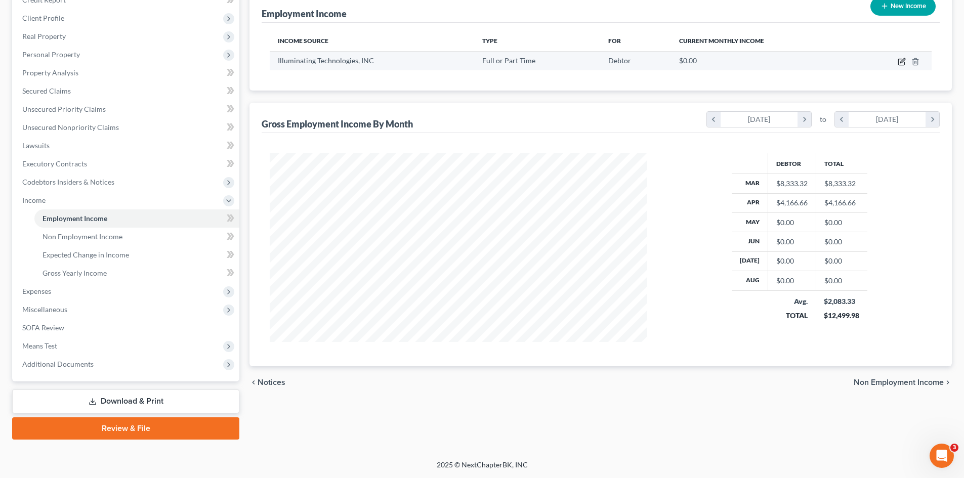
click at [904, 62] on icon "button" at bounding box center [901, 62] width 6 height 6
select select "0"
select select "28"
select select "1"
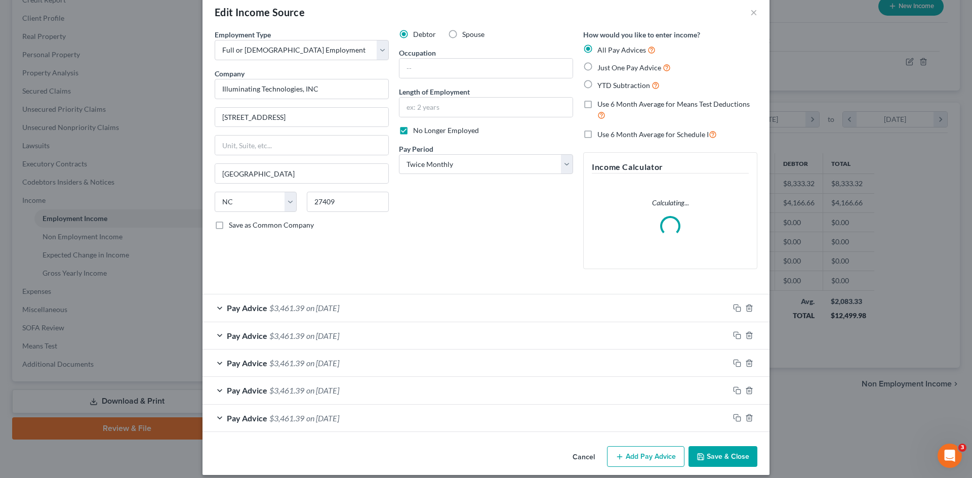
scroll to position [26, 0]
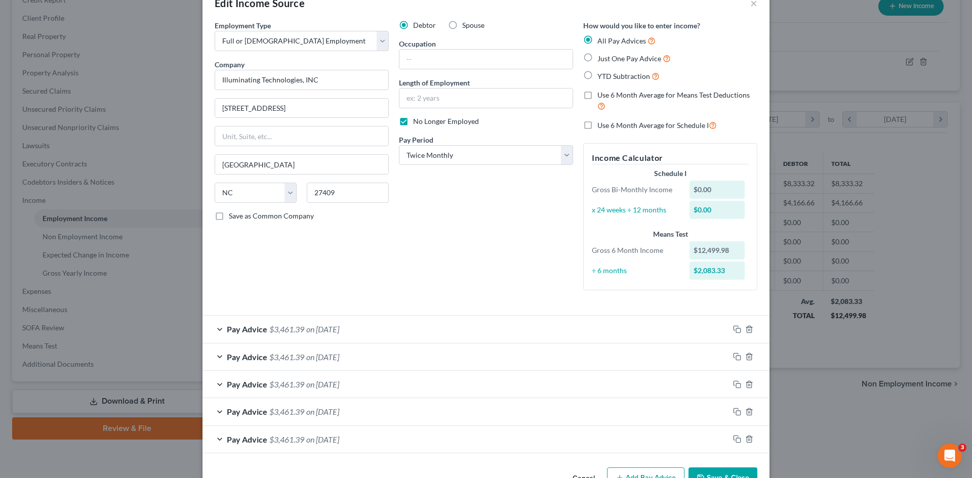
click at [499, 324] on div "Pay Advice $3,461.39 on [DATE]" at bounding box center [465, 329] width 526 height 27
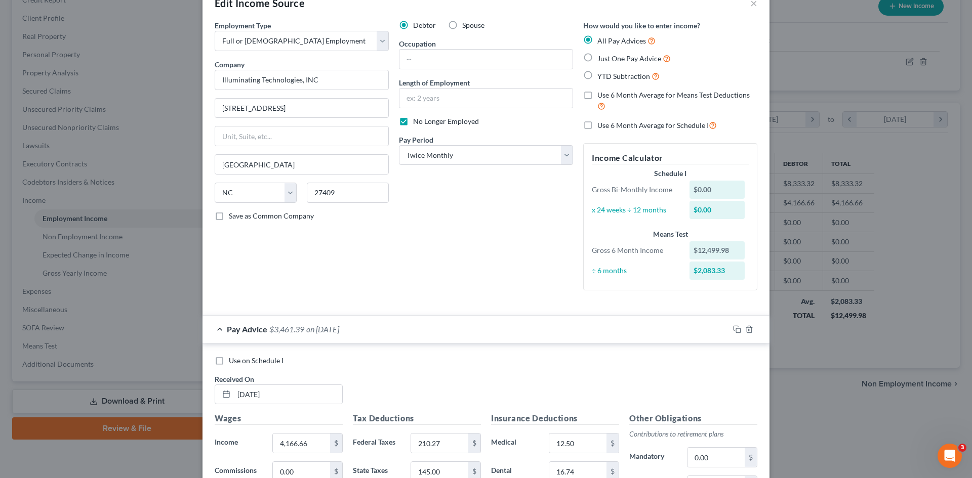
click at [499, 324] on div "Pay Advice $3,461.39 on [DATE]" at bounding box center [465, 329] width 526 height 27
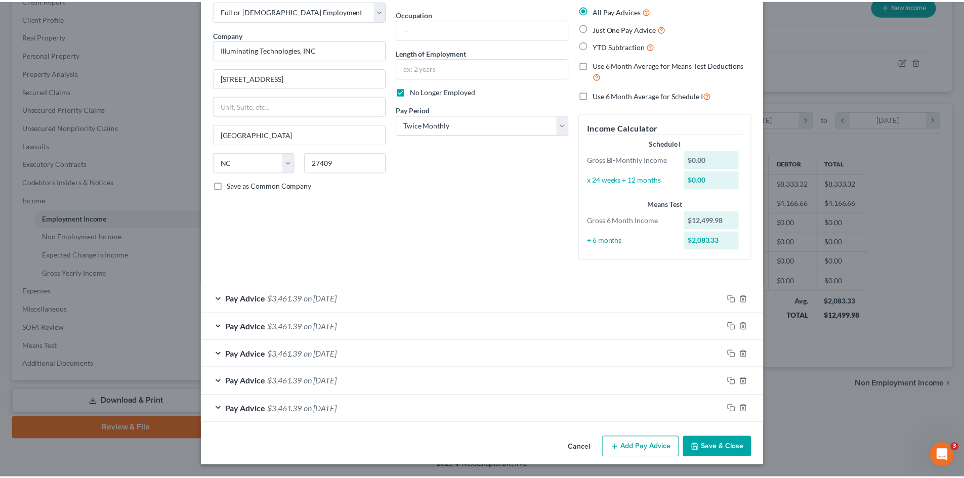
scroll to position [0, 0]
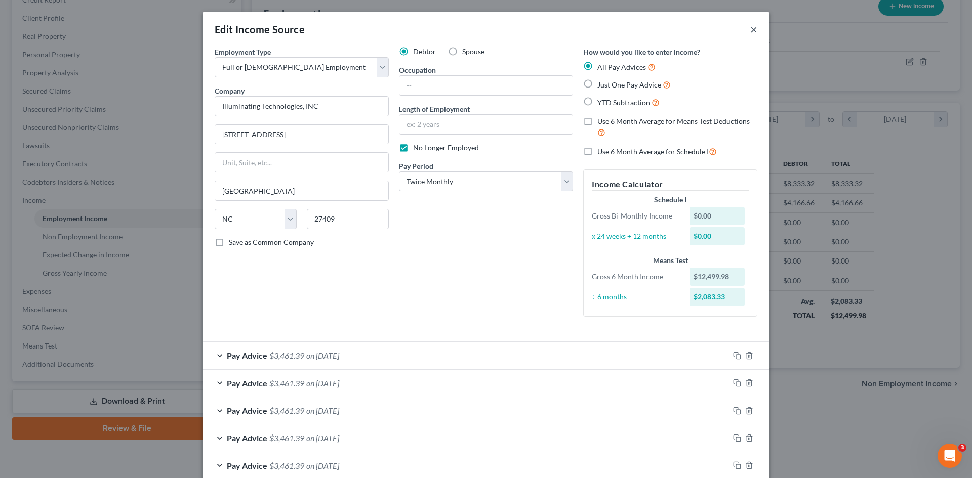
click at [753, 28] on button "×" at bounding box center [753, 29] width 7 height 12
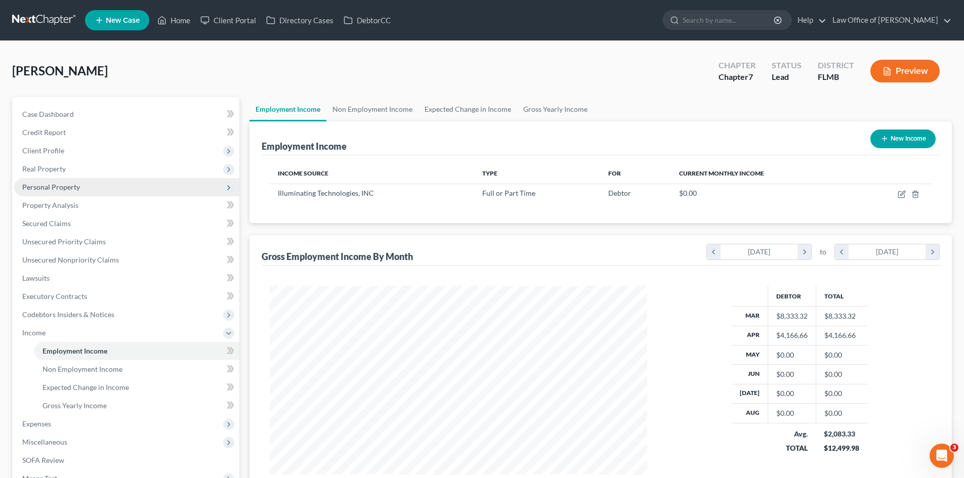
click at [57, 188] on span "Personal Property" at bounding box center [51, 187] width 58 height 9
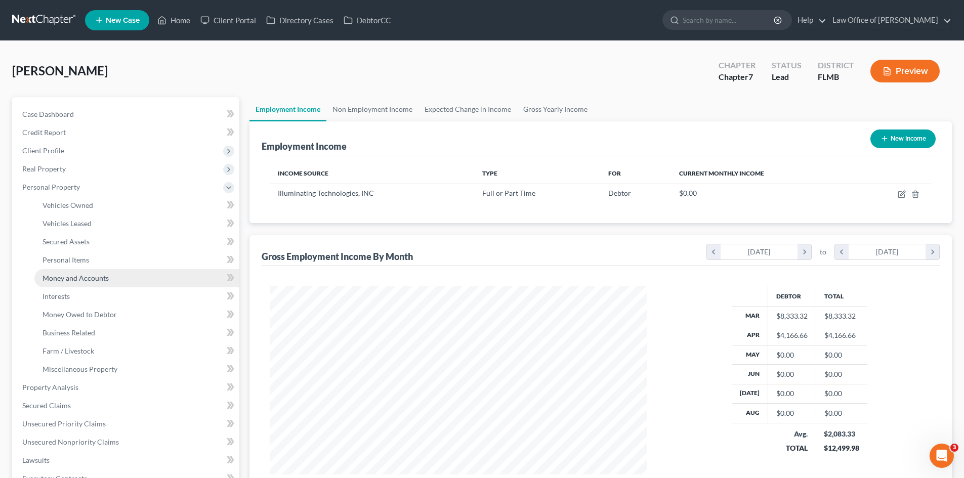
click at [69, 285] on link "Money and Accounts" at bounding box center [136, 278] width 205 height 18
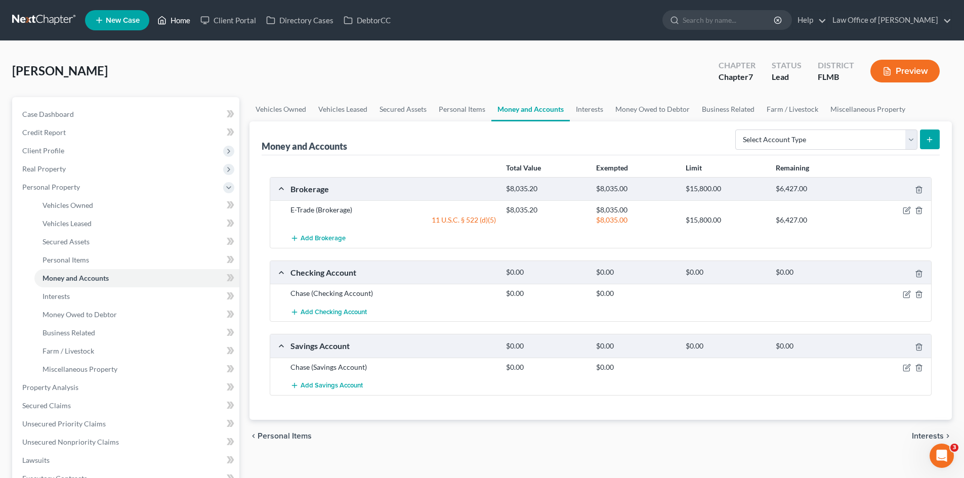
click at [172, 21] on link "Home" at bounding box center [173, 20] width 43 height 18
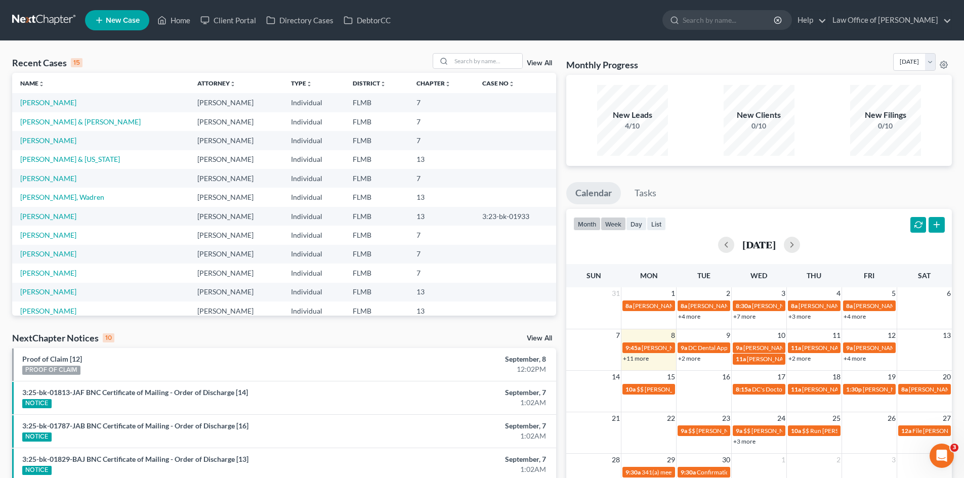
click at [610, 220] on button "week" at bounding box center [613, 224] width 25 height 14
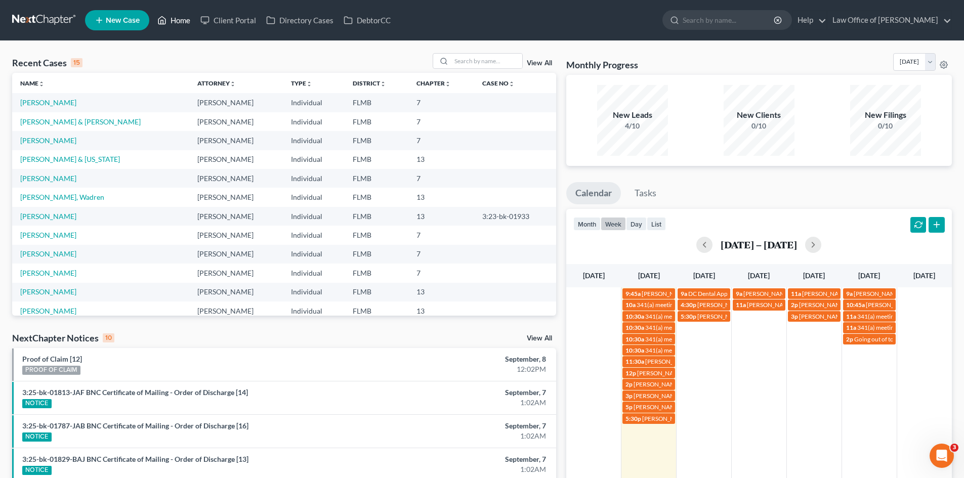
click at [177, 13] on link "Home" at bounding box center [173, 20] width 43 height 18
click at [176, 23] on link "Home" at bounding box center [173, 20] width 43 height 18
click at [24, 142] on link "[PERSON_NAME]" at bounding box center [48, 140] width 56 height 9
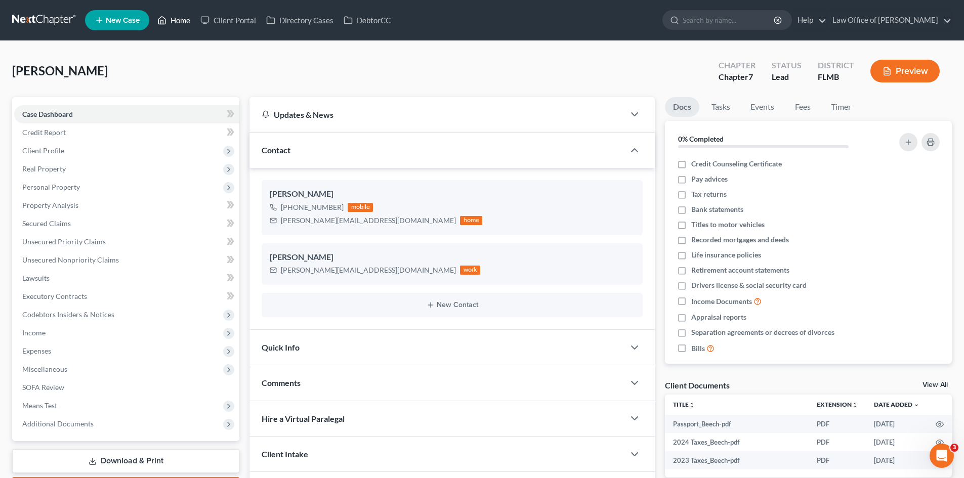
click at [185, 17] on link "Home" at bounding box center [173, 20] width 43 height 18
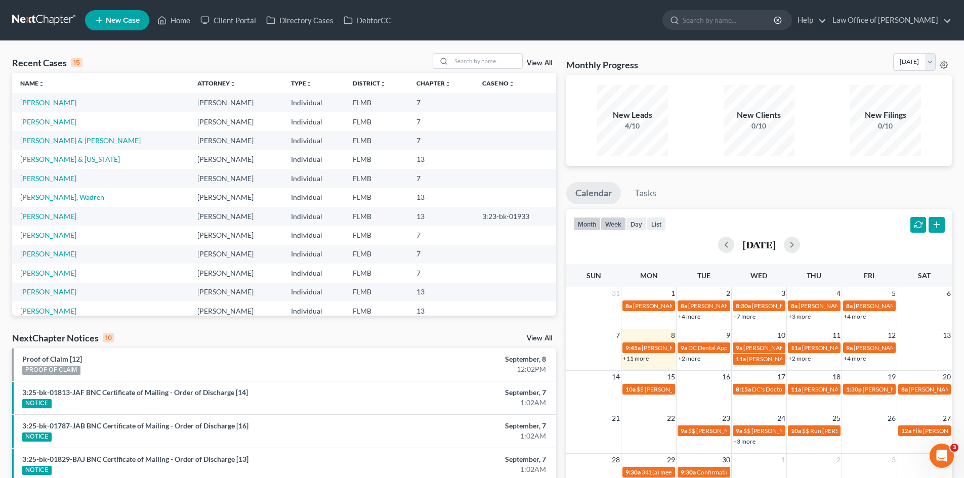
click at [610, 223] on button "week" at bounding box center [613, 224] width 25 height 14
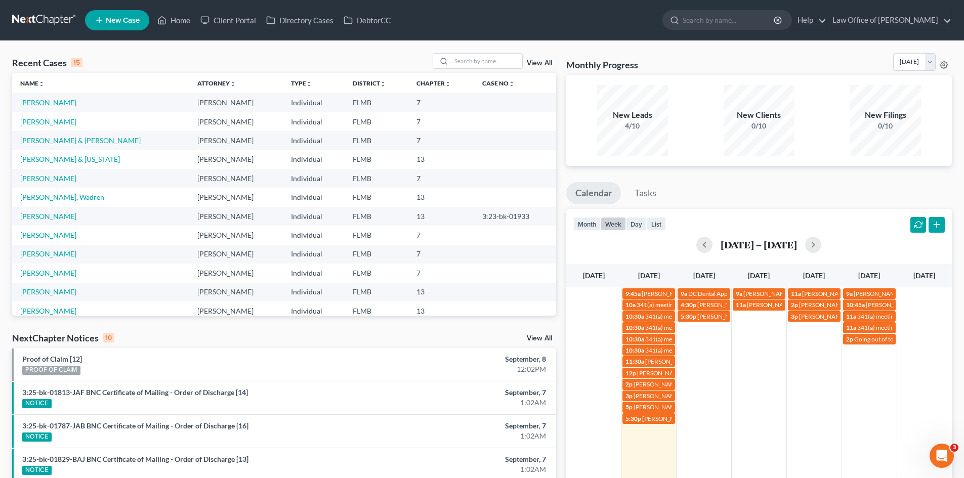
click at [30, 105] on link "[PERSON_NAME]" at bounding box center [48, 102] width 56 height 9
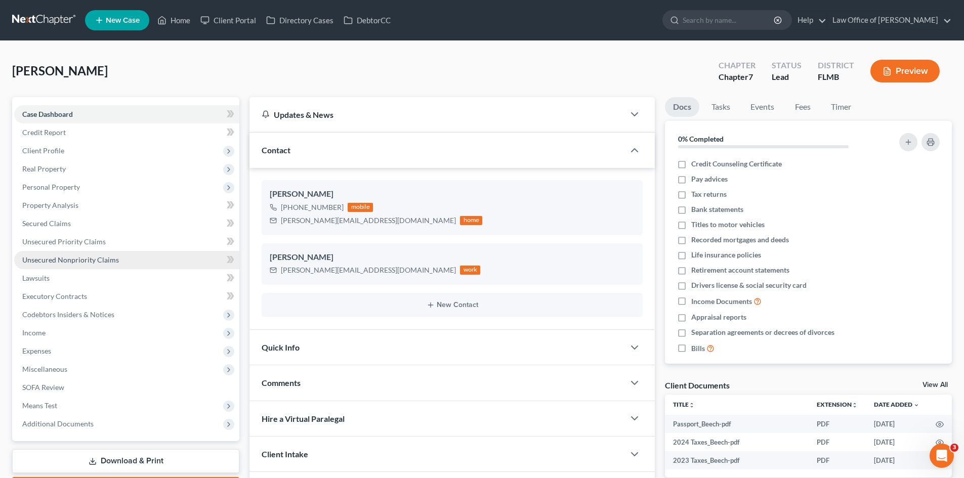
click at [64, 263] on span "Unsecured Nonpriority Claims" at bounding box center [70, 260] width 97 height 9
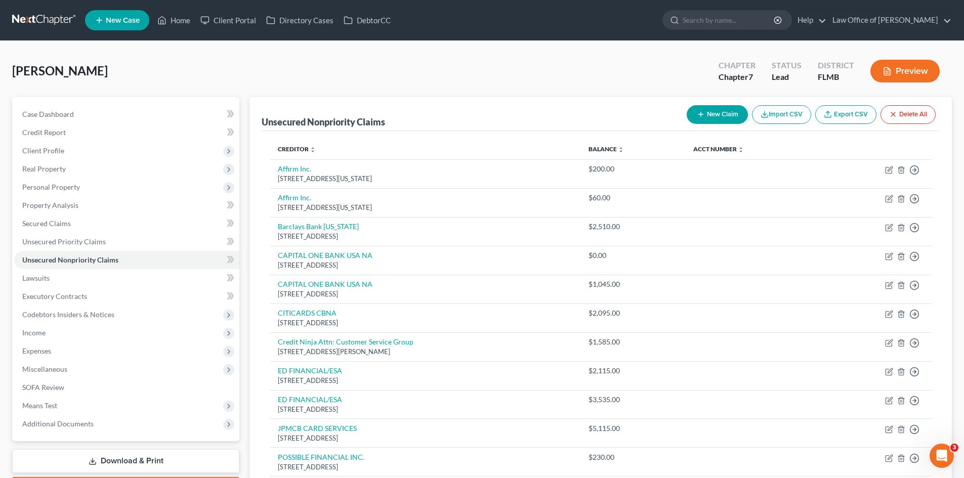
click at [716, 121] on button "New Claim" at bounding box center [717, 114] width 61 height 19
select select "0"
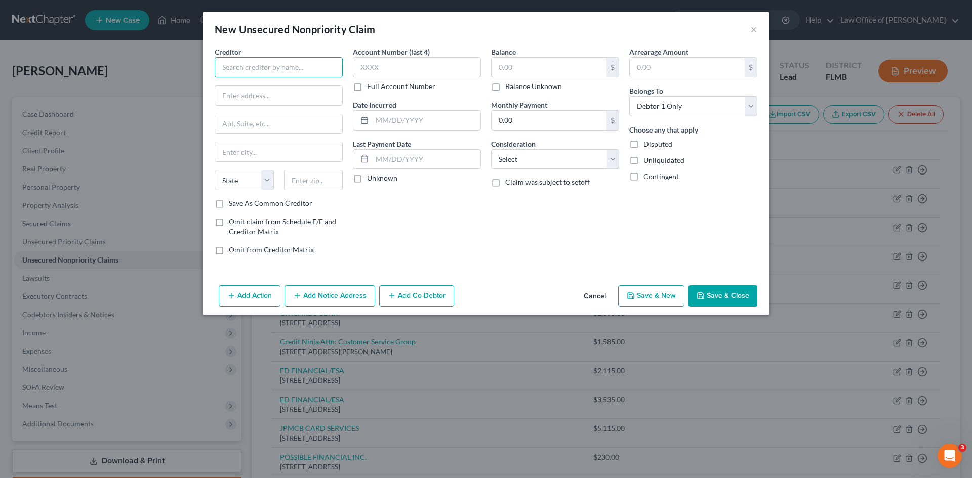
click at [232, 66] on input "text" at bounding box center [279, 67] width 128 height 20
paste input "Cash App Lending Program Operations"
type input "Cash App Lending Program Operations"
click at [264, 101] on input "text" at bounding box center [278, 95] width 127 height 19
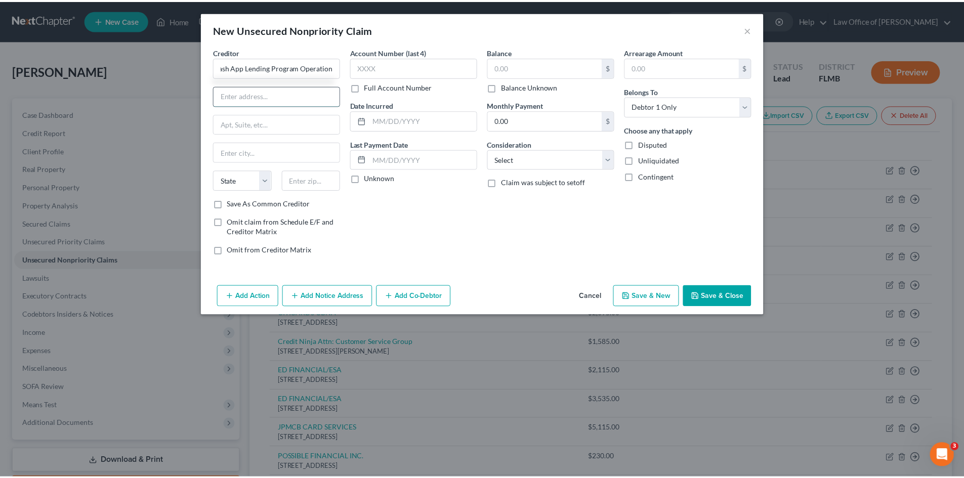
scroll to position [0, 0]
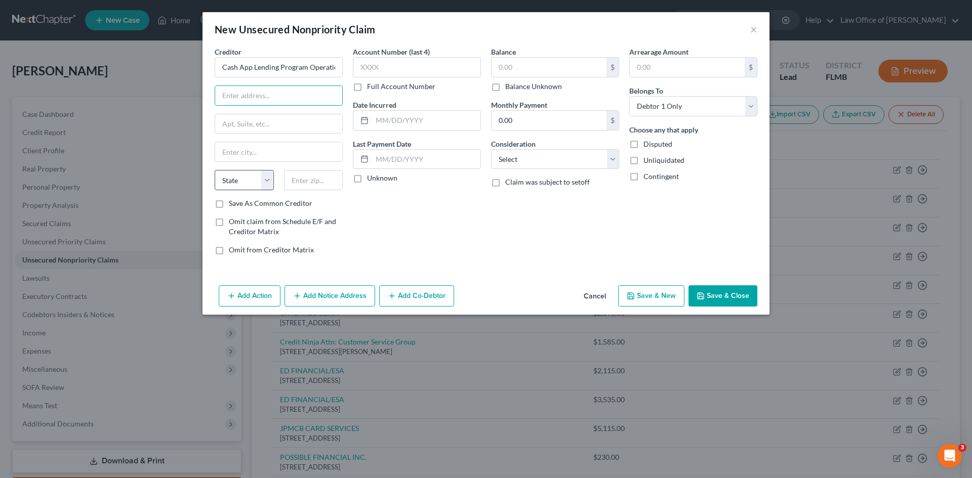
drag, startPoint x: 222, startPoint y: 202, endPoint x: 239, endPoint y: 186, distance: 23.3
click at [229, 202] on label "Save As Common Creditor" at bounding box center [270, 203] width 83 height 10
click at [233, 202] on input "Save As Common Creditor" at bounding box center [236, 201] width 7 height 7
checkbox input "true"
click at [303, 92] on input "text" at bounding box center [278, 95] width 127 height 19
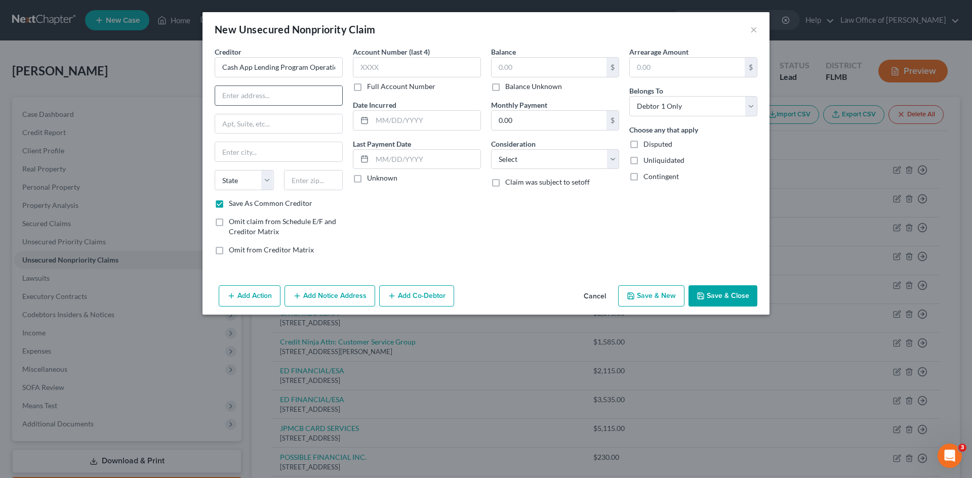
paste input "[STREET_ADDRESS]"
click at [274, 97] on input "[STREET_ADDRESS]" at bounding box center [278, 95] width 127 height 19
drag, startPoint x: 283, startPoint y: 94, endPoint x: 274, endPoint y: 92, distance: 9.3
click at [274, 92] on input "[STREET_ADDRESS]" at bounding box center [278, 95] width 127 height 19
type input "[STREET_ADDRESS]"
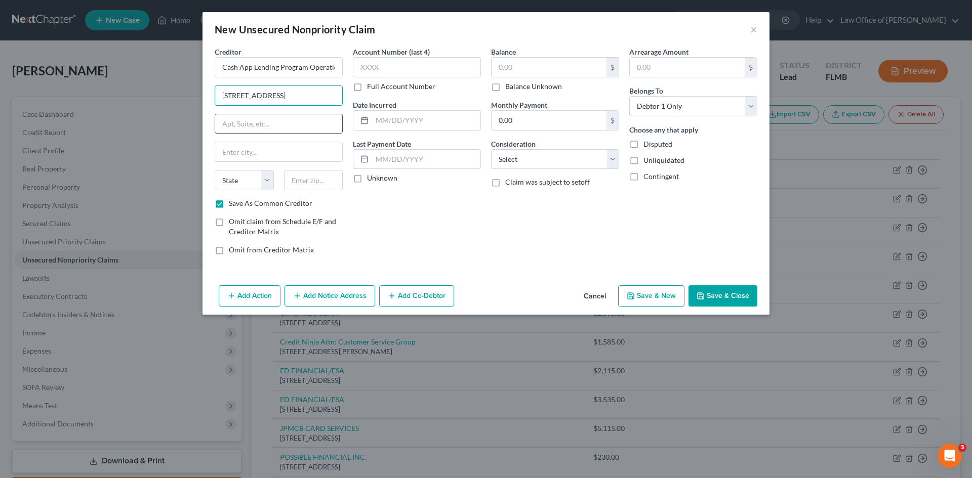
click at [252, 127] on input "text" at bounding box center [278, 123] width 127 height 19
paste input "Suite 815"
type input "Suite 815"
click at [311, 94] on input "[STREET_ADDRESS]" at bounding box center [278, 95] width 127 height 19
type input "1955 [GEOGRAPHIC_DATA]"
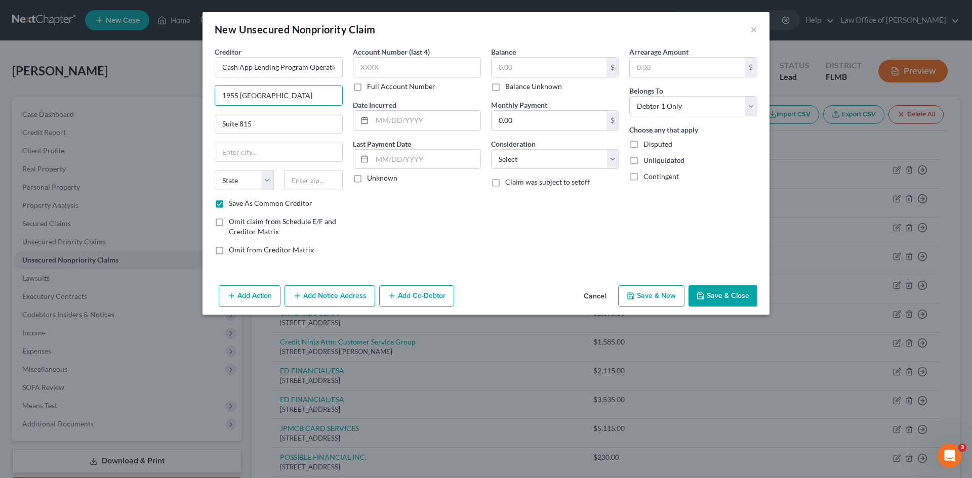
click at [463, 231] on div "Account Number (last 4) Full Account Number Date Incurred Last Payment Date Unk…" at bounding box center [417, 155] width 138 height 217
click at [306, 180] on input "text" at bounding box center [313, 180] width 59 height 20
paste input "95612"
type input "95612"
click at [413, 235] on div "Account Number (last 4) Full Account Number Date Incurred Last Payment Date Unk…" at bounding box center [417, 155] width 138 height 217
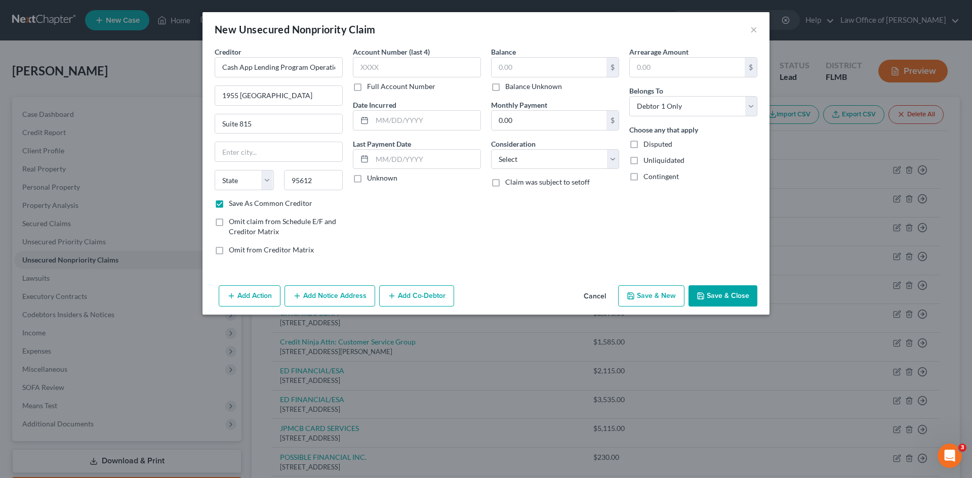
type input "[GEOGRAPHIC_DATA]"
select select "4"
click at [525, 60] on input "text" at bounding box center [548, 67] width 115 height 19
type input "640.00"
click at [524, 258] on div "Balance 640.00 $ Balance Unknown Balance Undetermined 640.00 $ Balance Unknown …" at bounding box center [555, 155] width 138 height 217
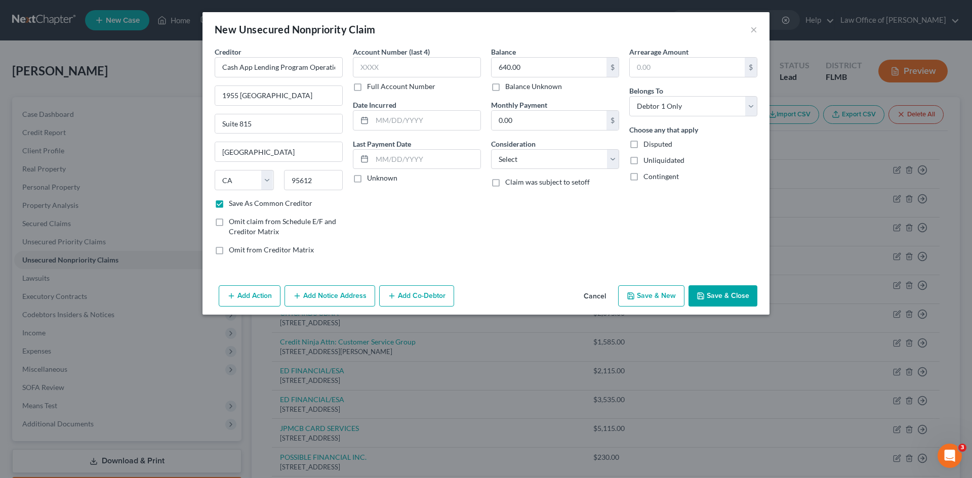
click at [732, 291] on button "Save & Close" at bounding box center [722, 295] width 69 height 21
checkbox input "false"
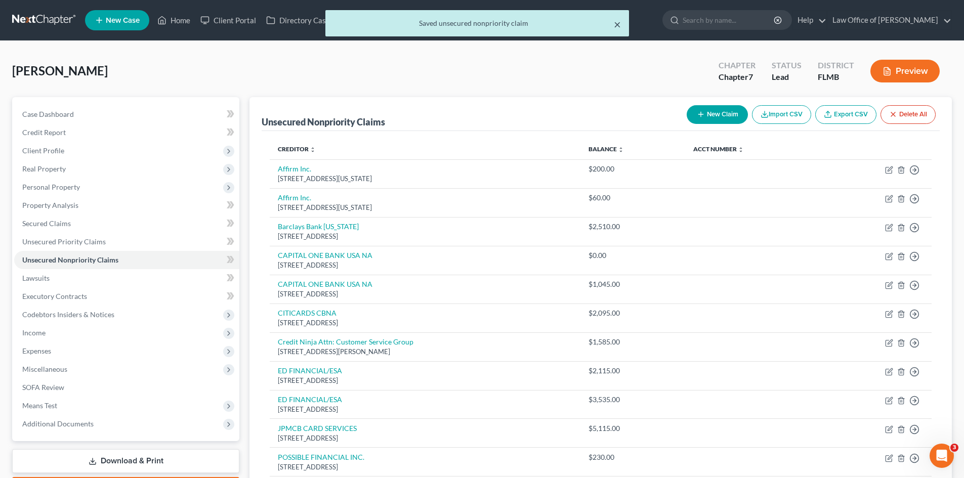
click at [616, 27] on button "×" at bounding box center [617, 24] width 7 height 12
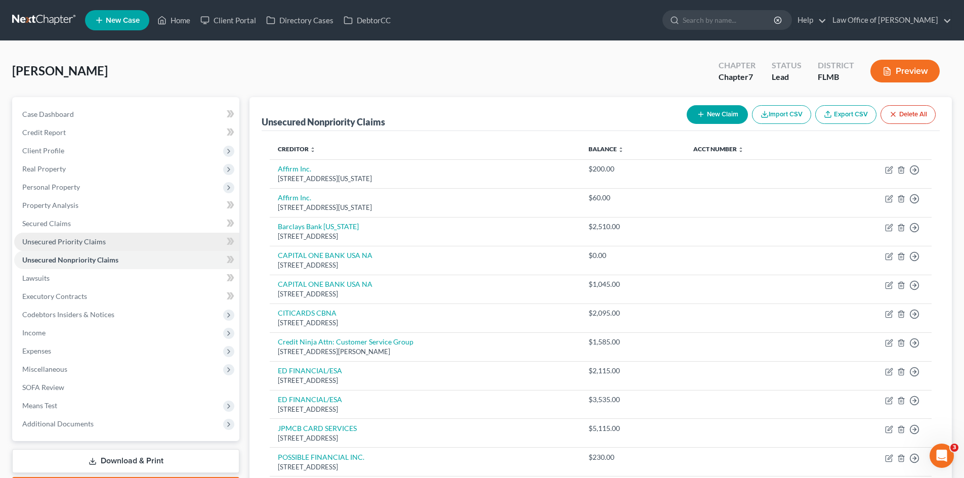
click at [29, 246] on link "Unsecured Priority Claims" at bounding box center [126, 242] width 225 height 18
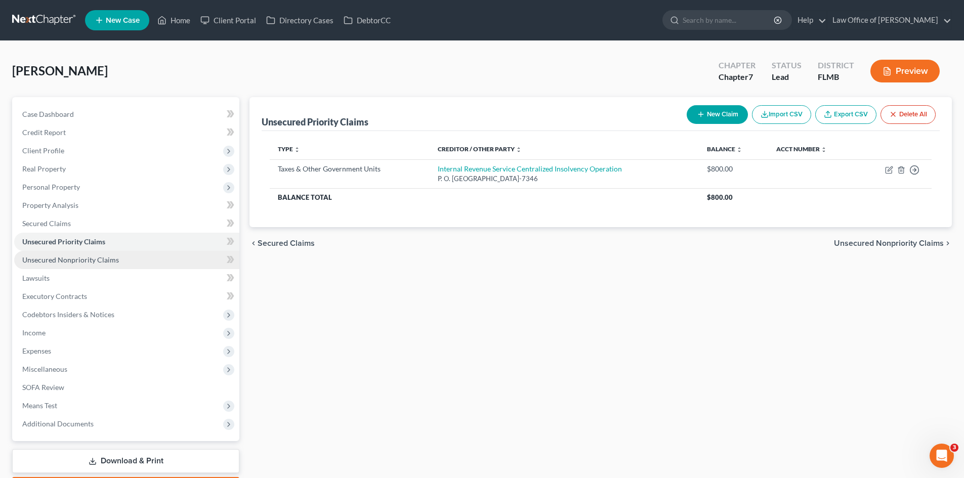
click at [47, 253] on link "Unsecured Nonpriority Claims" at bounding box center [126, 260] width 225 height 18
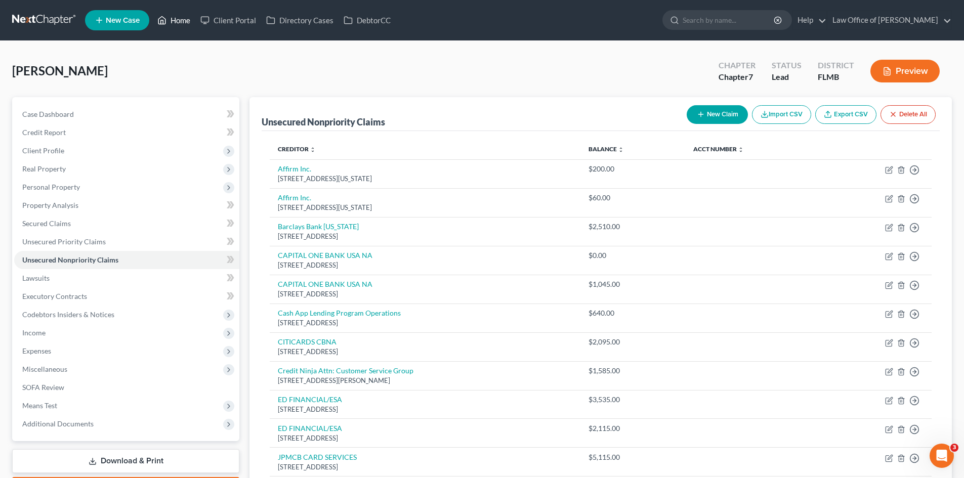
click at [166, 21] on icon at bounding box center [161, 20] width 9 height 12
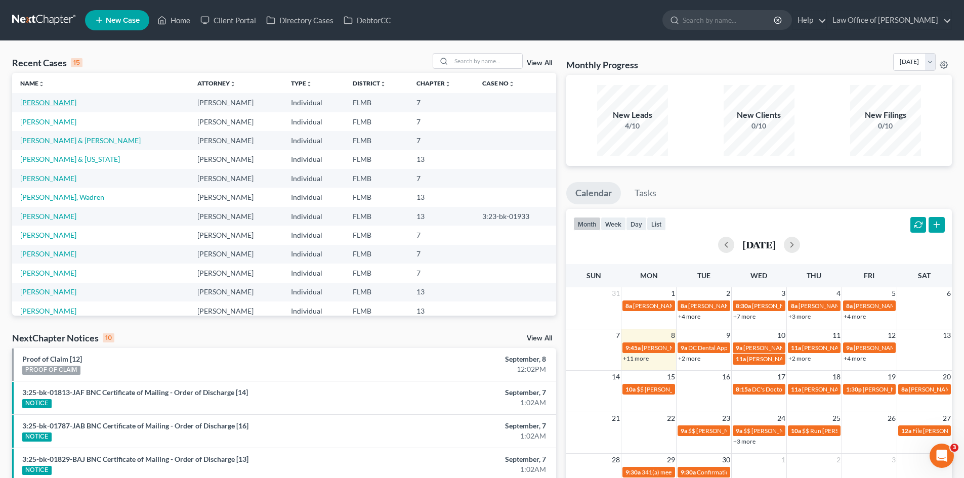
click at [45, 103] on link "[PERSON_NAME]" at bounding box center [48, 102] width 56 height 9
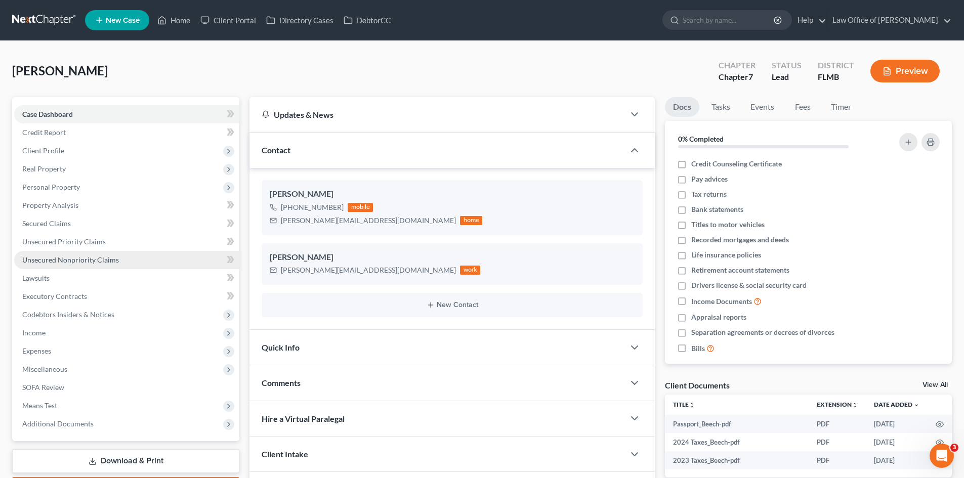
click at [68, 259] on span "Unsecured Nonpriority Claims" at bounding box center [70, 260] width 97 height 9
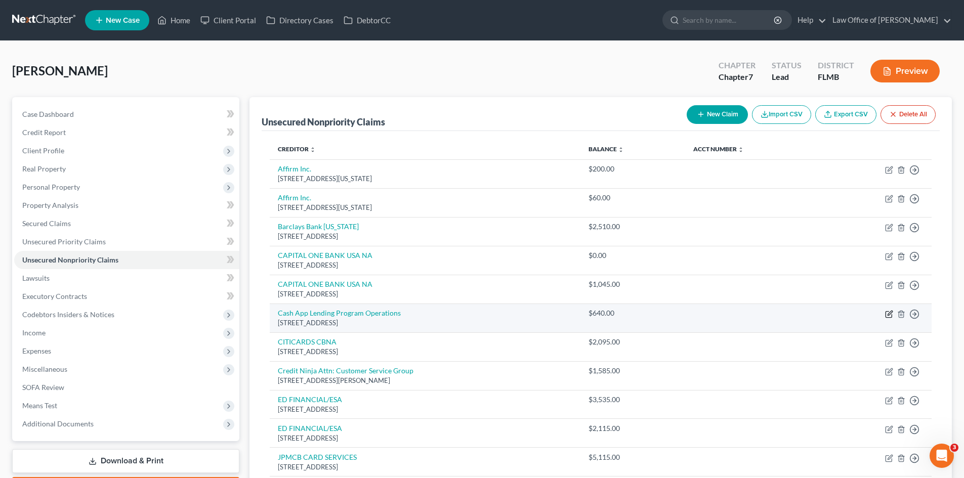
click at [889, 314] on icon "button" at bounding box center [889, 314] width 8 height 8
select select "4"
select select "0"
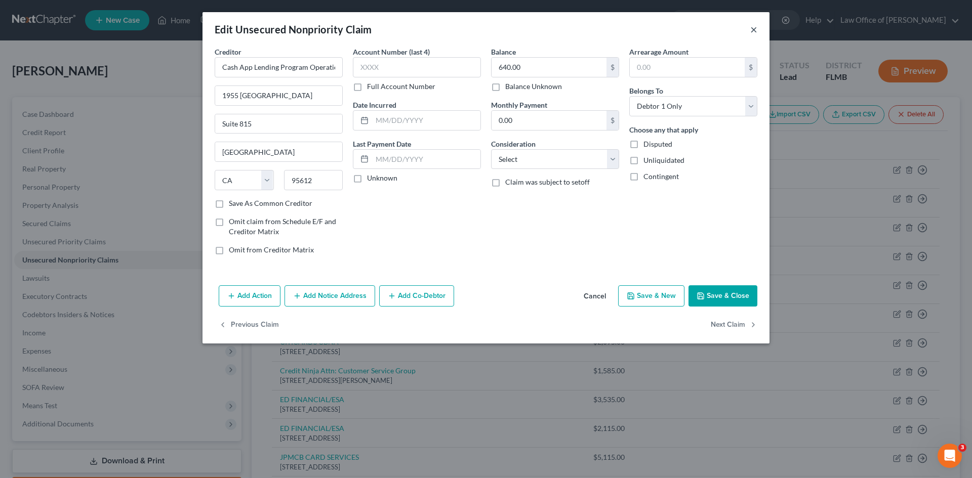
click at [754, 31] on button "×" at bounding box center [753, 29] width 7 height 12
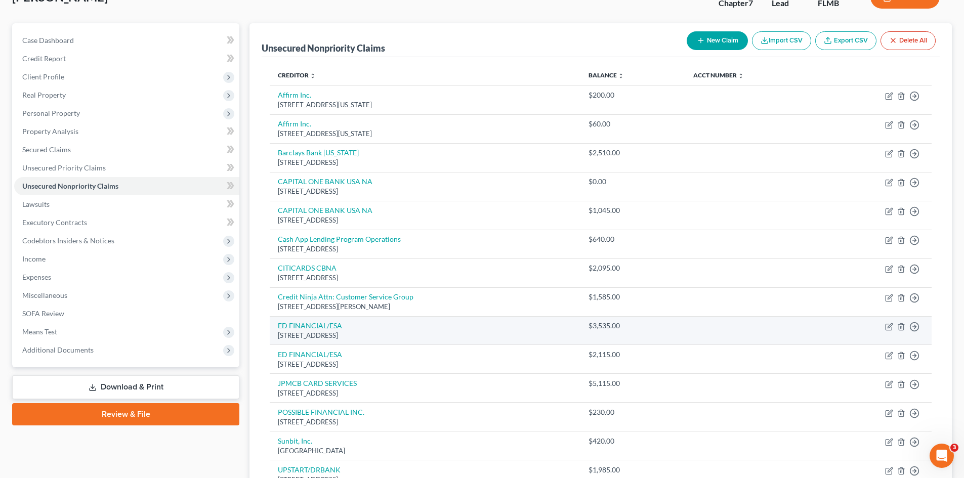
scroll to position [152, 0]
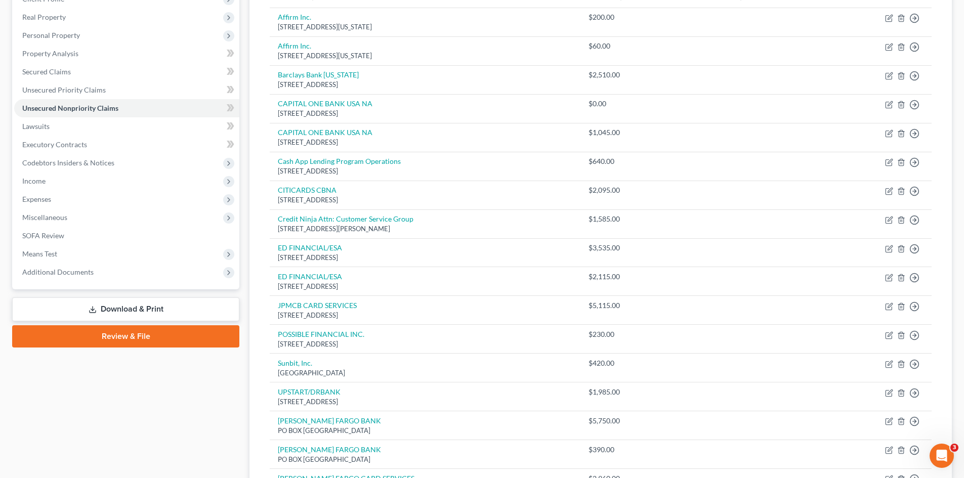
click at [86, 310] on link "Download & Print" at bounding box center [125, 310] width 227 height 24
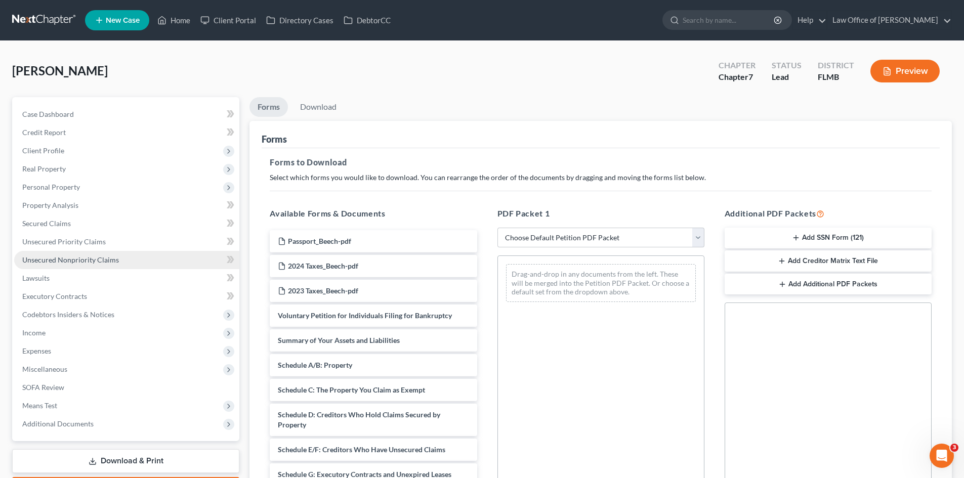
click at [145, 257] on link "Unsecured Nonpriority Claims" at bounding box center [126, 260] width 225 height 18
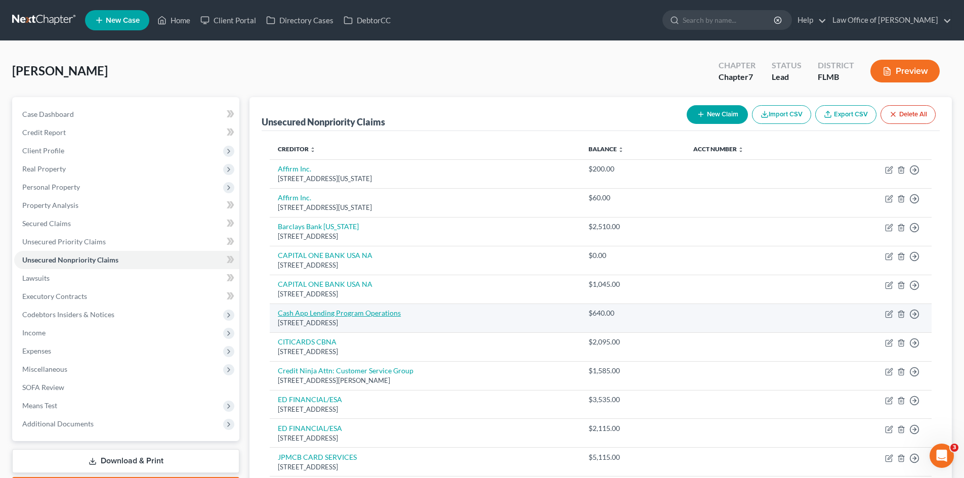
click at [354, 309] on link "Cash App Lending Program Operations" at bounding box center [339, 313] width 123 height 9
select select "4"
select select "0"
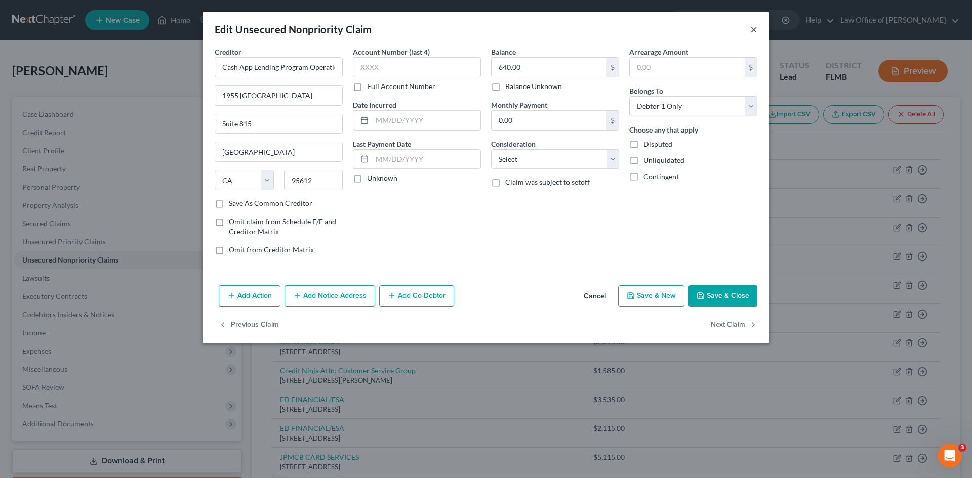
click at [755, 29] on button "×" at bounding box center [753, 29] width 7 height 12
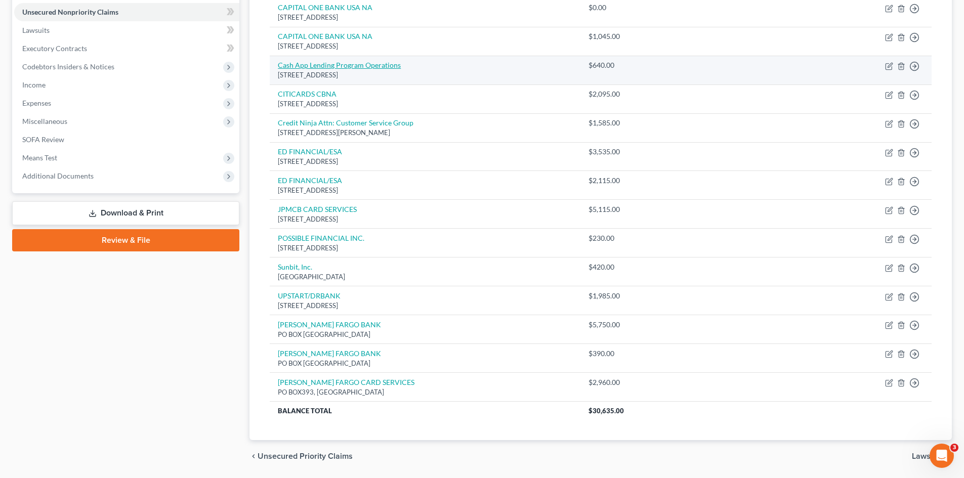
scroll to position [230, 0]
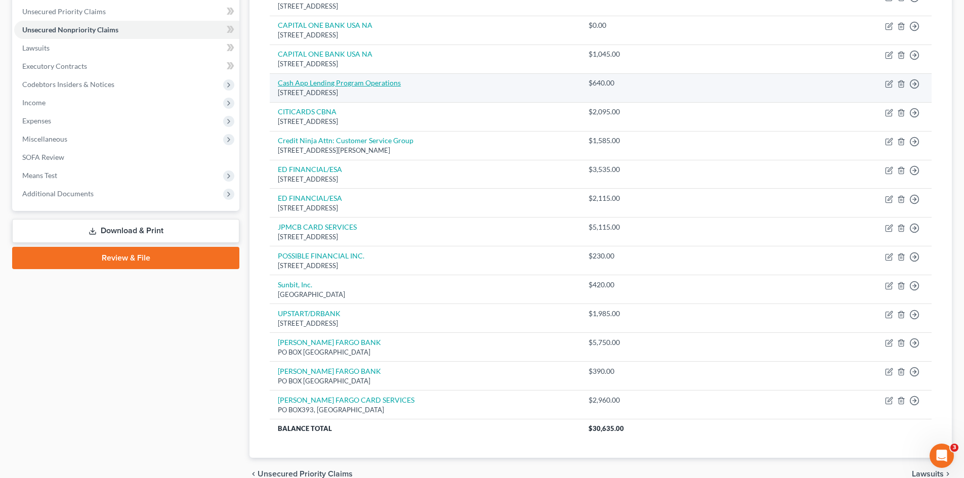
click at [338, 80] on link "Cash App Lending Program Operations" at bounding box center [339, 82] width 123 height 9
select select "4"
select select "0"
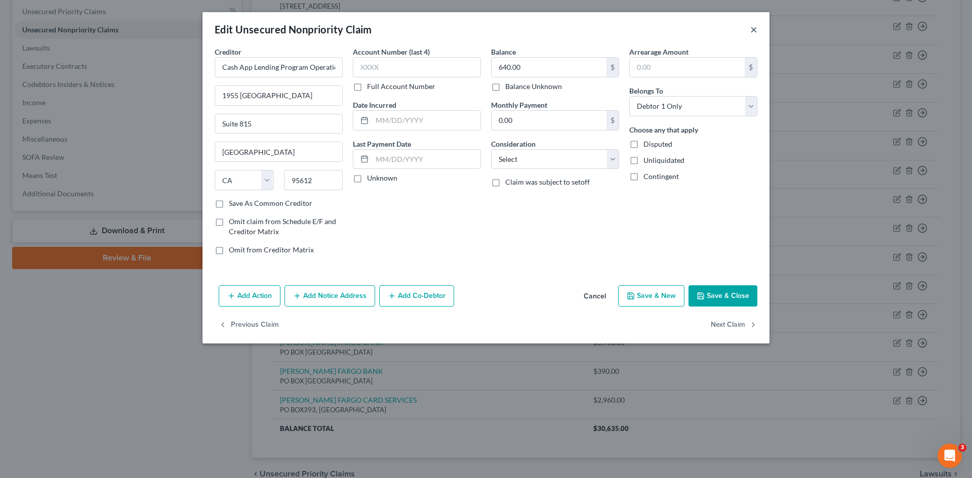
click at [752, 25] on button "×" at bounding box center [753, 29] width 7 height 12
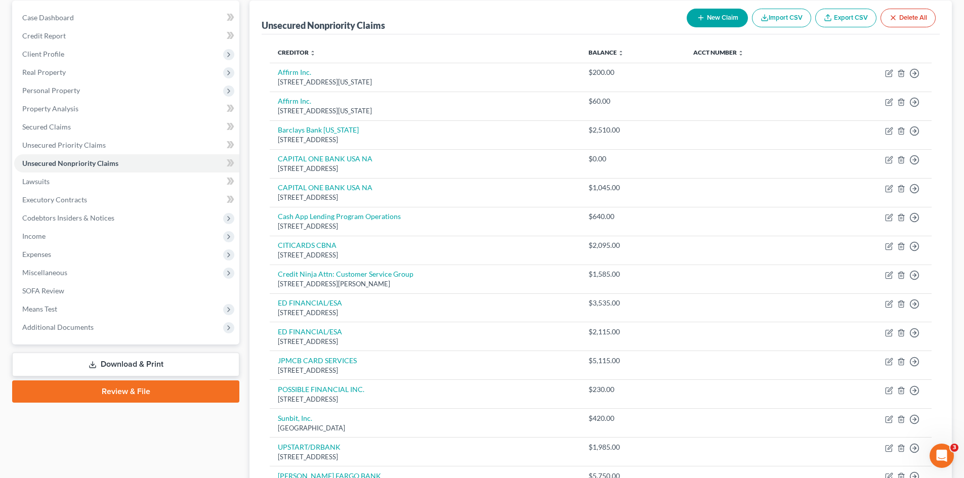
scroll to position [0, 0]
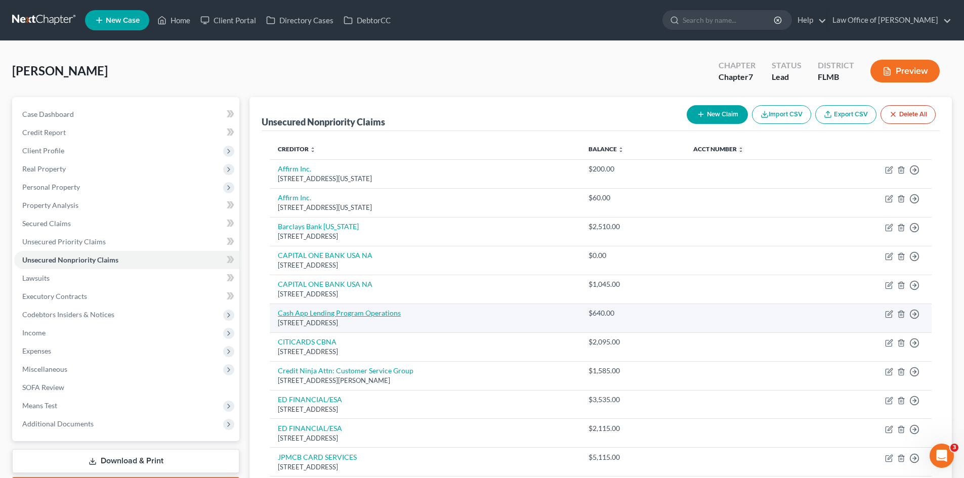
click at [343, 314] on link "Cash App Lending Program Operations" at bounding box center [339, 313] width 123 height 9
select select "4"
select select "0"
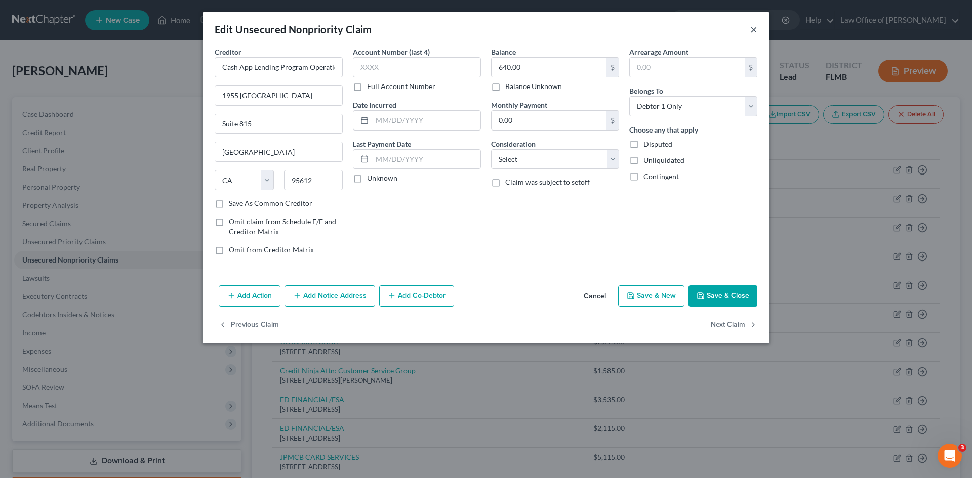
click at [755, 27] on button "×" at bounding box center [753, 29] width 7 height 12
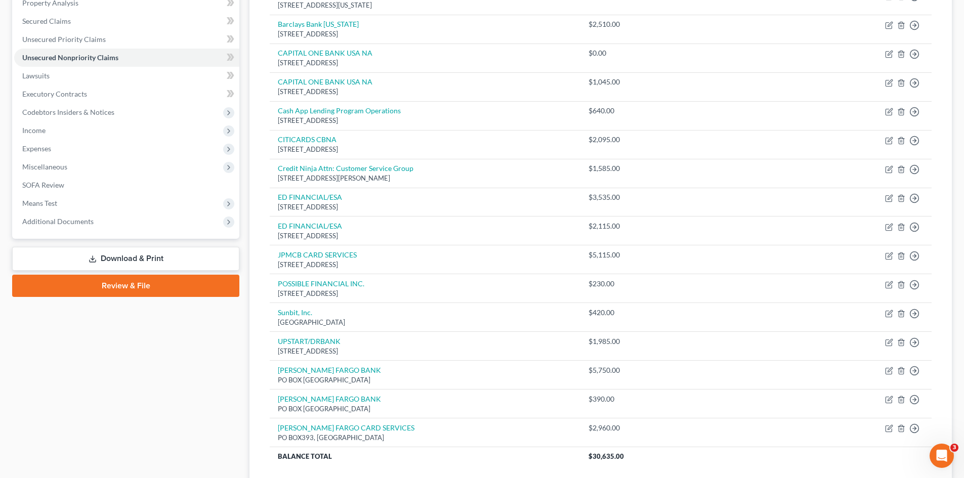
click at [152, 284] on link "Review & File" at bounding box center [125, 286] width 227 height 22
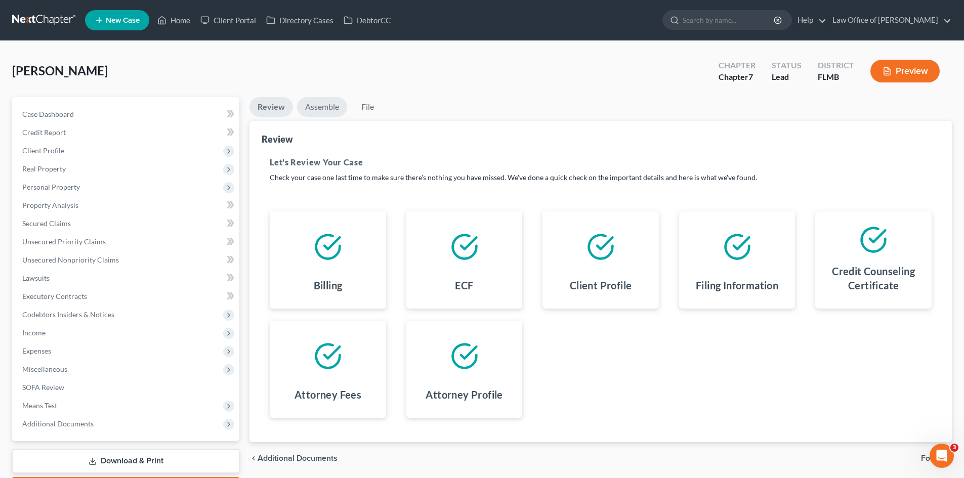
click at [331, 107] on link "Assemble" at bounding box center [322, 107] width 50 height 20
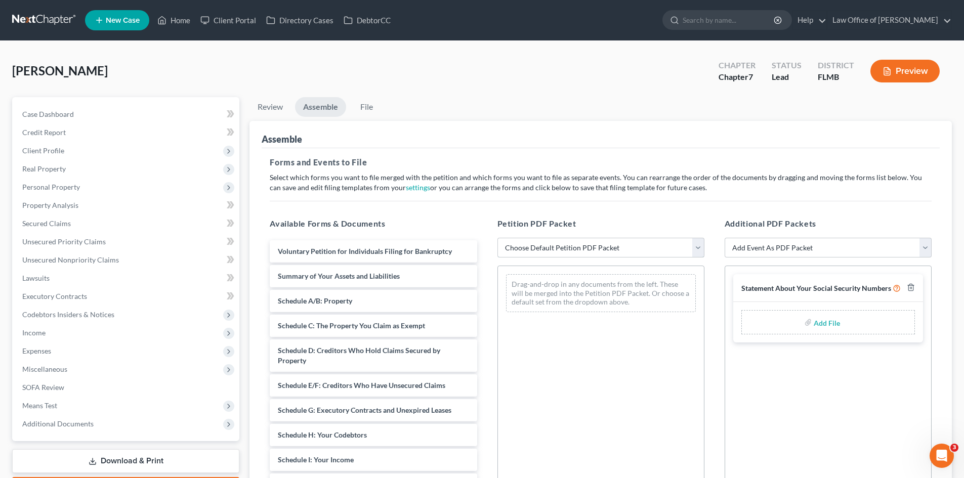
click at [630, 242] on select "Choose Default Petition PDF Packet Complete Bankruptcy Petition (all forms and …" at bounding box center [600, 248] width 207 height 20
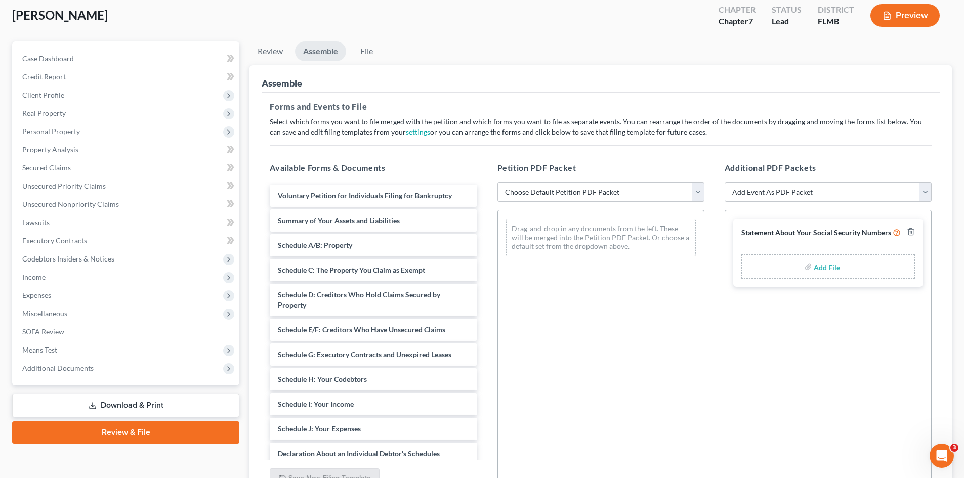
click at [161, 411] on link "Download & Print" at bounding box center [125, 406] width 227 height 24
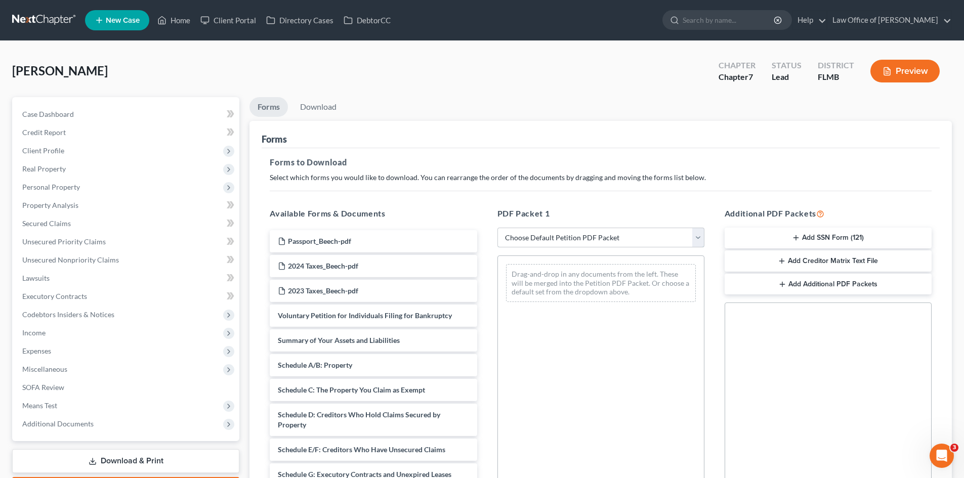
click at [594, 241] on select "Choose Default Petition PDF Packet Complete Bankruptcy Petition (all forms and …" at bounding box center [600, 238] width 207 height 20
select select "2"
click at [497, 228] on select "Choose Default Petition PDF Packet Complete Bankruptcy Petition (all forms and …" at bounding box center [600, 238] width 207 height 20
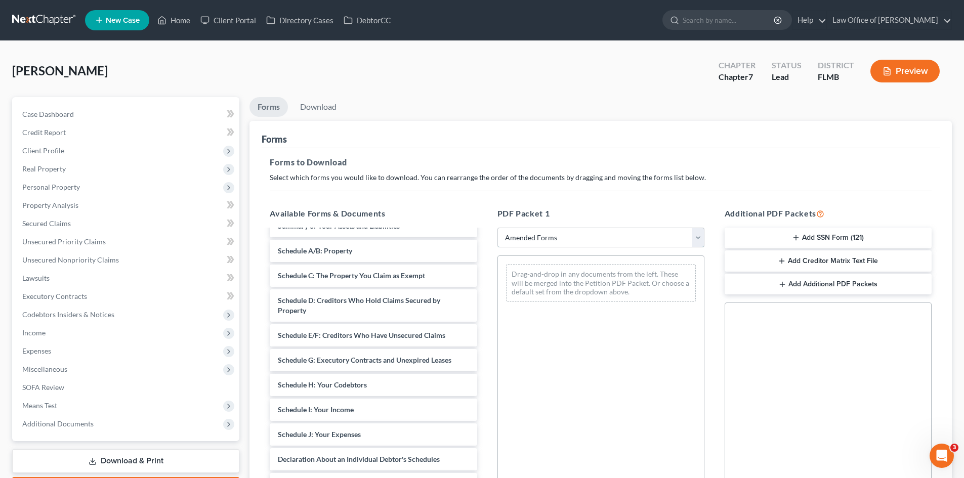
scroll to position [101, 0]
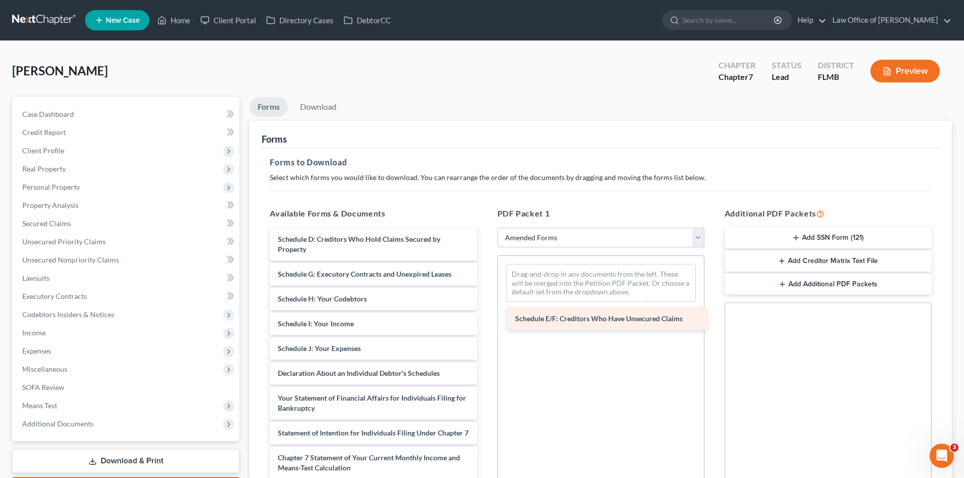
drag, startPoint x: 373, startPoint y: 272, endPoint x: 610, endPoint y: 317, distance: 241.5
click at [485, 317] on div "Schedule E/F: Creditors Who Have Unsecured Claims Voluntary Petition for Indivi…" at bounding box center [373, 358] width 223 height 459
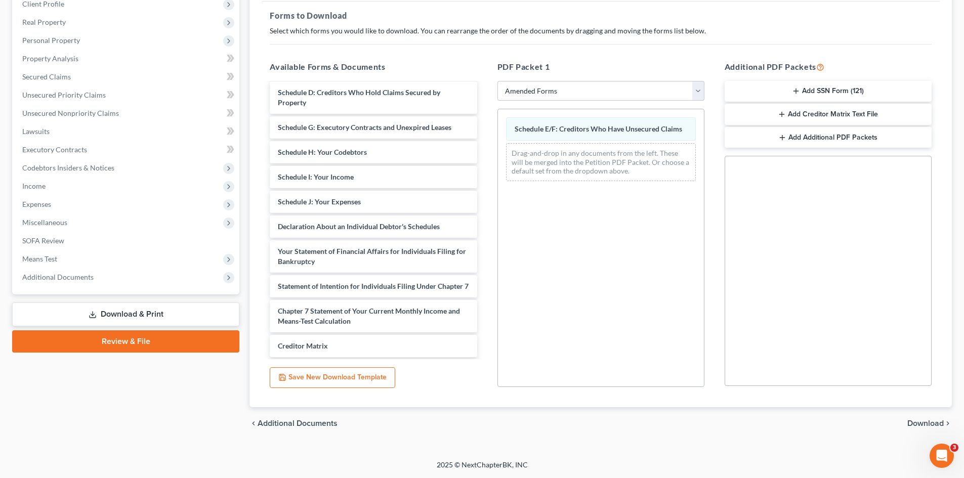
click at [942, 423] on span "Download" at bounding box center [925, 424] width 36 height 8
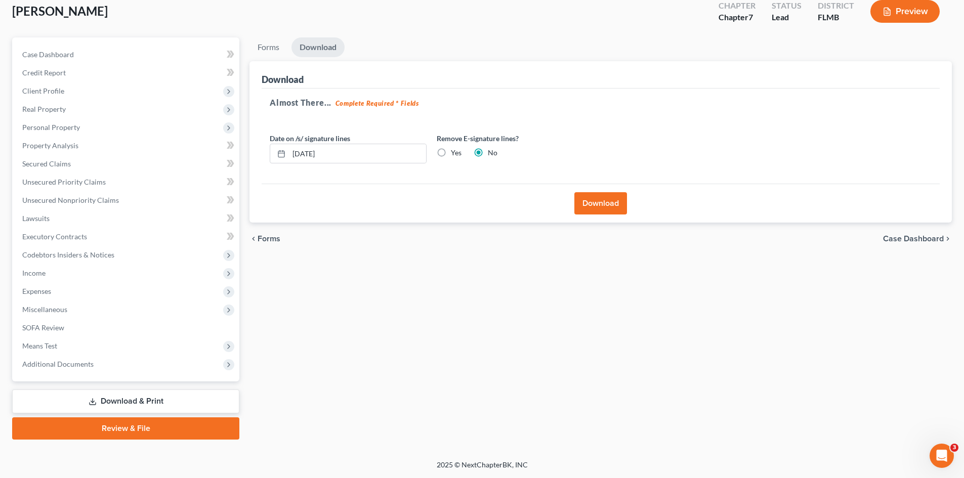
scroll to position [60, 0]
click at [612, 202] on button "Download" at bounding box center [600, 203] width 53 height 22
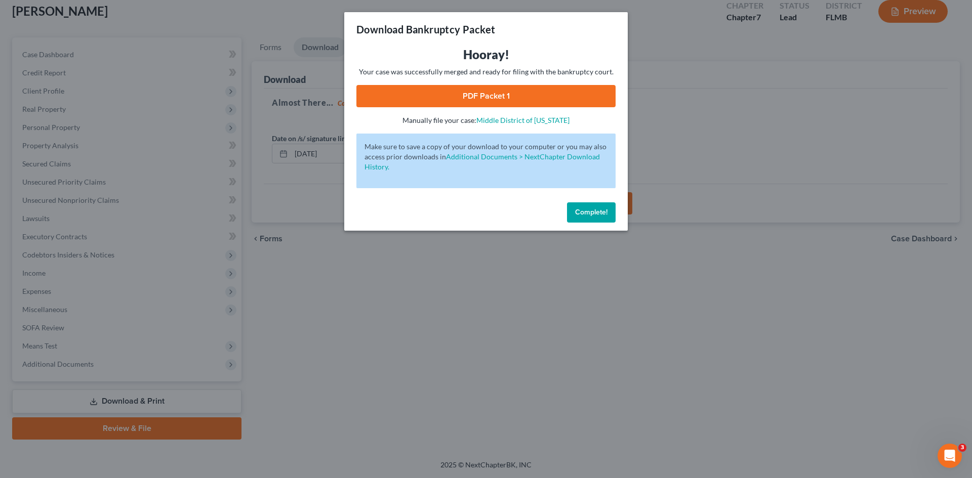
click at [577, 100] on link "PDF Packet 1" at bounding box center [485, 96] width 259 height 22
click at [225, 96] on div "Download Bankruptcy Packet Hooray! Your case was successfully merged and ready …" at bounding box center [486, 239] width 972 height 478
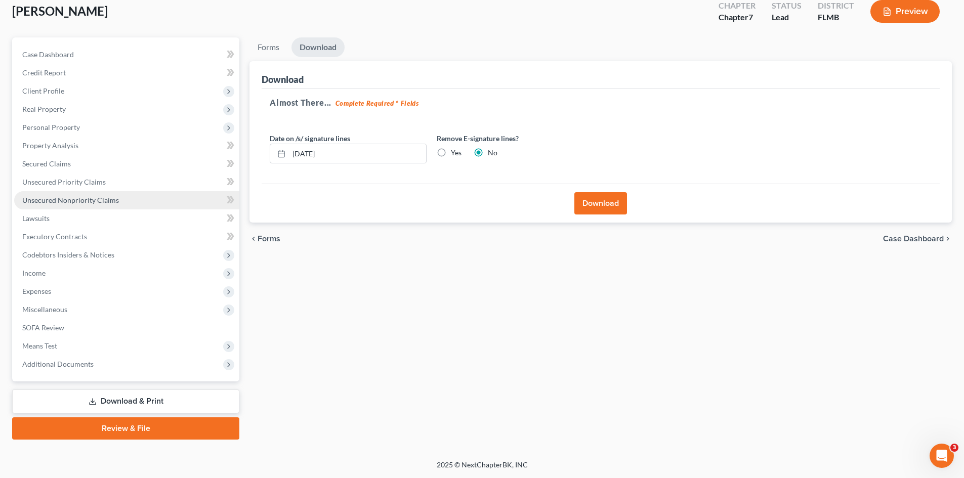
click at [73, 196] on span "Unsecured Nonpriority Claims" at bounding box center [70, 200] width 97 height 9
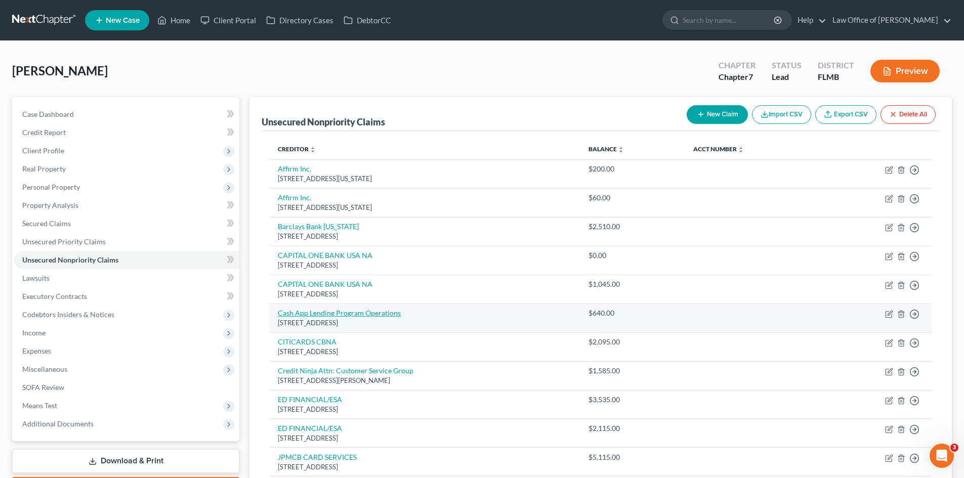
click at [371, 313] on link "Cash App Lending Program Operations" at bounding box center [339, 313] width 123 height 9
select select "4"
select select "0"
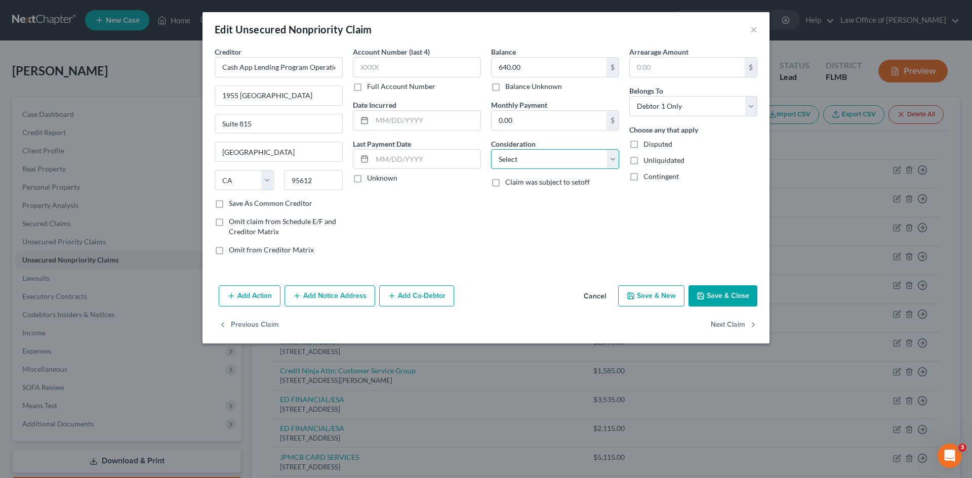
click at [599, 165] on select "Select Cable / Satellite Services Collection Agency Credit Card Debt Debt Couns…" at bounding box center [555, 159] width 128 height 20
click at [598, 165] on select "Select Cable / Satellite Services Collection Agency Credit Card Debt Debt Couns…" at bounding box center [555, 159] width 128 height 20
click at [755, 28] on button "×" at bounding box center [753, 29] width 7 height 12
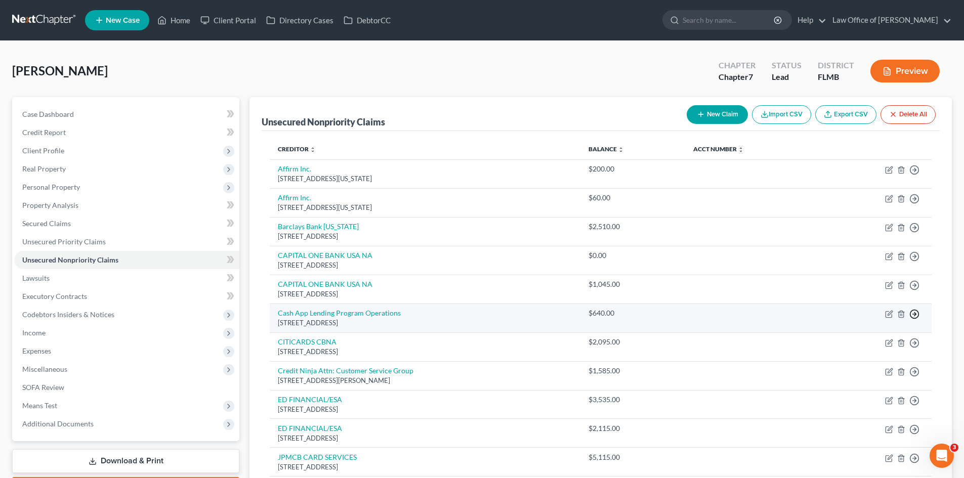
click at [912, 313] on icon "button" at bounding box center [914, 314] width 10 height 10
click at [915, 313] on polyline "button" at bounding box center [915, 314] width 2 height 4
click at [914, 315] on icon "button" at bounding box center [914, 314] width 10 height 10
click at [891, 315] on icon "button" at bounding box center [889, 314] width 8 height 8
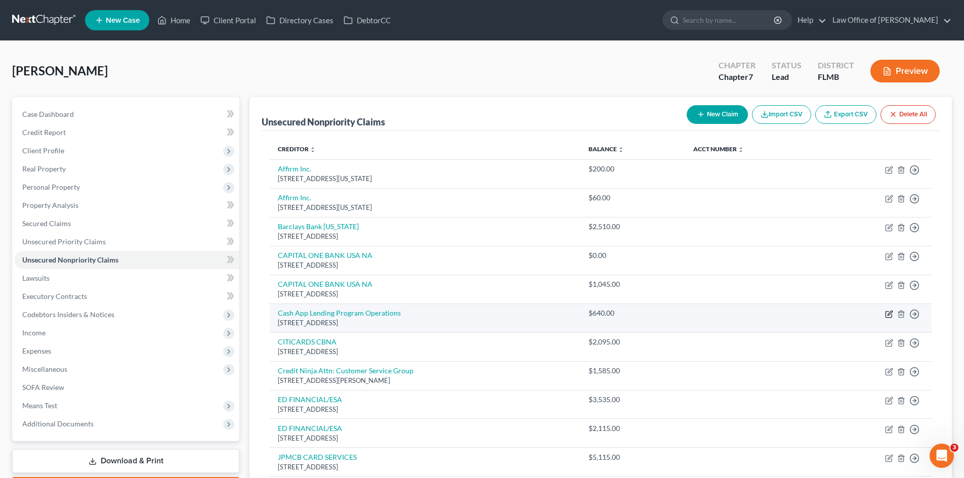
select select "4"
select select "0"
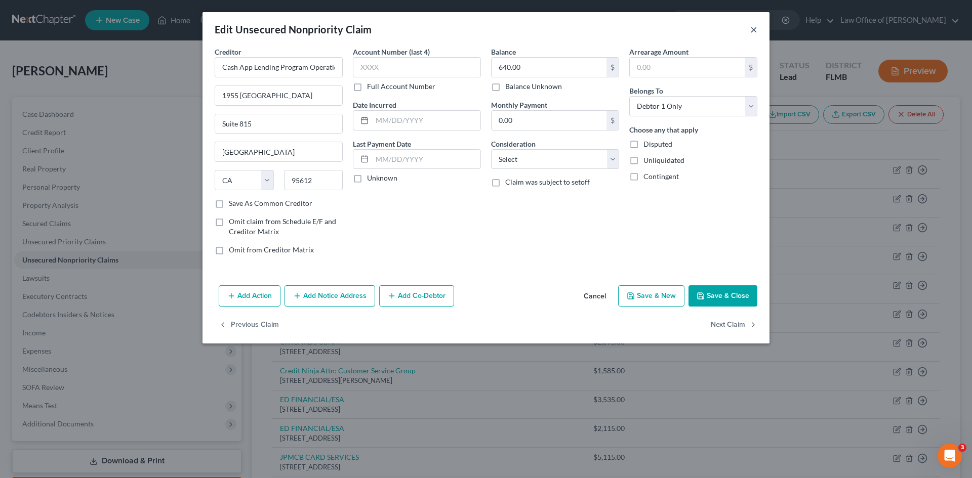
click at [752, 33] on button "×" at bounding box center [753, 29] width 7 height 12
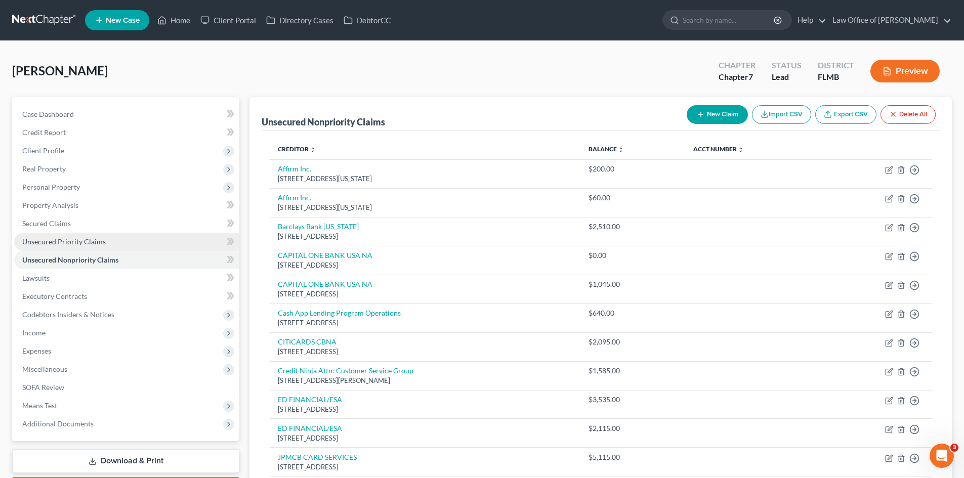
click at [135, 246] on link "Unsecured Priority Claims" at bounding box center [126, 242] width 225 height 18
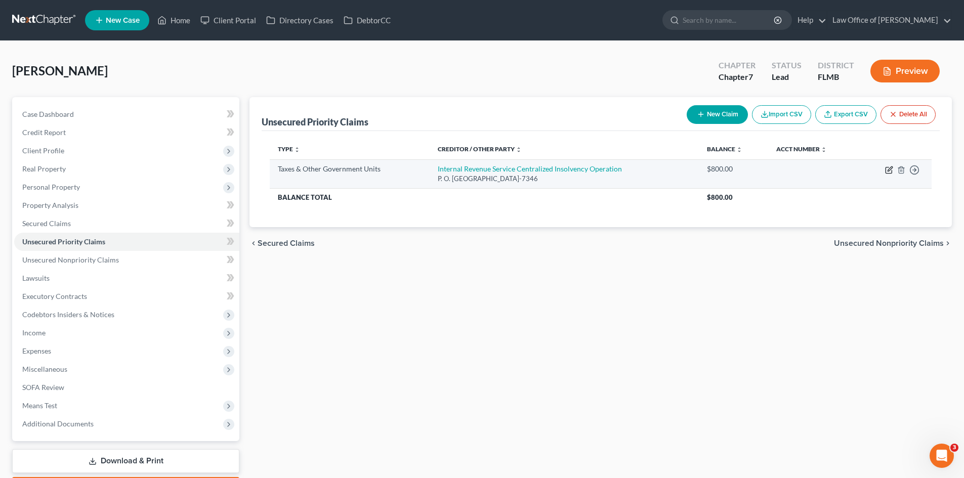
click at [888, 171] on icon "button" at bounding box center [890, 168] width 5 height 5
select select "0"
select select "39"
select select "0"
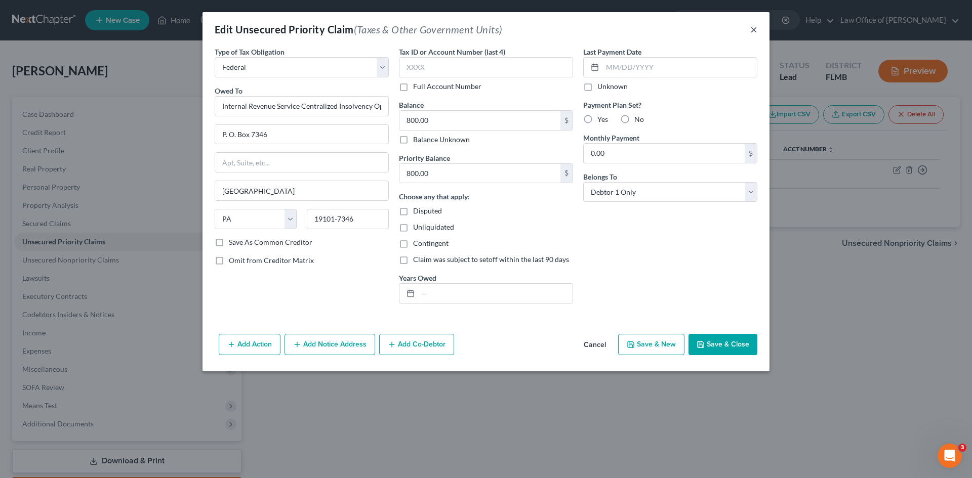
click at [754, 28] on button "×" at bounding box center [753, 29] width 7 height 12
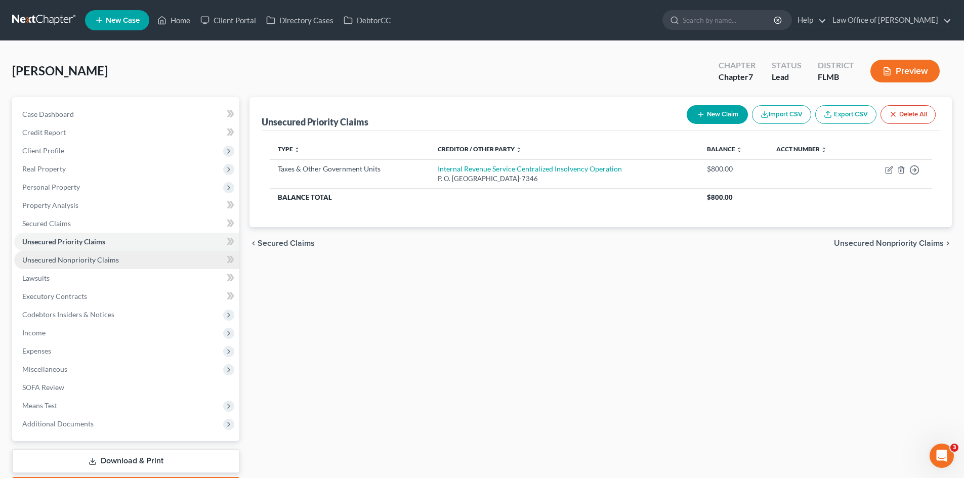
click at [117, 262] on link "Unsecured Nonpriority Claims" at bounding box center [126, 260] width 225 height 18
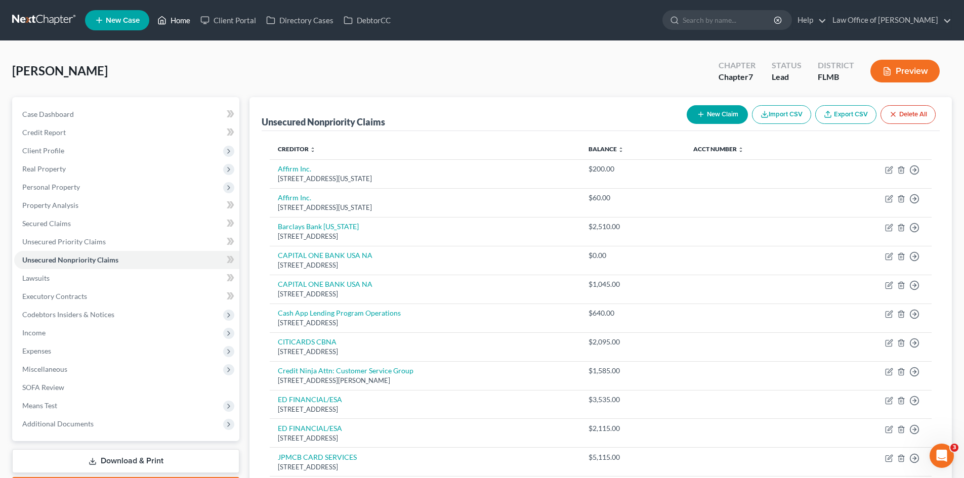
click at [190, 23] on link "Home" at bounding box center [173, 20] width 43 height 18
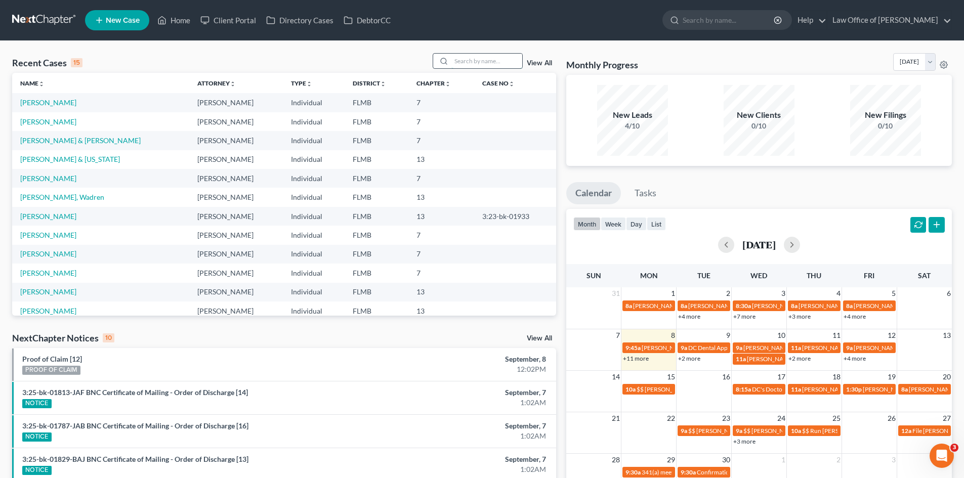
click at [497, 56] on input "search" at bounding box center [486, 61] width 71 height 15
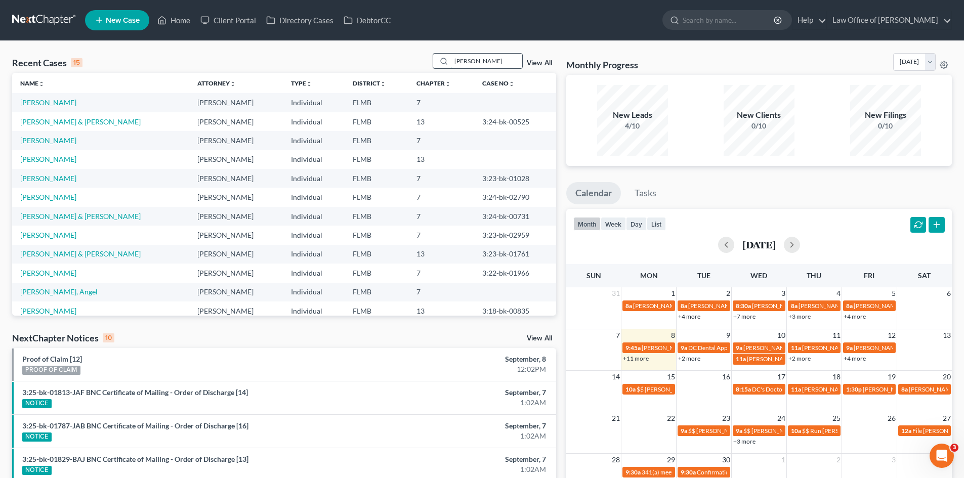
type input "mojica"
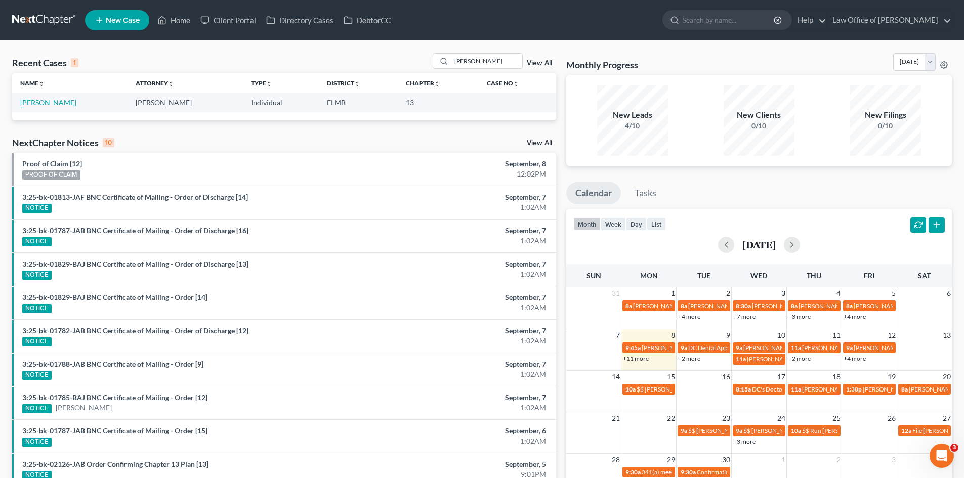
click at [60, 105] on link "Mojica, Ruben" at bounding box center [48, 102] width 56 height 9
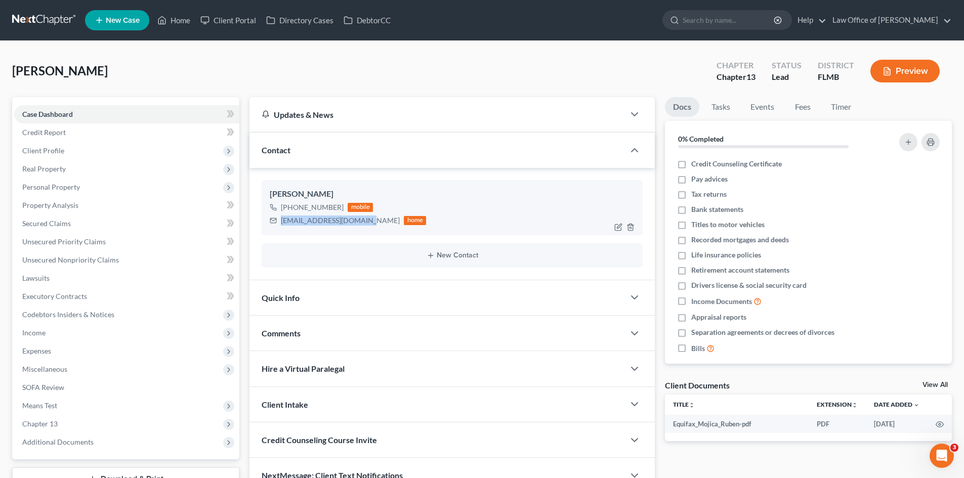
drag, startPoint x: 366, startPoint y: 223, endPoint x: 273, endPoint y: 226, distance: 93.7
click at [273, 226] on div "rubenmojica58@gmail.com home" at bounding box center [348, 220] width 156 height 13
copy div "rubenmojica58@gmail.com"
drag, startPoint x: 165, startPoint y: 20, endPoint x: 169, endPoint y: 27, distance: 8.4
click at [165, 20] on icon at bounding box center [161, 20] width 9 height 12
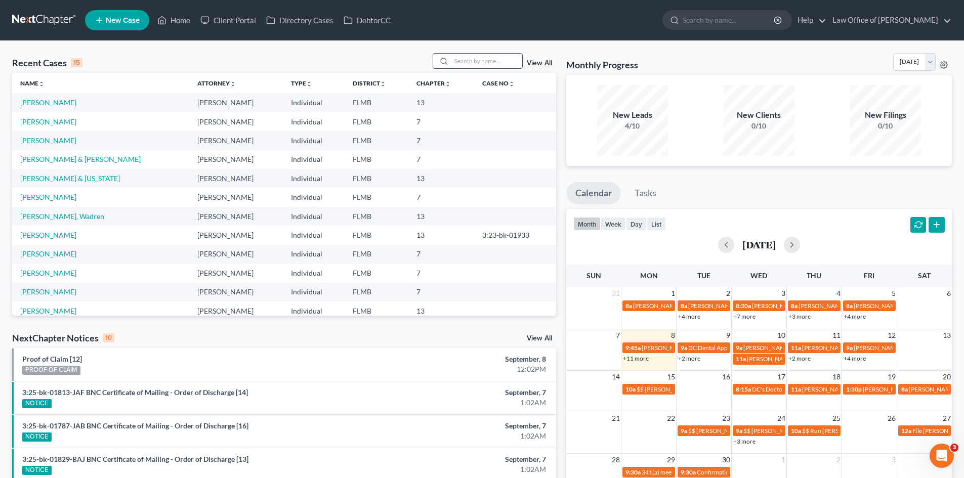
click at [462, 60] on input "search" at bounding box center [486, 61] width 71 height 15
type input "penny"
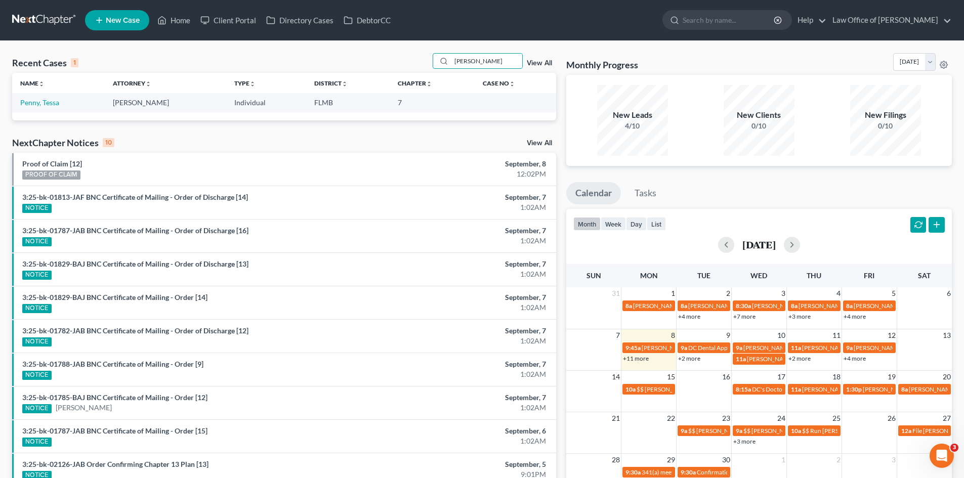
click at [35, 108] on td "Penny, Tessa" at bounding box center [58, 102] width 93 height 19
click at [35, 106] on link "Penny, Tessa" at bounding box center [39, 102] width 39 height 9
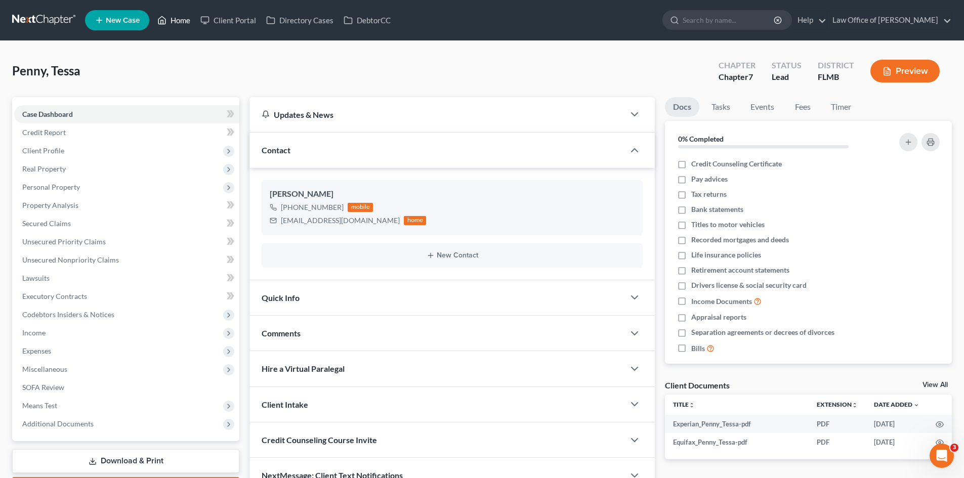
click at [169, 15] on link "Home" at bounding box center [173, 20] width 43 height 18
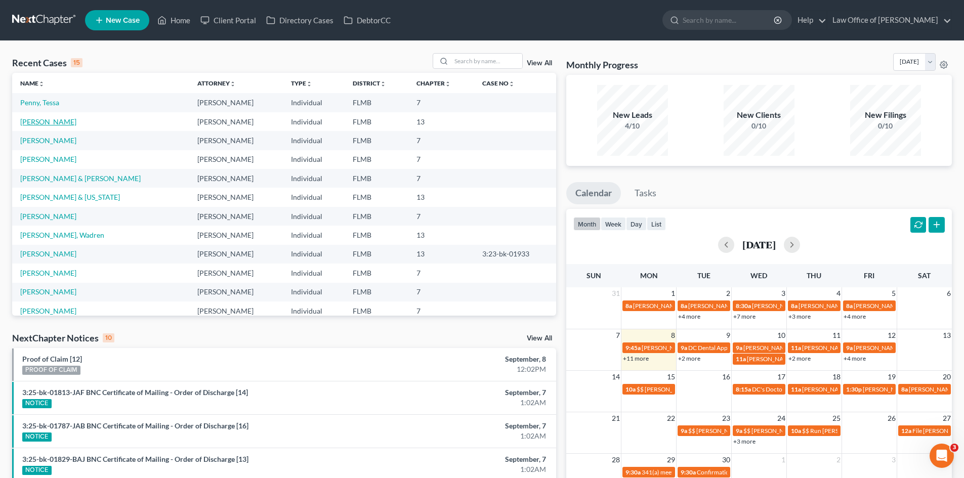
click at [41, 124] on link "Mojica, Ruben" at bounding box center [48, 121] width 56 height 9
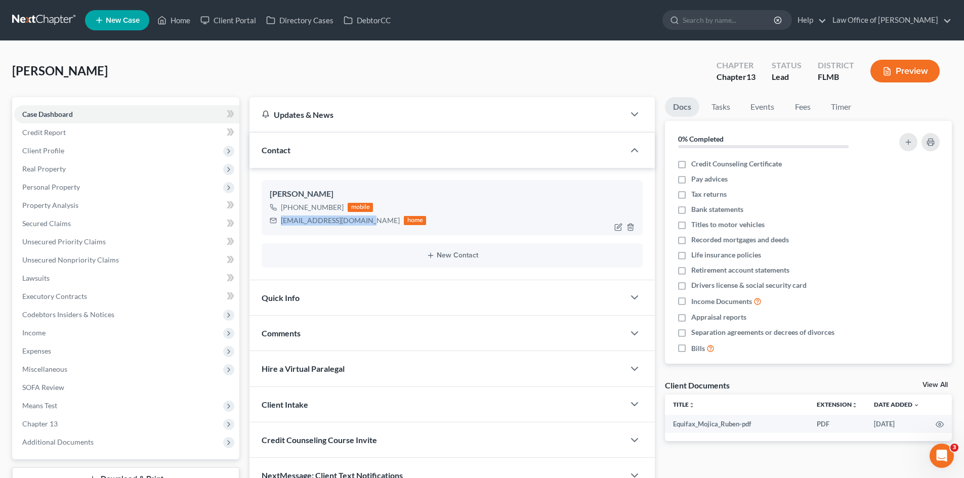
drag, startPoint x: 365, startPoint y: 222, endPoint x: 324, endPoint y: 223, distance: 40.5
click at [273, 223] on div "rubenmojica58@gmail.com home" at bounding box center [348, 220] width 156 height 13
copy div "rubenmojica58@gmail.com"
click at [177, 22] on link "Home" at bounding box center [173, 20] width 43 height 18
